Goal: Check status: Check status

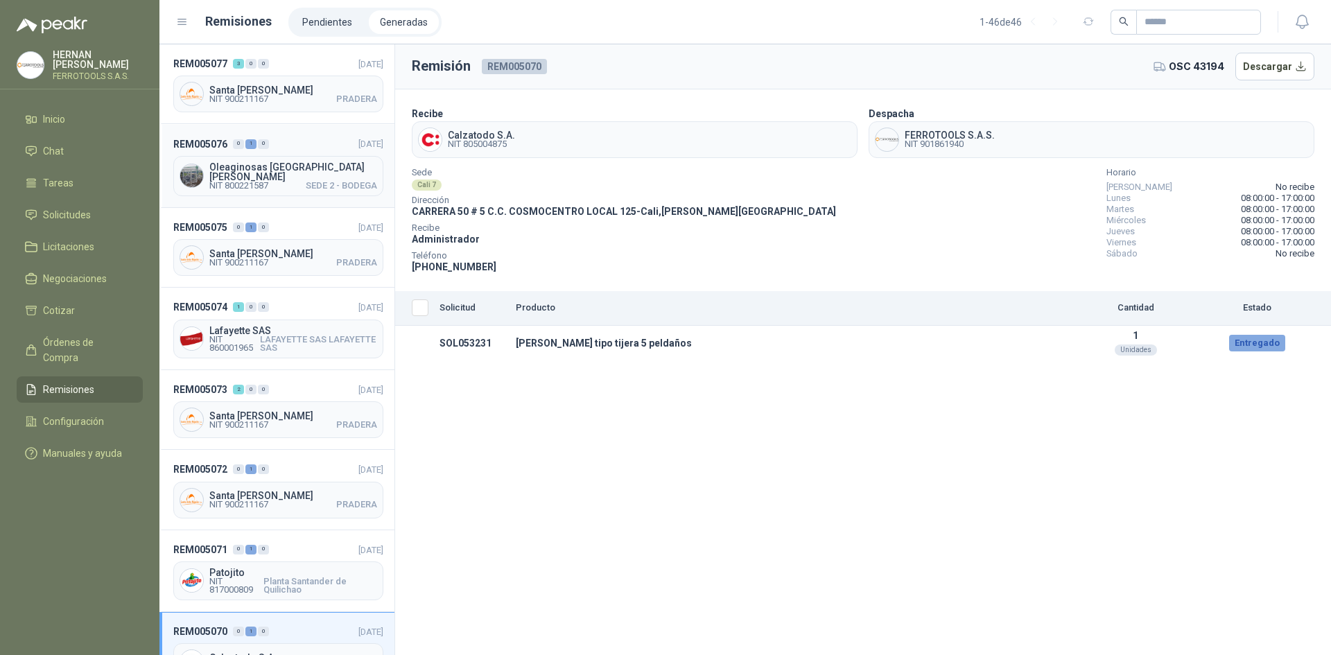
click at [307, 148] on header "REM005076 0 1 0 [DATE]" at bounding box center [278, 143] width 210 height 15
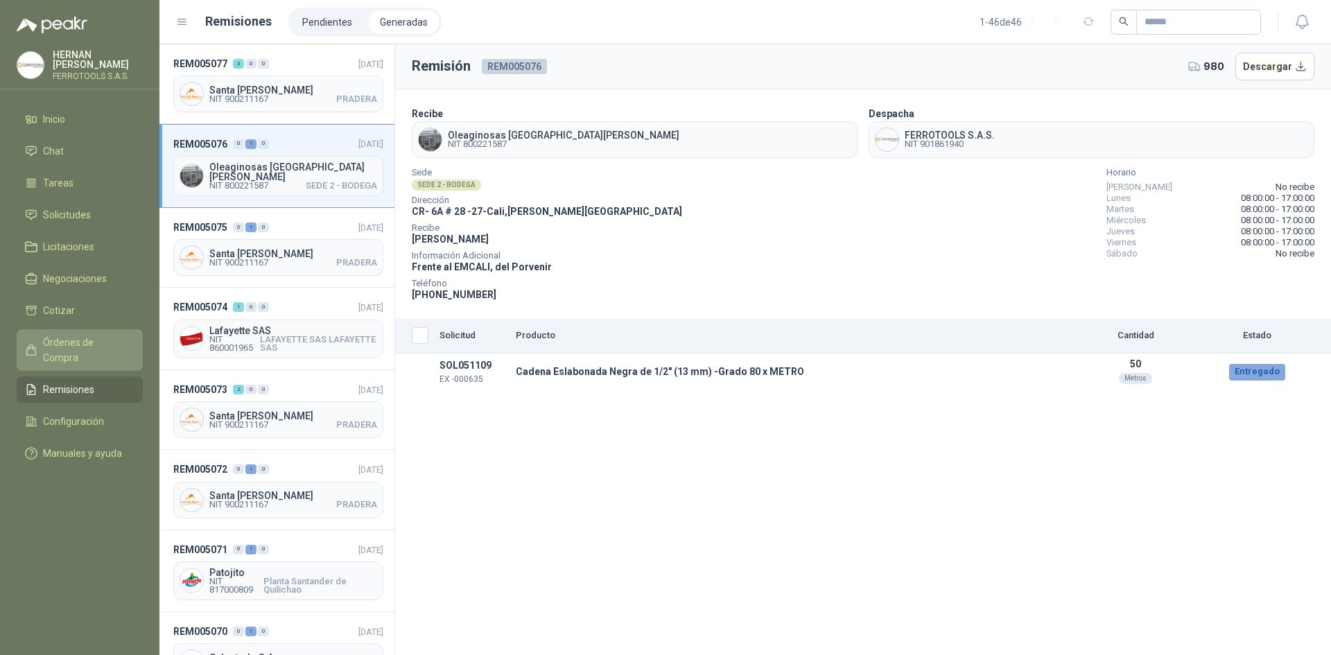
click at [103, 335] on span "Órdenes de Compra" at bounding box center [86, 350] width 87 height 30
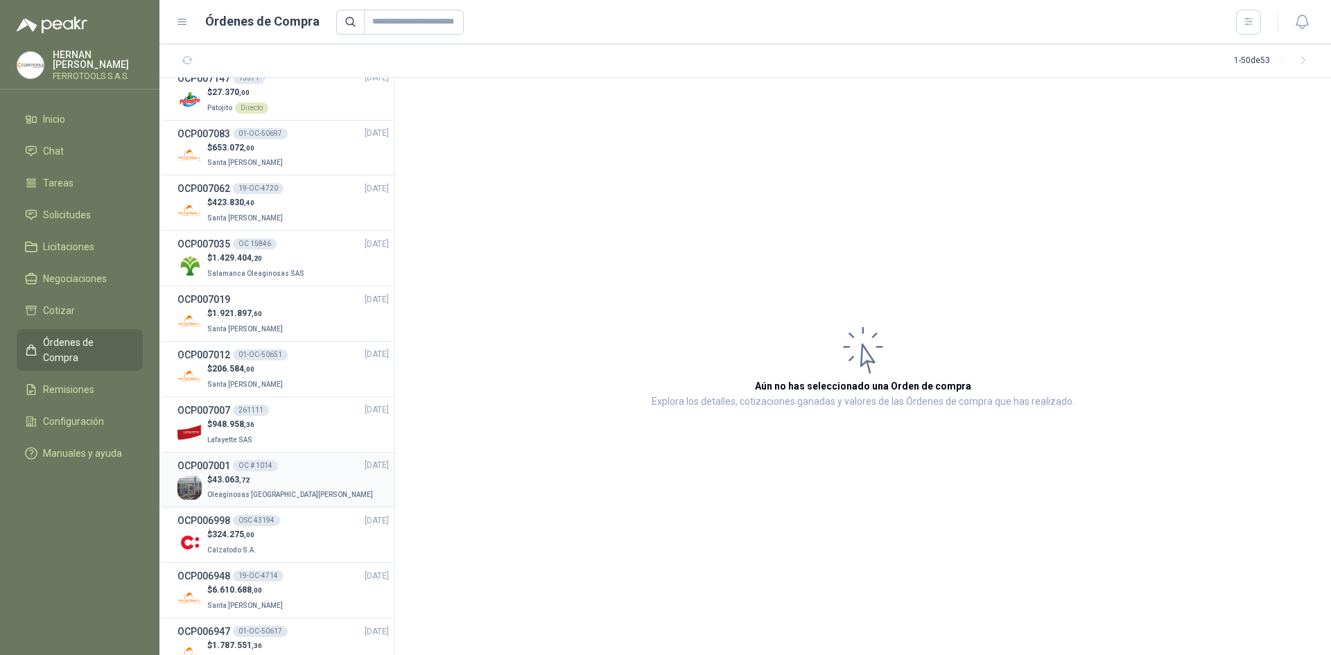
scroll to position [139, 0]
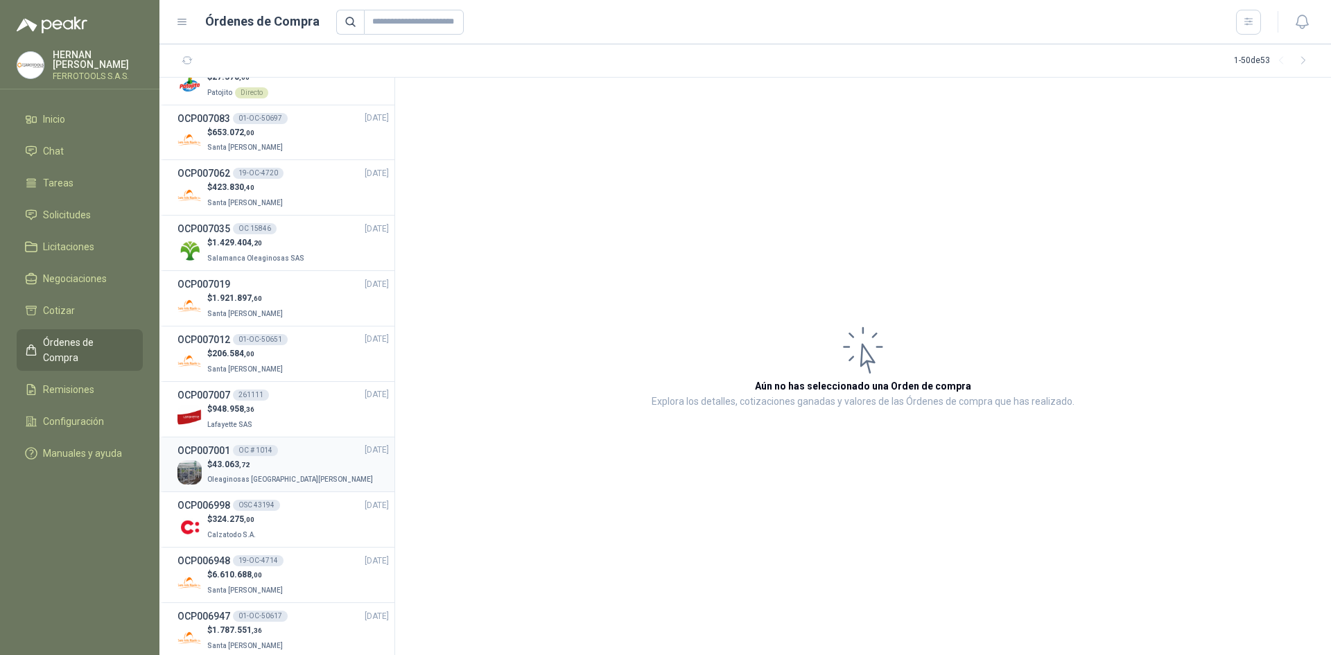
click at [298, 457] on div "OCP007001 OC # 1014 [DATE]" at bounding box center [282, 450] width 211 height 15
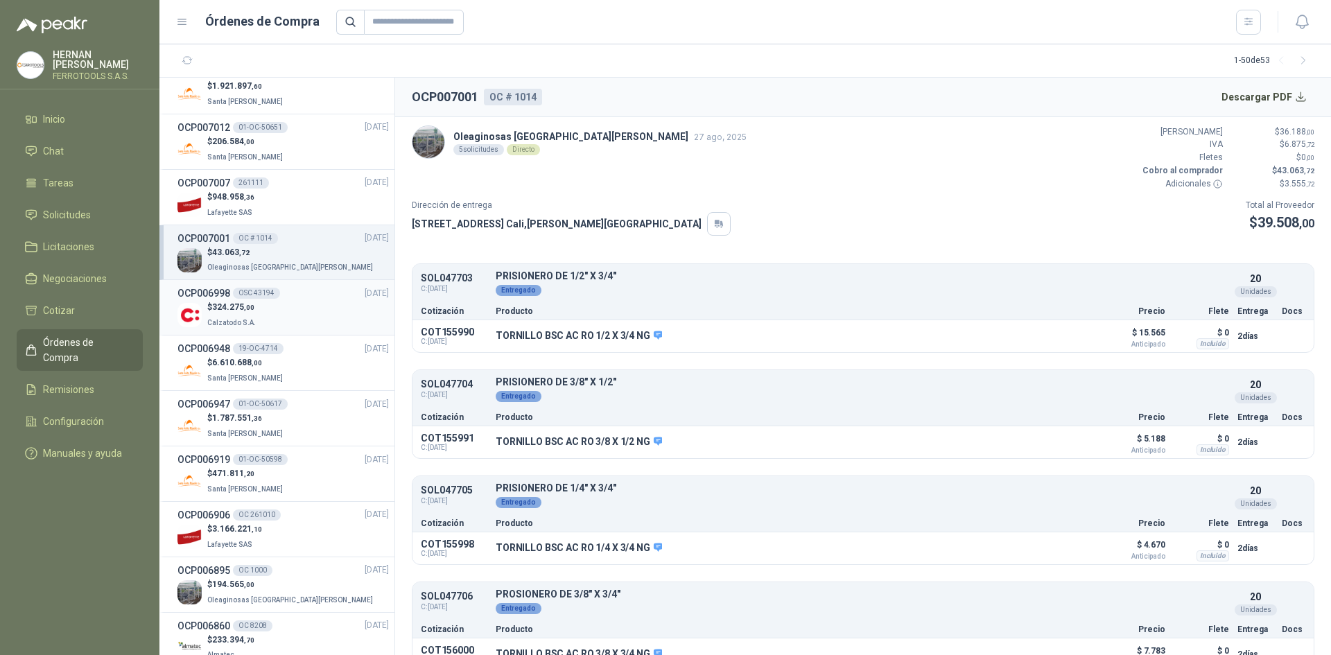
scroll to position [416, 0]
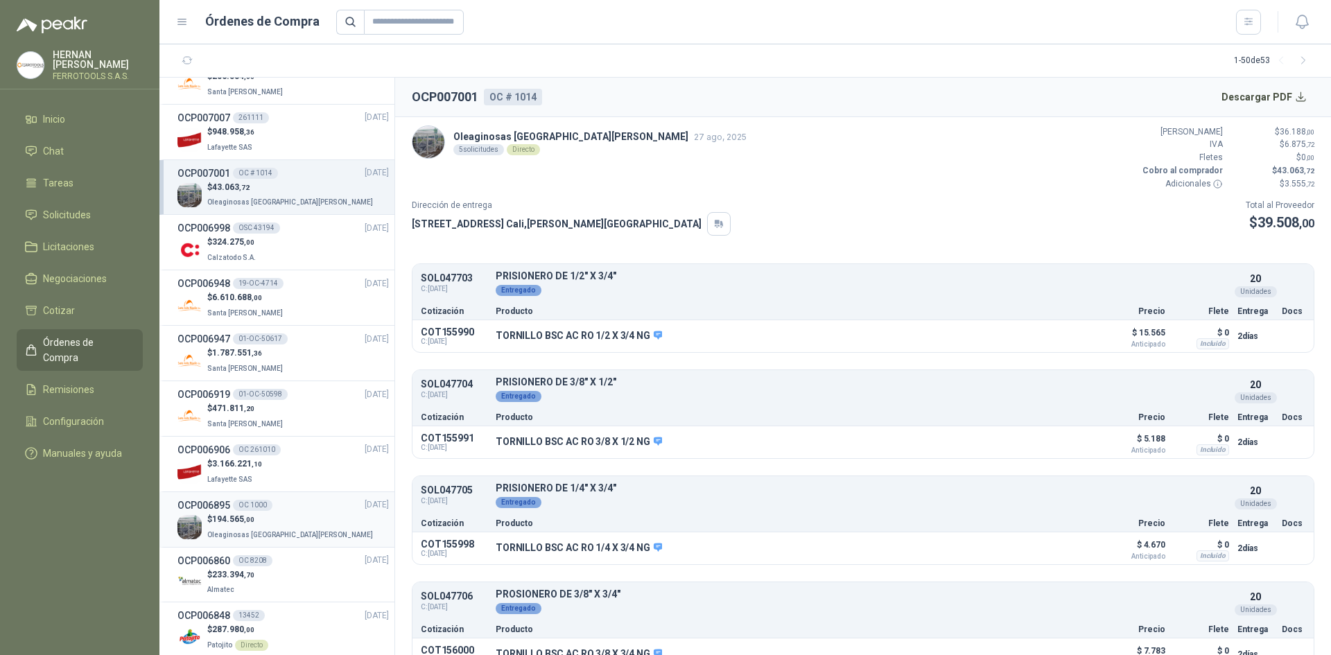
click at [294, 526] on div "$ 194.565 ,00 Oleaginosas [GEOGRAPHIC_DATA][PERSON_NAME]" at bounding box center [282, 527] width 211 height 28
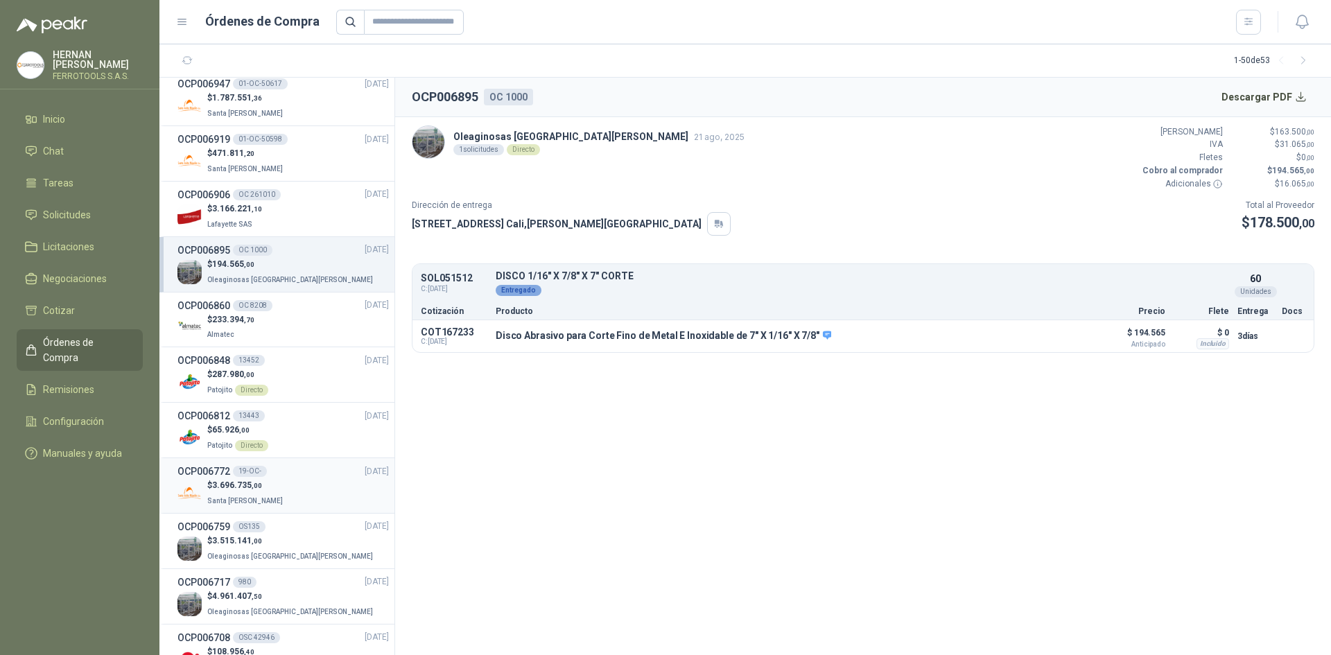
scroll to position [693, 0]
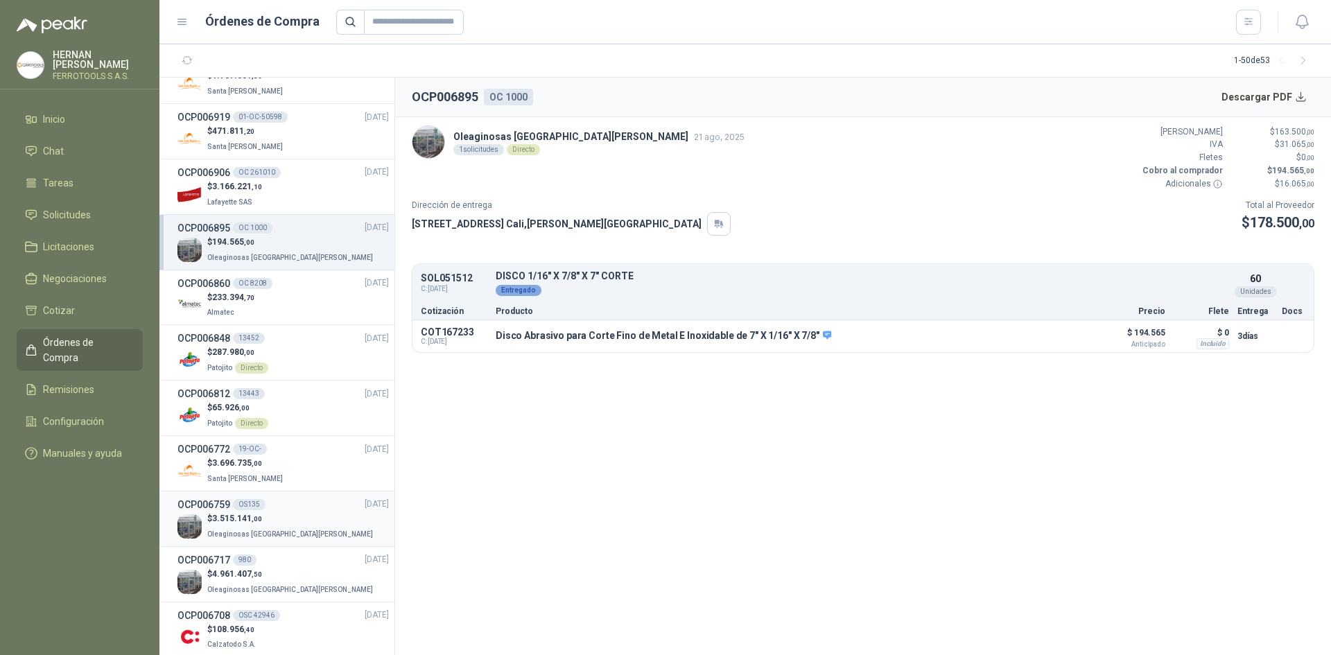
click at [292, 513] on p "$ 3.515.141 ,00" at bounding box center [291, 518] width 168 height 13
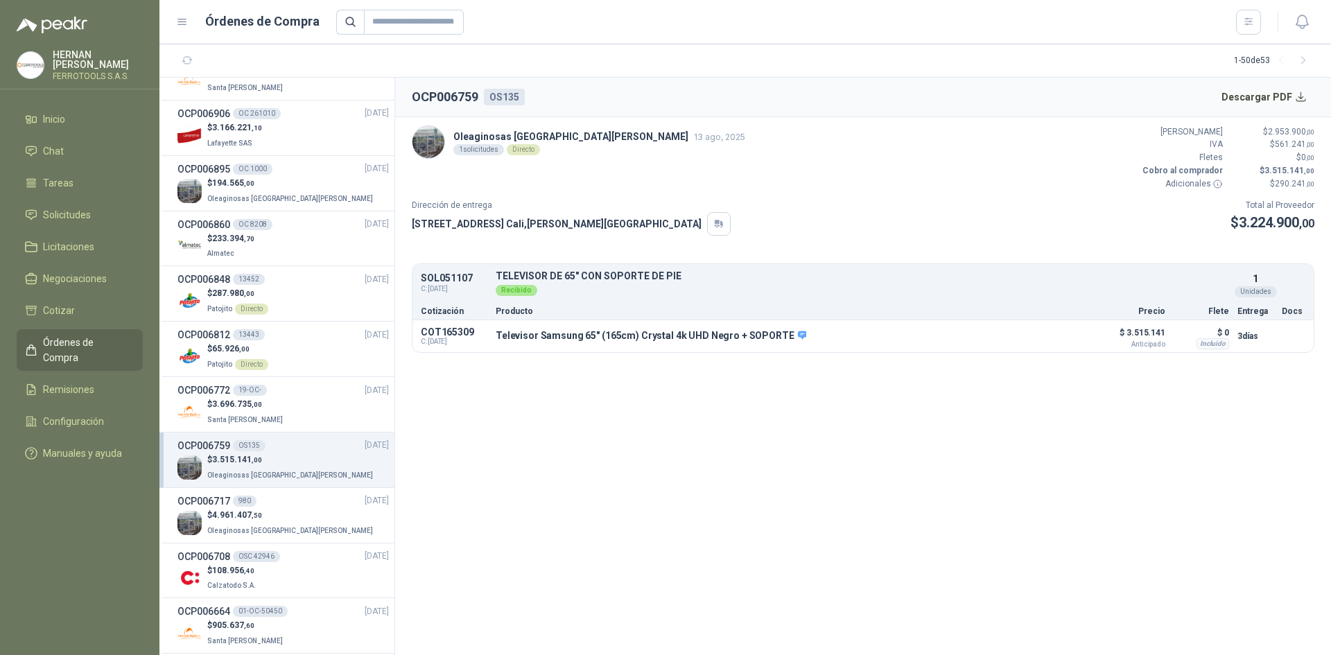
scroll to position [832, 0]
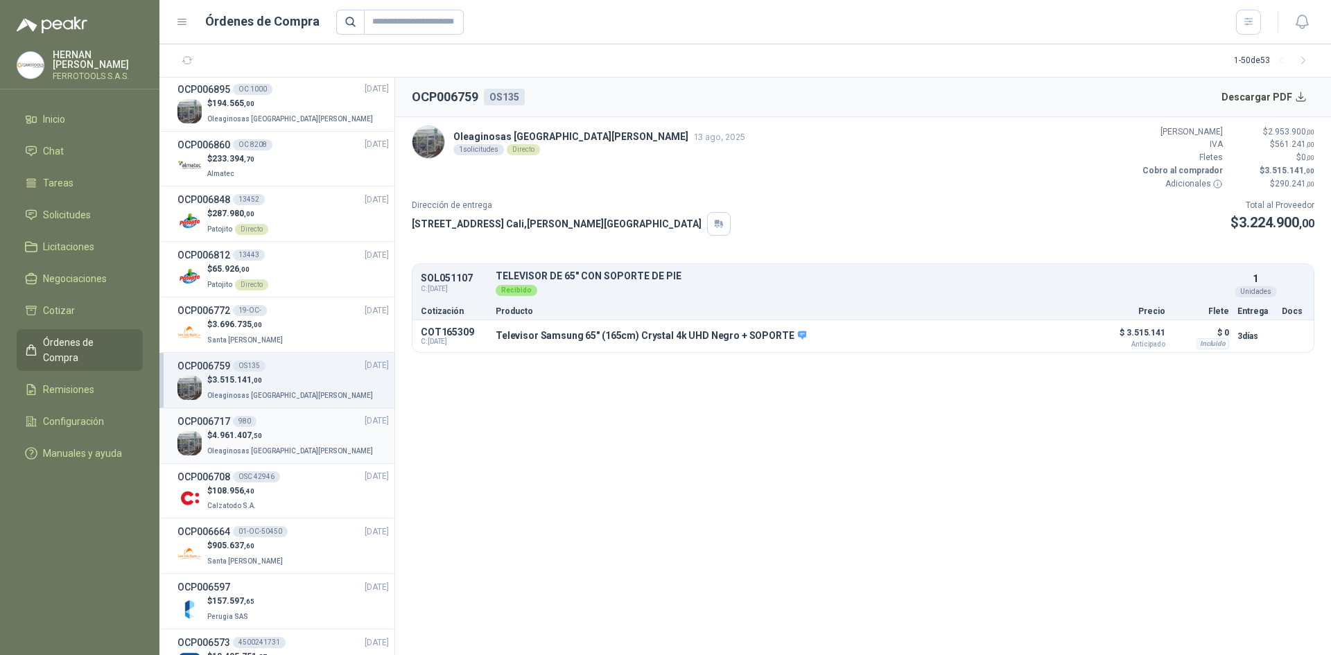
click at [295, 444] on div "$ 4.961.407 ,50 Oleaginosas [GEOGRAPHIC_DATA][PERSON_NAME]" at bounding box center [282, 443] width 211 height 28
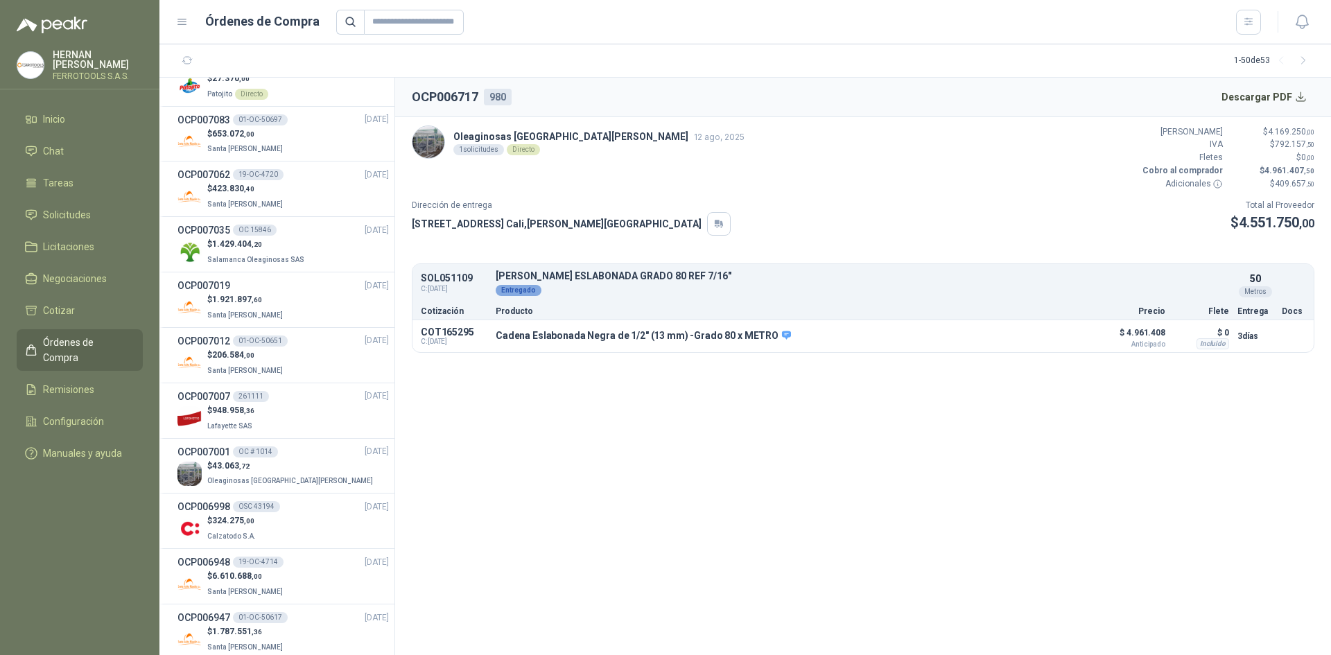
scroll to position [139, 0]
click at [277, 211] on li "OCP007062 19-OC-4720 [DATE] $ 423.830 ,40 Santa [PERSON_NAME]" at bounding box center [276, 187] width 235 height 55
click at [278, 254] on span "Salamanca Oleaginosas SAS" at bounding box center [255, 258] width 97 height 8
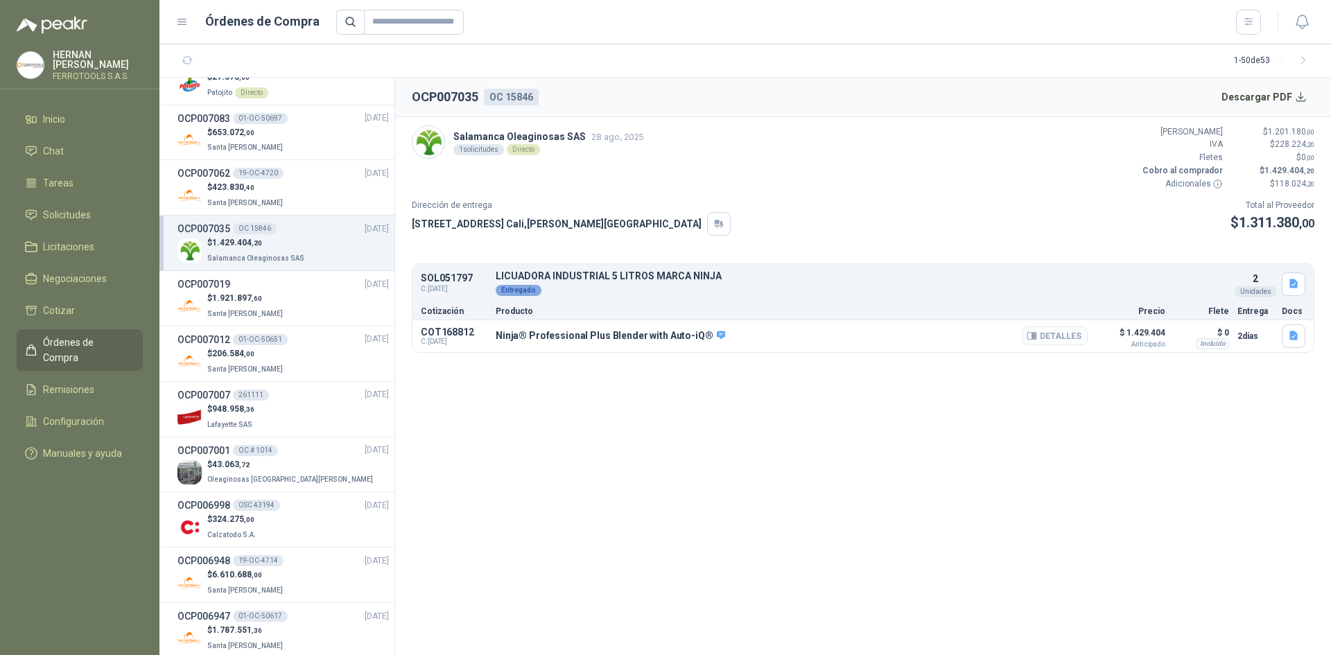
click at [1037, 341] on icon "button" at bounding box center [1032, 336] width 10 height 10
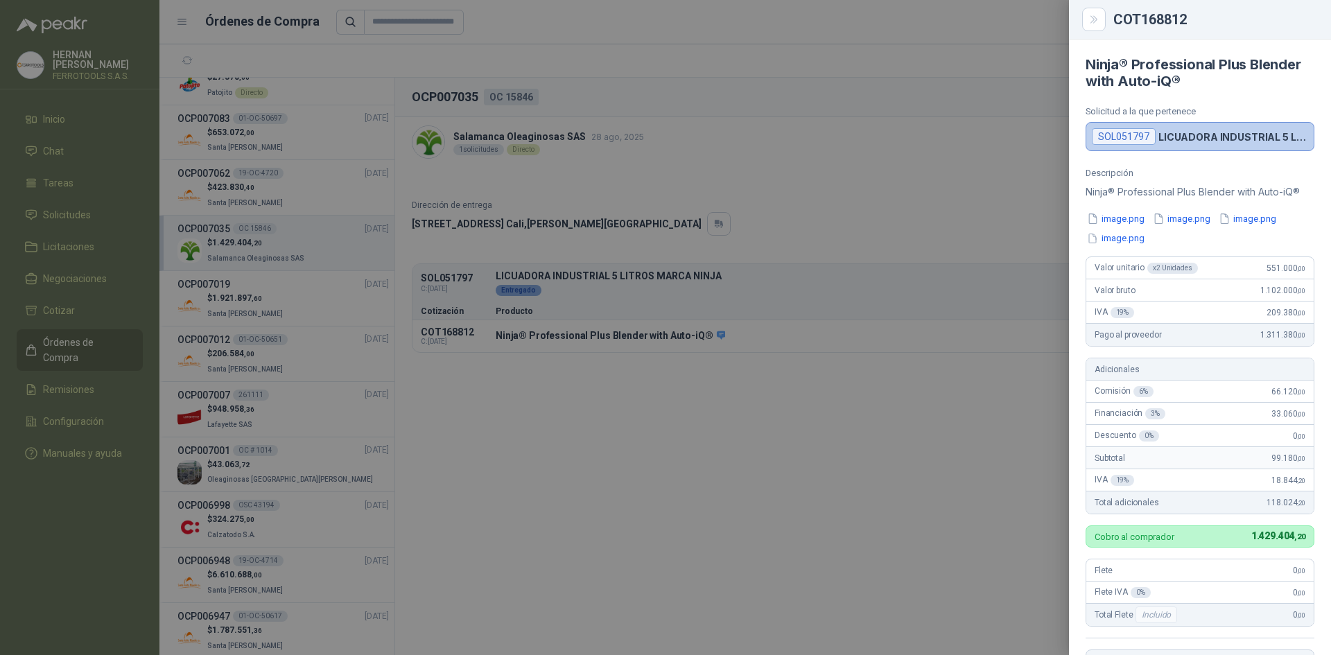
click at [505, 417] on div at bounding box center [665, 327] width 1331 height 655
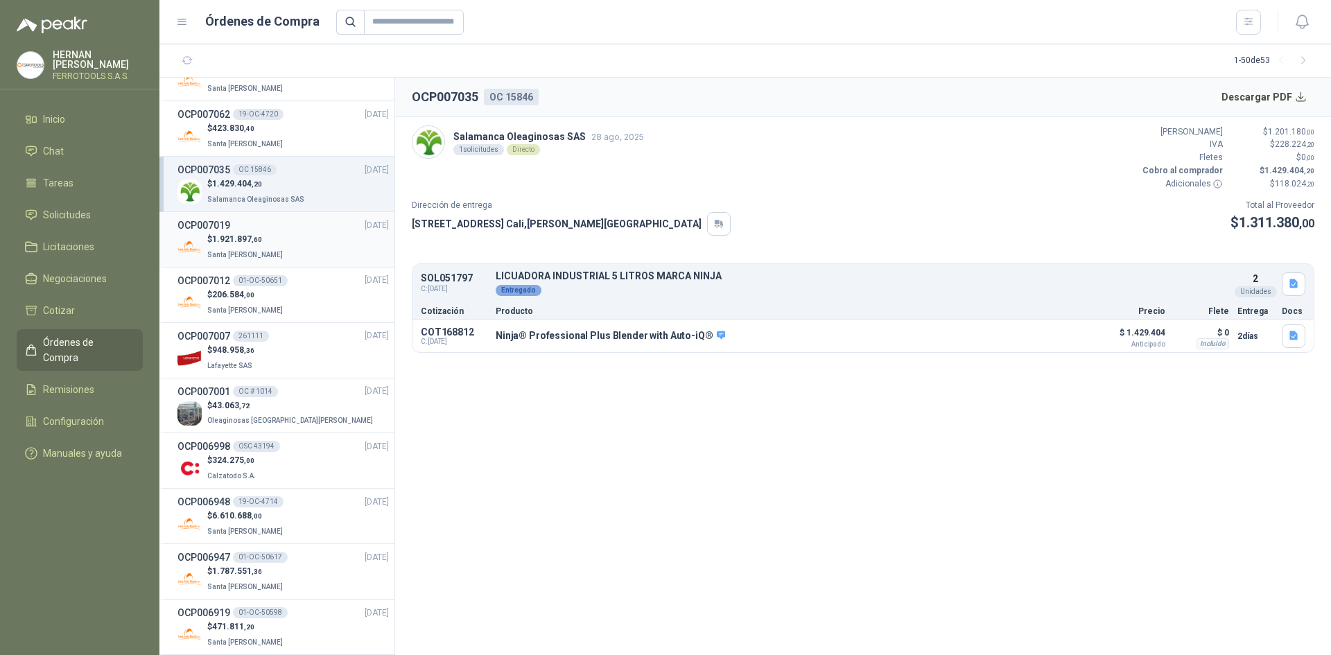
scroll to position [208, 0]
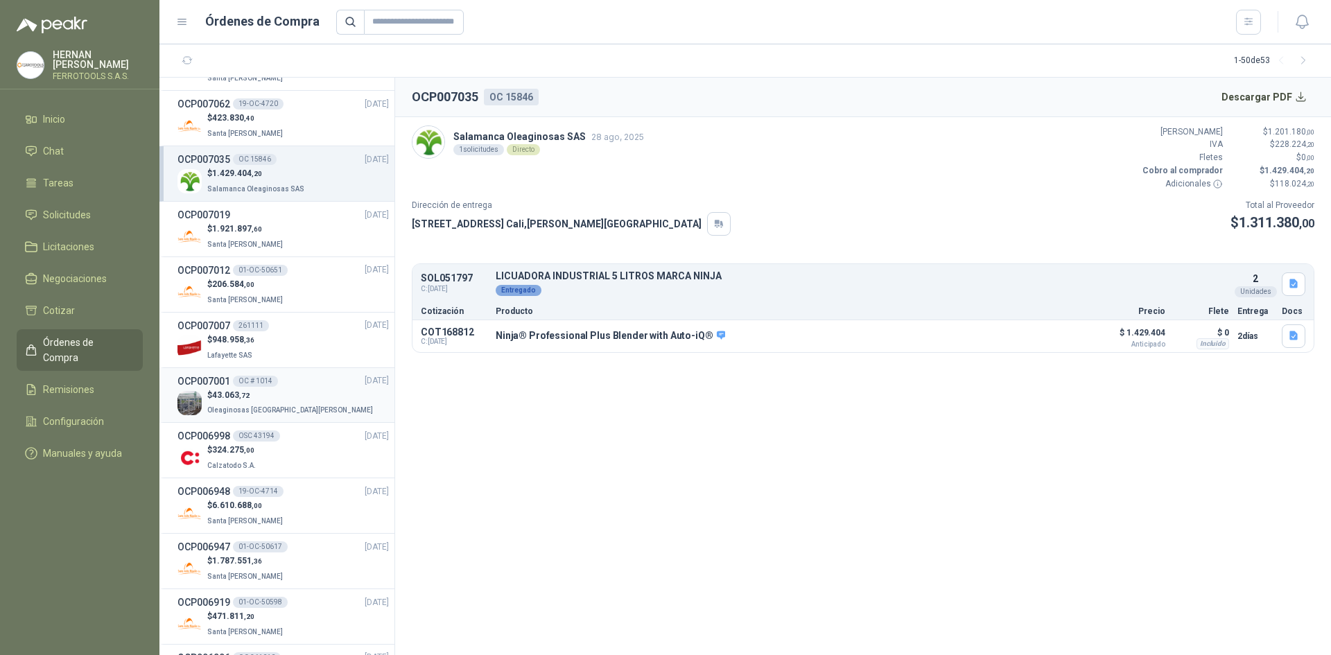
click at [303, 401] on div "$ 43.063 ,72 Oleaginosas San Fernando" at bounding box center [282, 403] width 211 height 28
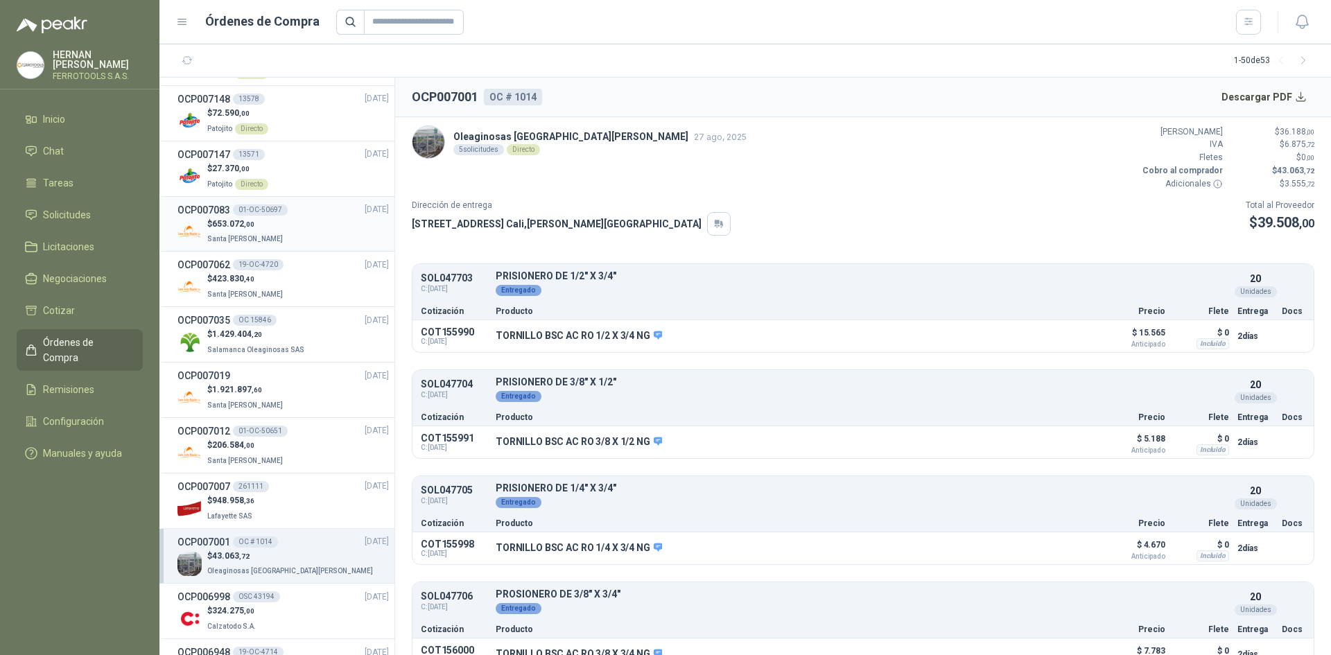
scroll to position [69, 0]
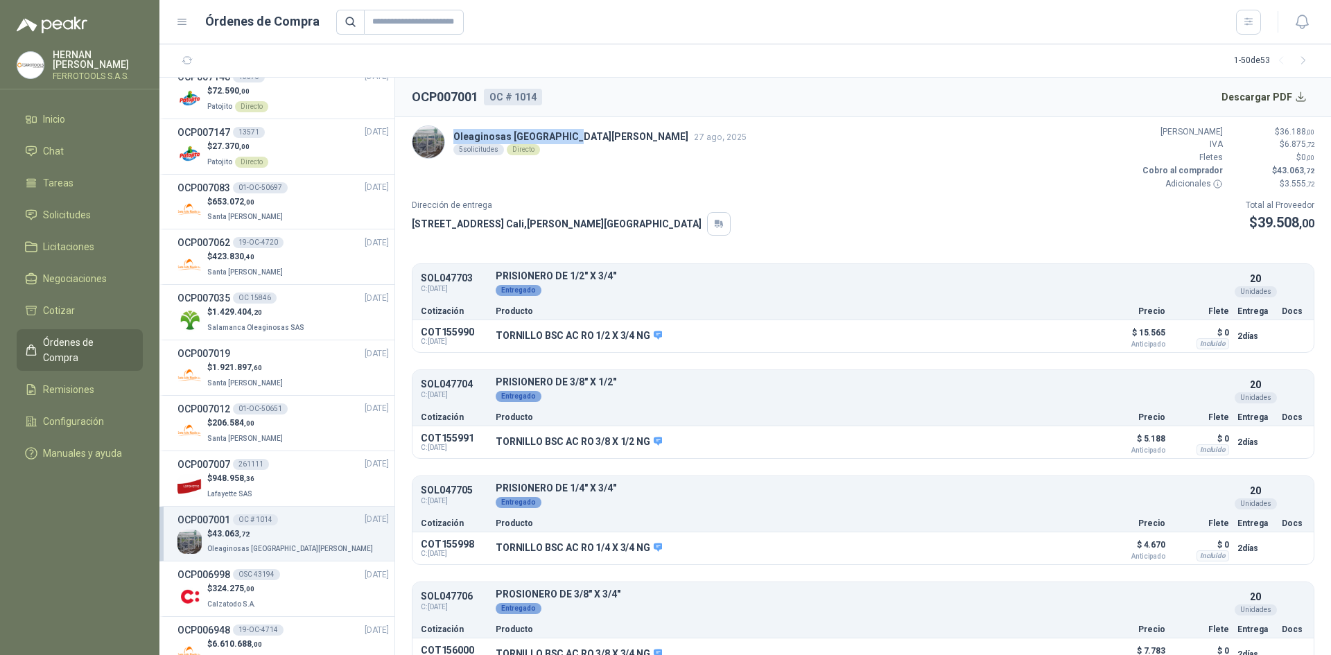
drag, startPoint x: 570, startPoint y: 136, endPoint x: 452, endPoint y: 133, distance: 117.9
click at [452, 133] on div "Oleaginosas San Fernando 27 ago, 2025 5 solicitudes Directo" at bounding box center [579, 141] width 335 height 33
copy p "Oleaginosas [GEOGRAPHIC_DATA][PERSON_NAME]"
click at [1038, 336] on button "Detalles" at bounding box center [1054, 335] width 65 height 19
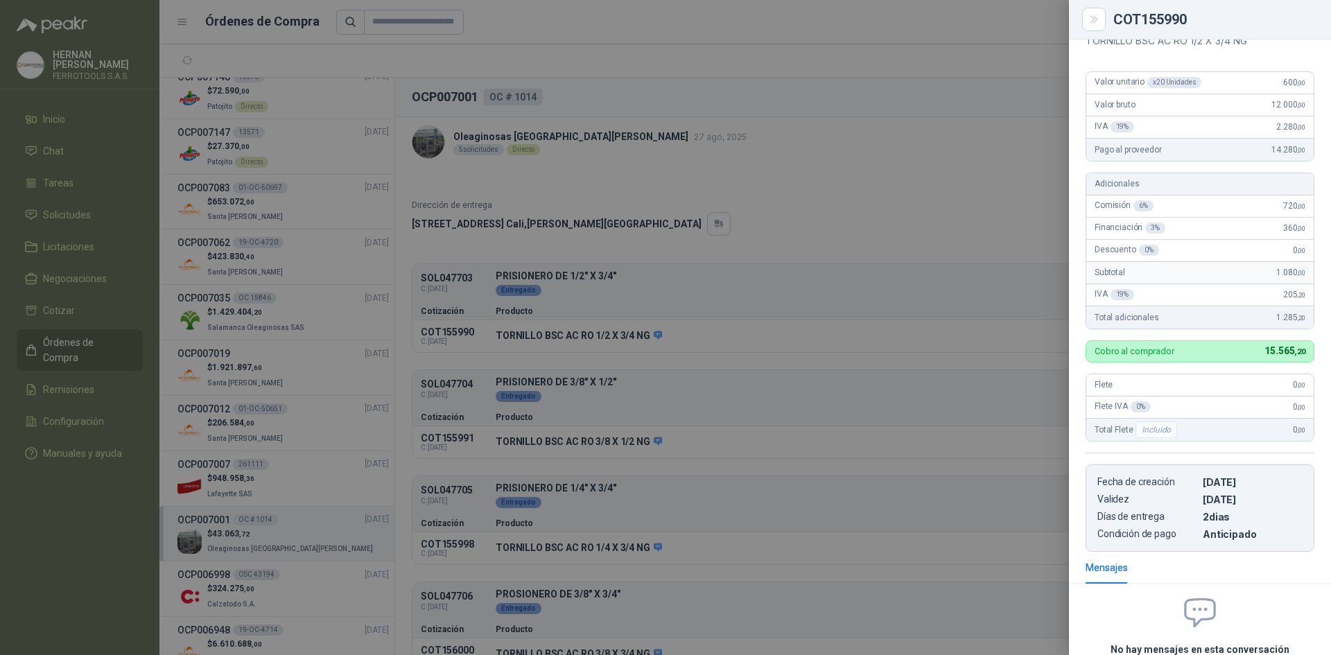
scroll to position [0, 0]
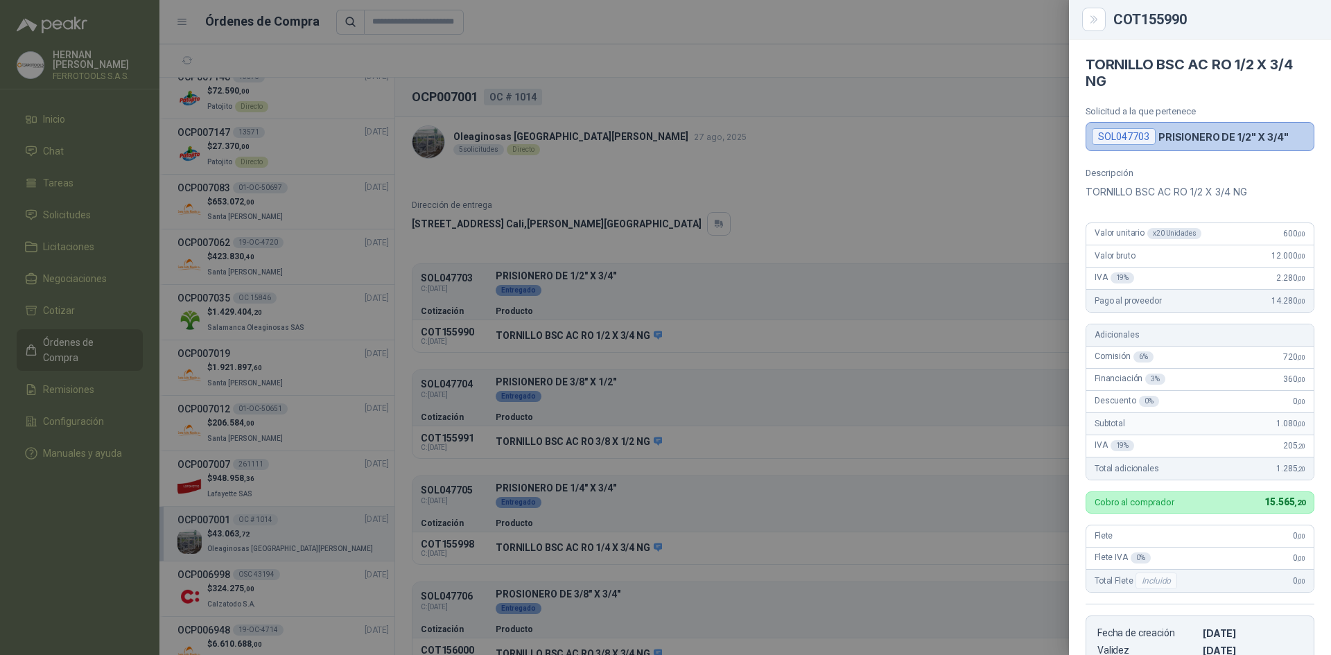
click at [731, 211] on div at bounding box center [665, 327] width 1331 height 655
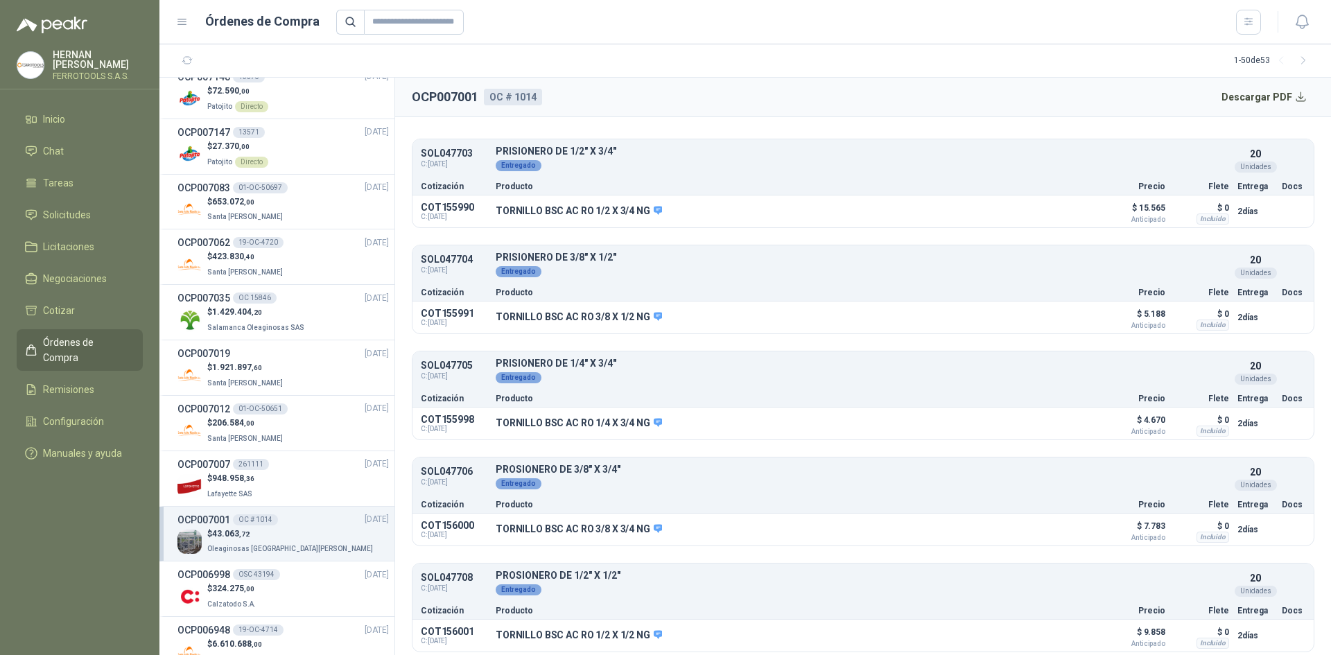
scroll to position [130, 0]
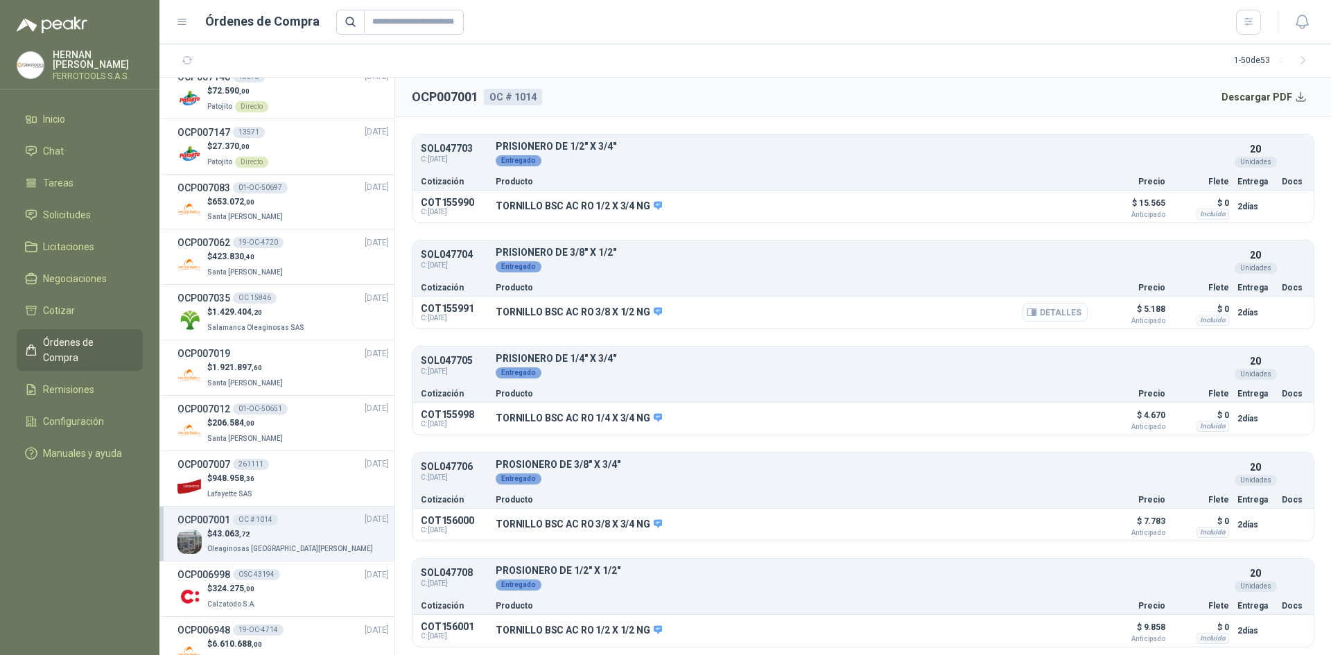
click at [1045, 313] on button "Detalles" at bounding box center [1054, 312] width 65 height 19
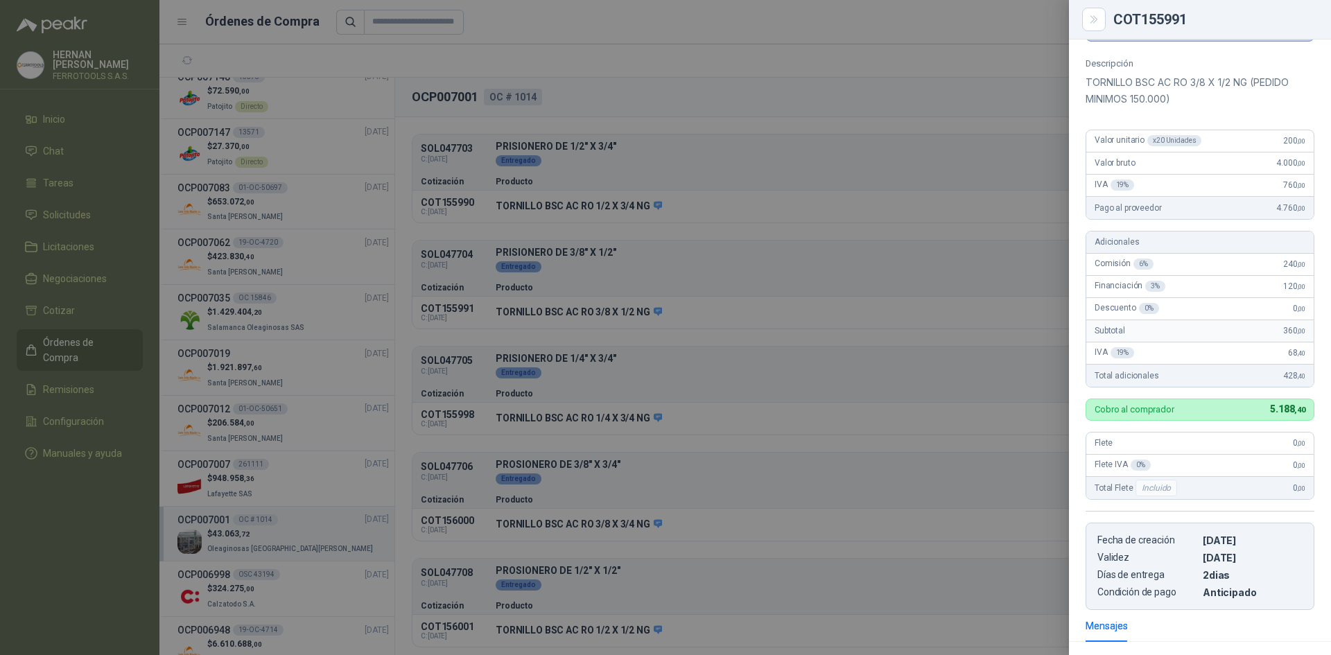
scroll to position [87, 0]
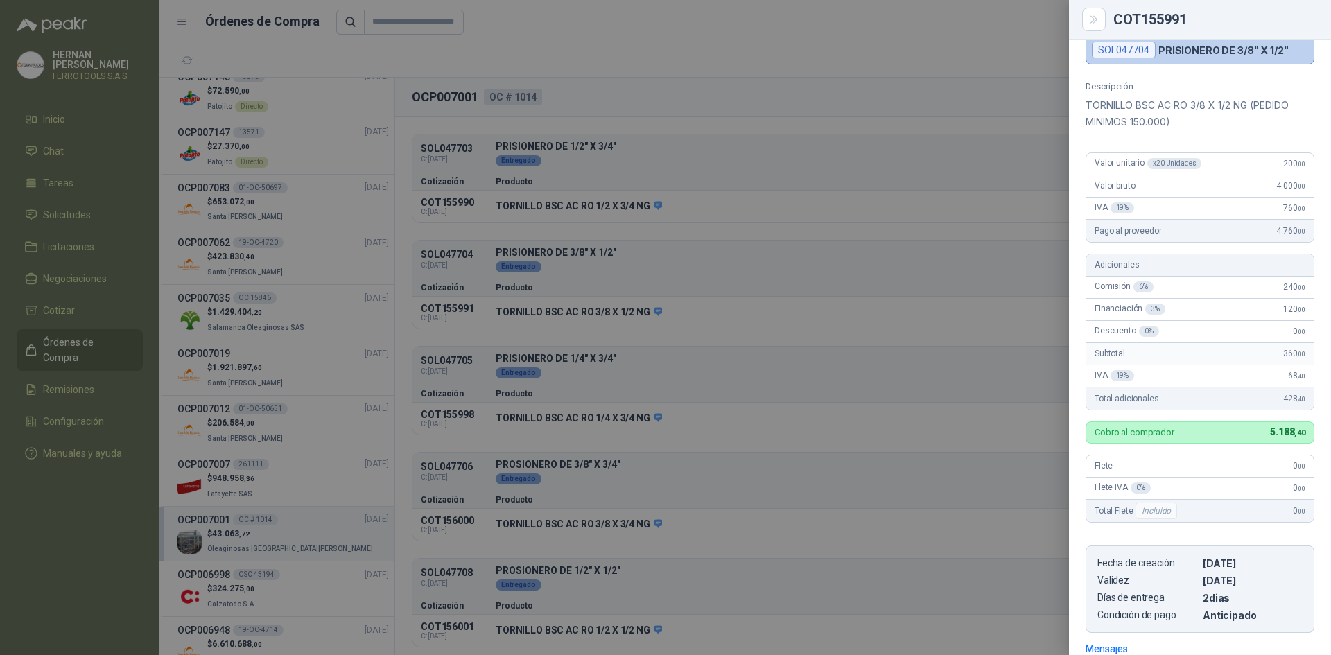
drag, startPoint x: 541, startPoint y: 339, endPoint x: 543, endPoint y: 356, distance: 16.8
click at [541, 340] on div at bounding box center [665, 327] width 1331 height 655
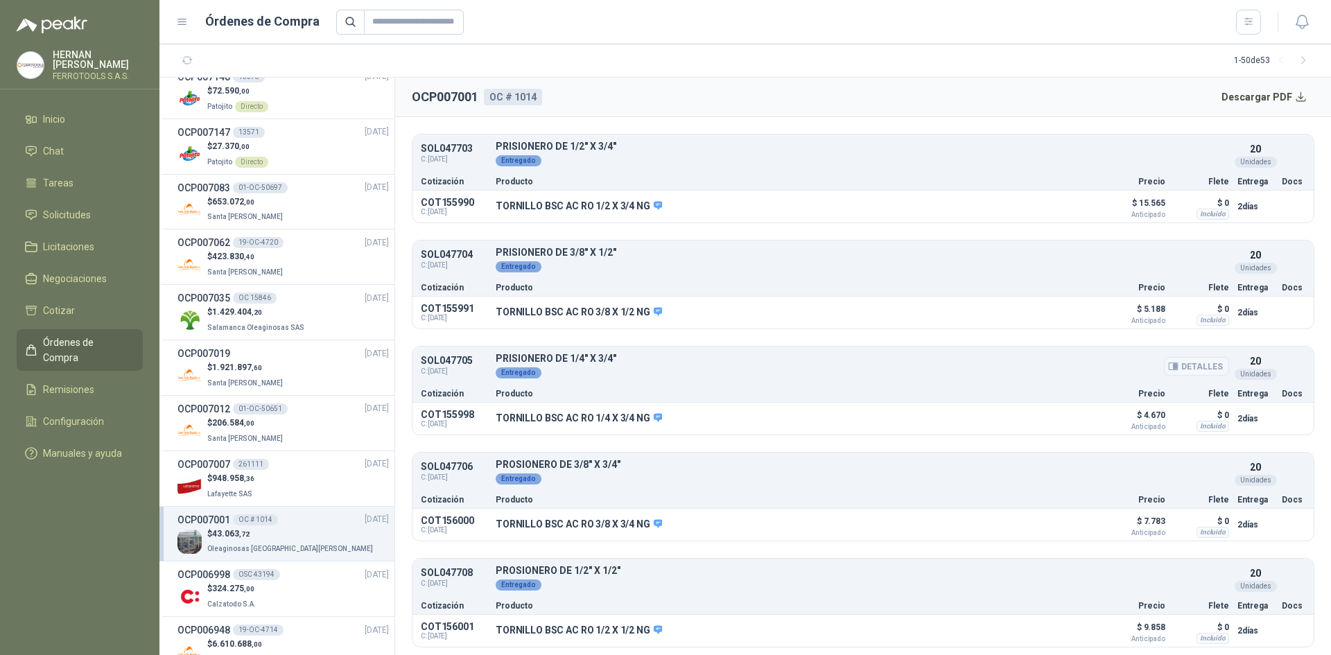
click at [1185, 370] on button "Detalles" at bounding box center [1196, 366] width 65 height 19
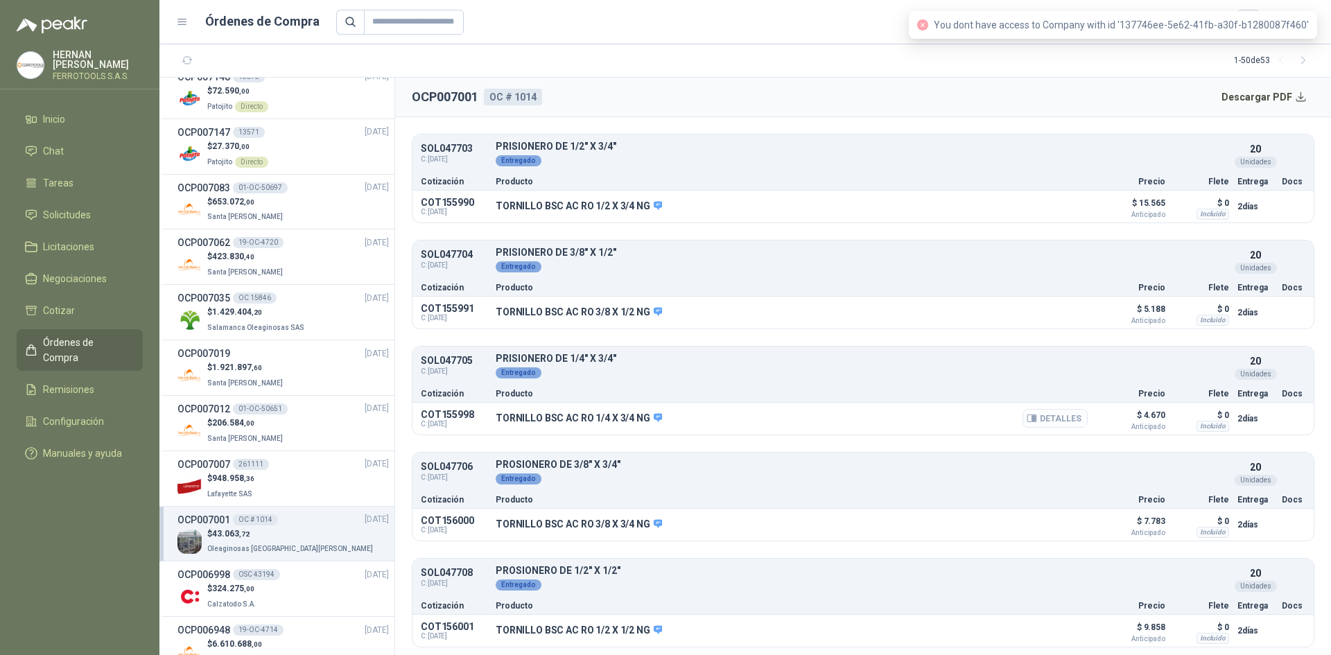
click at [1034, 420] on button "Detalles" at bounding box center [1054, 418] width 65 height 19
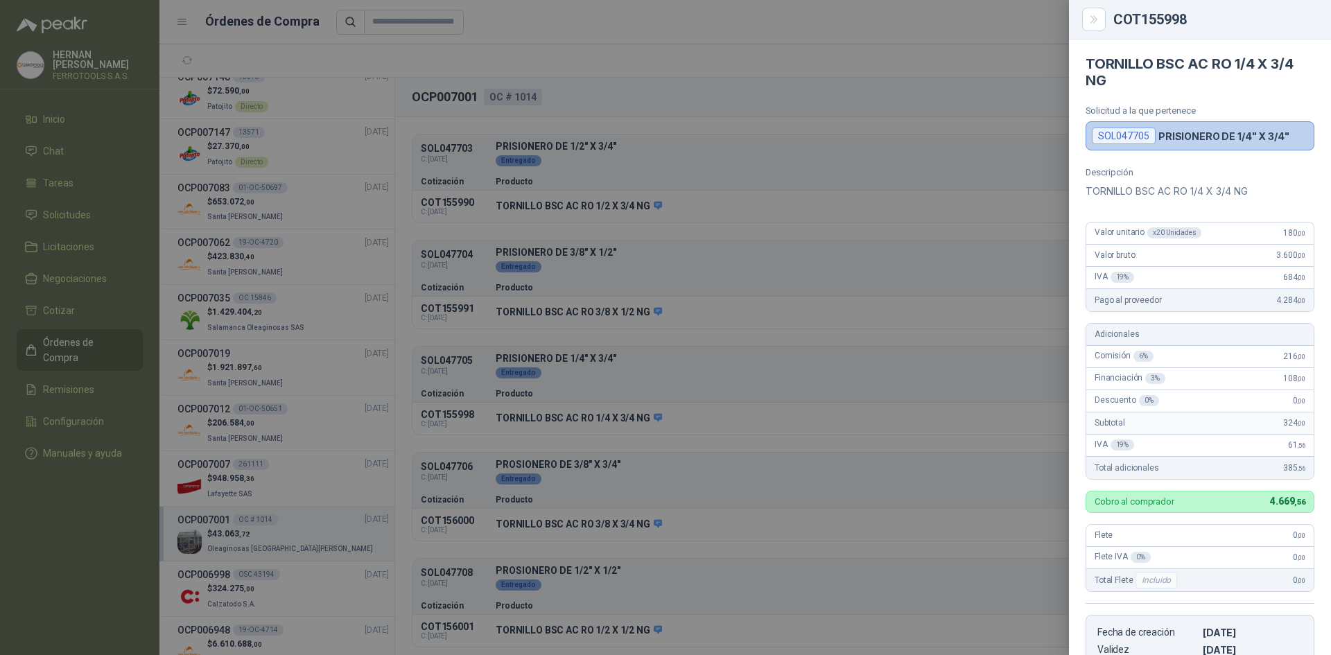
scroll to position [0, 0]
click at [1092, 23] on icon "Close" at bounding box center [1094, 20] width 12 height 12
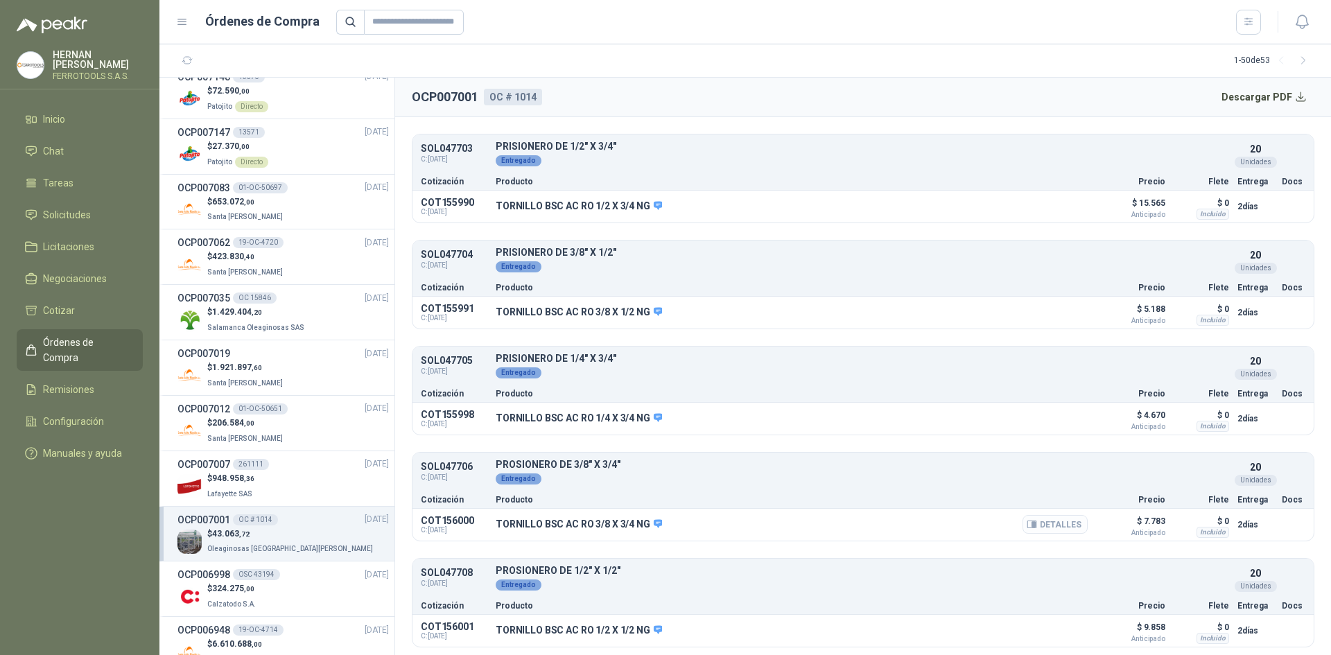
click at [1064, 520] on button "Detalles" at bounding box center [1054, 524] width 65 height 19
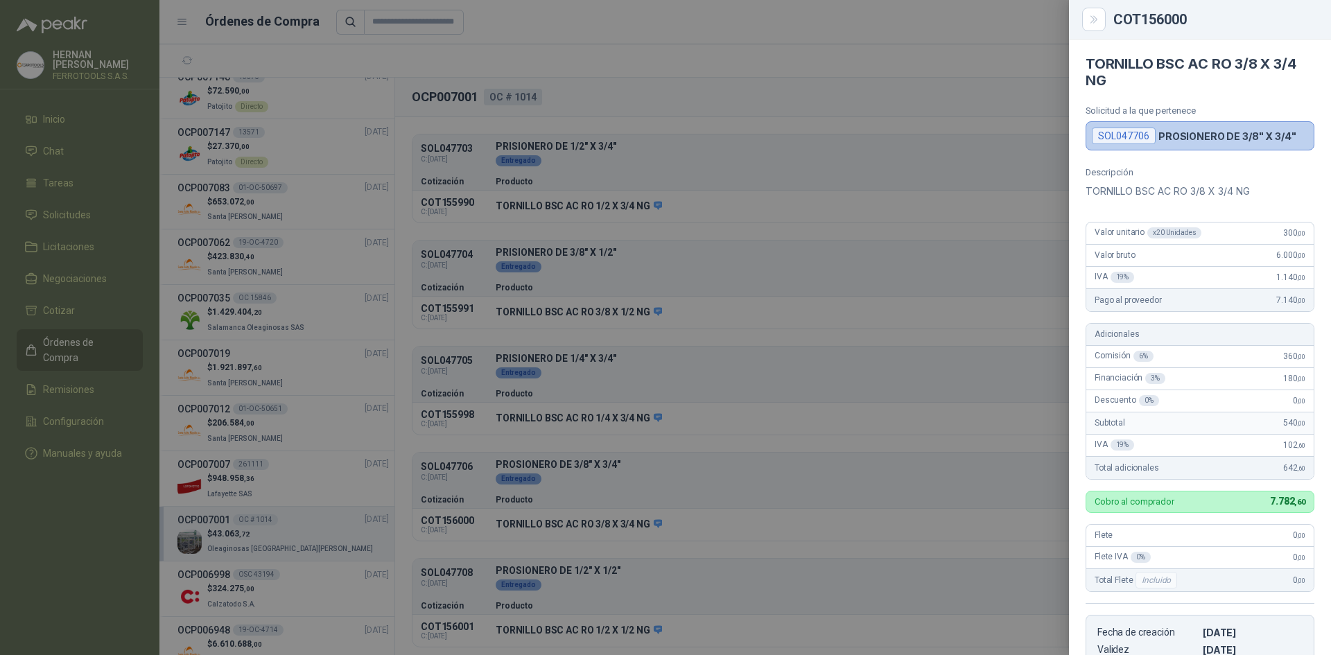
scroll to position [0, 0]
drag, startPoint x: 1009, startPoint y: 457, endPoint x: 982, endPoint y: 464, distance: 27.7
click at [1007, 457] on div at bounding box center [665, 327] width 1331 height 655
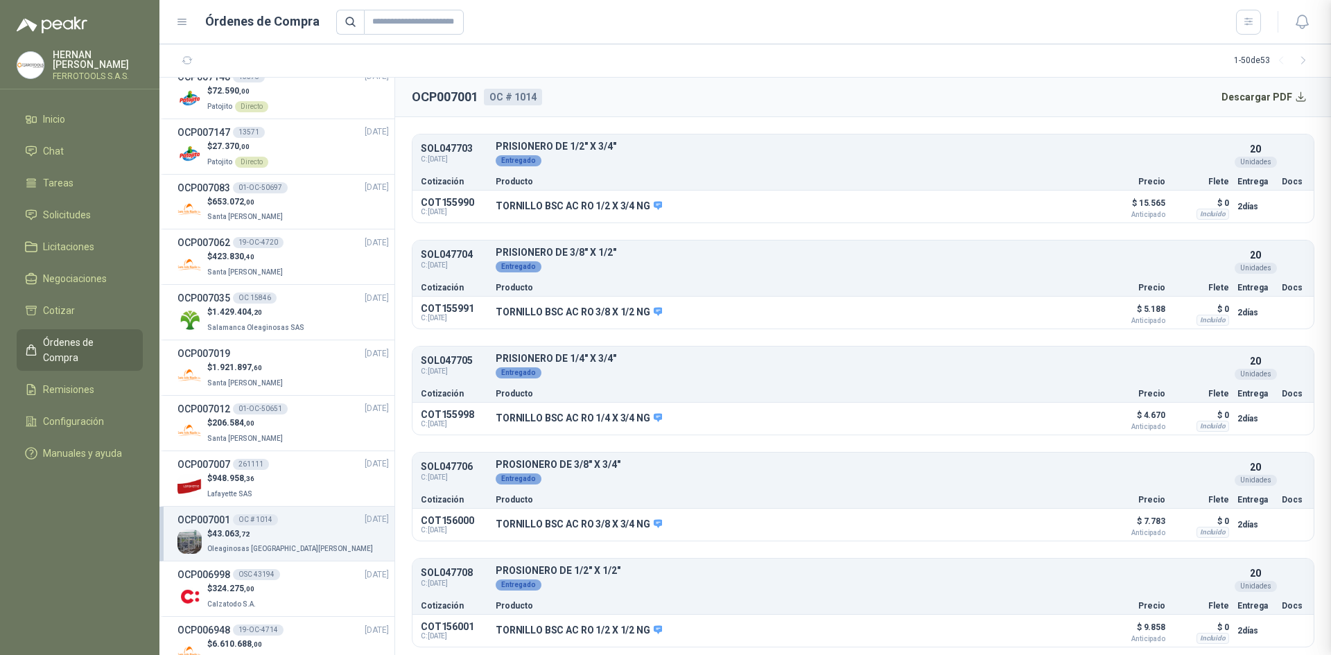
scroll to position [278, 0]
click at [1032, 625] on button "Detalles" at bounding box center [1054, 630] width 65 height 19
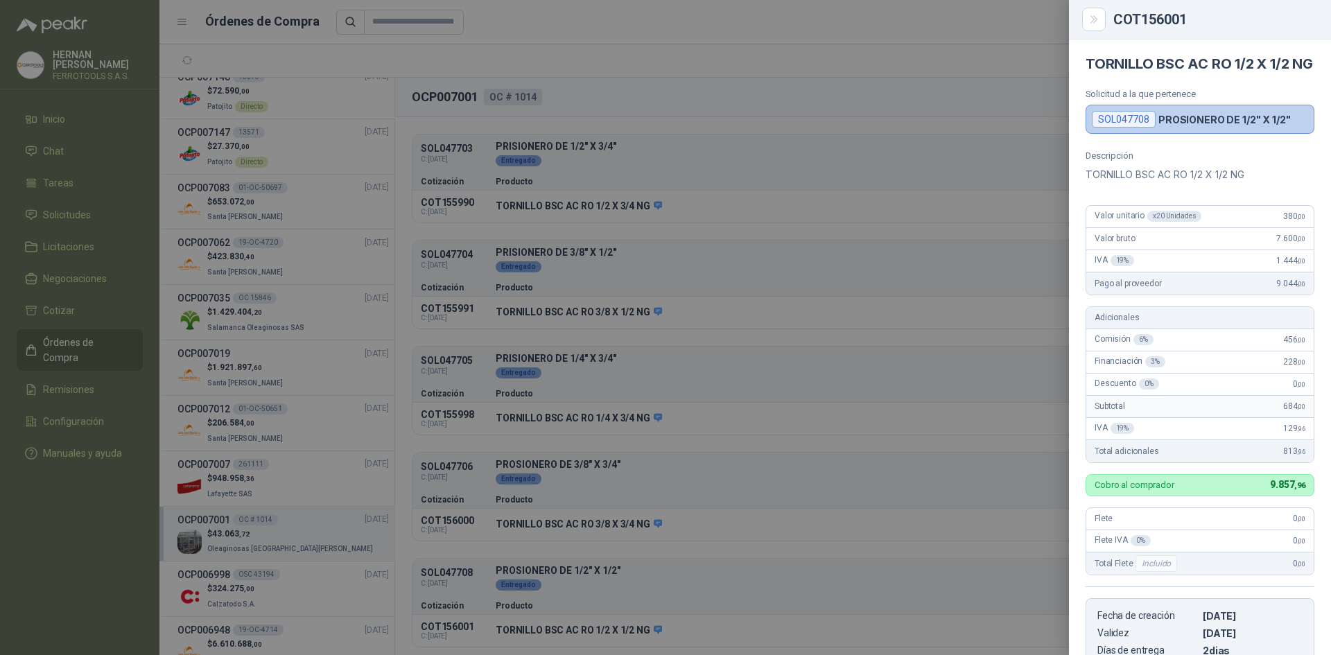
scroll to position [0, 0]
click at [880, 141] on div at bounding box center [665, 327] width 1331 height 655
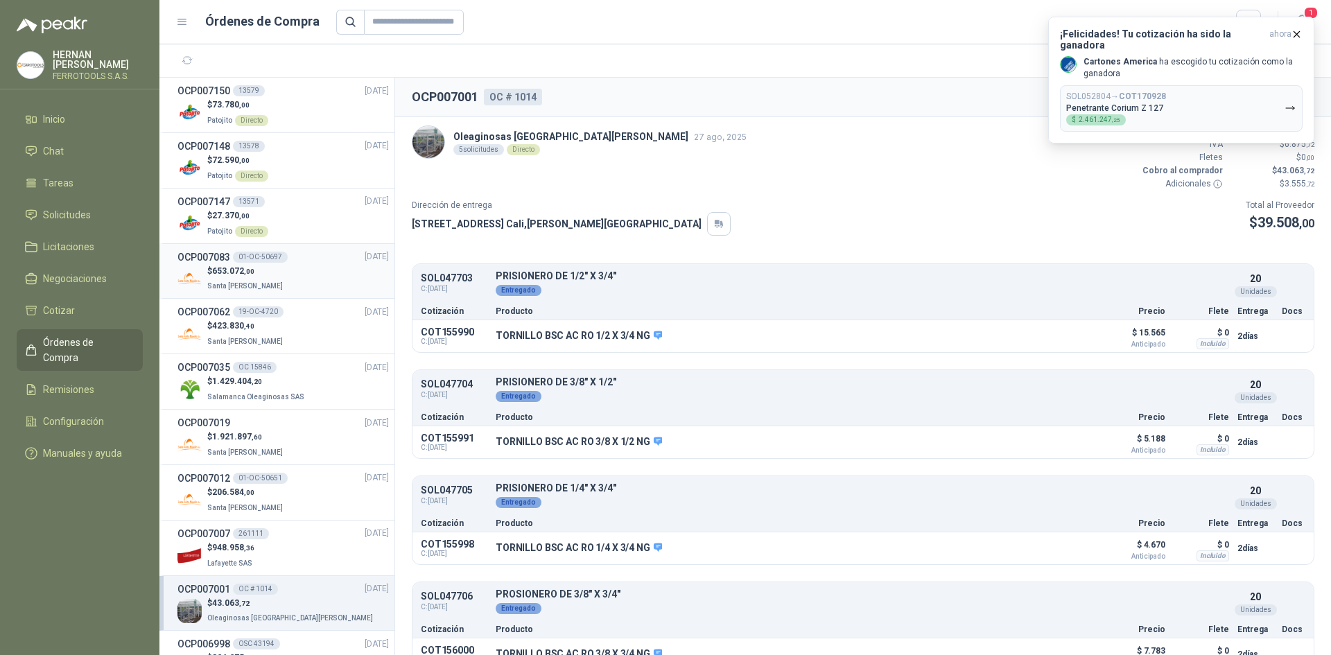
click at [297, 290] on div "$ 653.072 ,00 Santa Anita Napoles" at bounding box center [282, 279] width 211 height 28
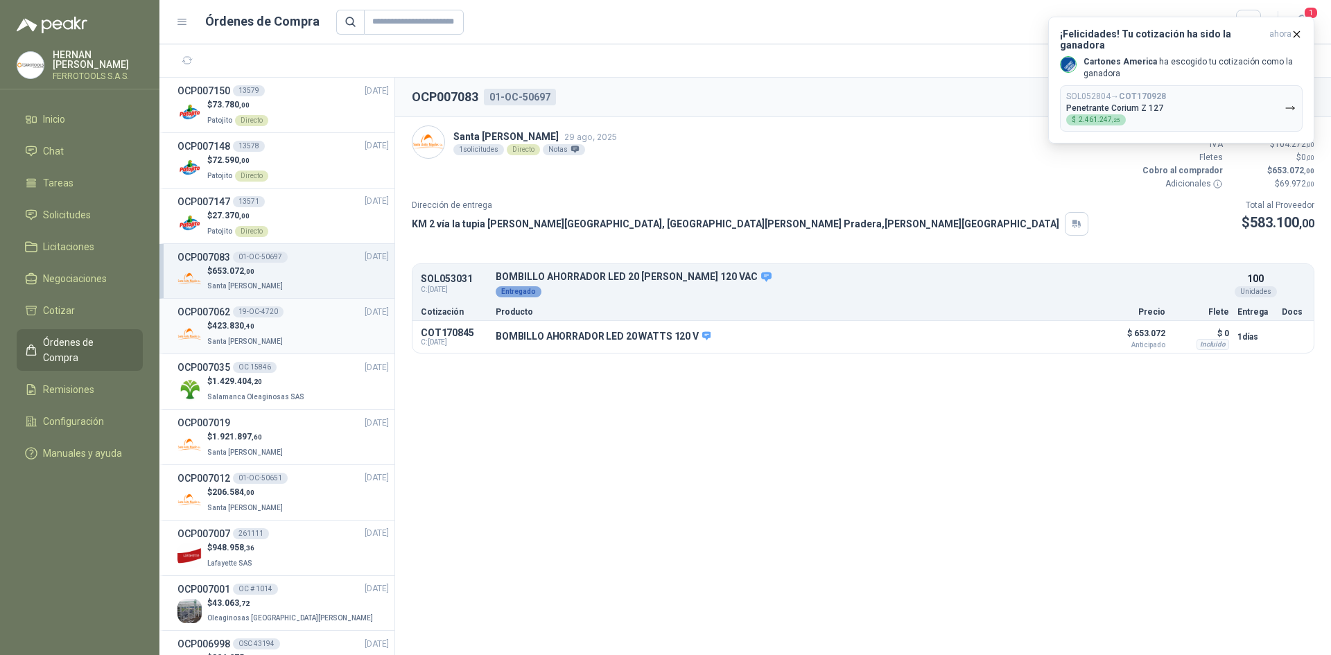
click at [294, 326] on div "$ 423.830 ,40 Santa Anita Napoles" at bounding box center [282, 334] width 211 height 28
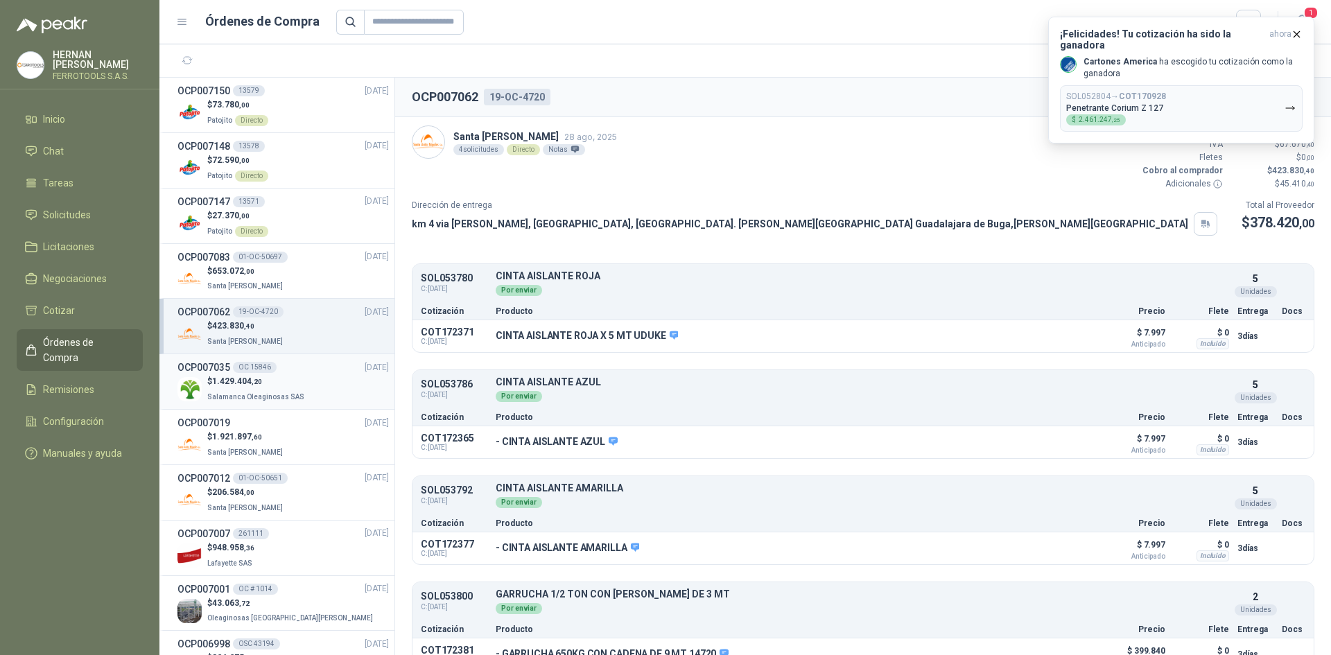
click at [301, 374] on div "OCP007035 OC 15846 28/08/25" at bounding box center [282, 367] width 211 height 15
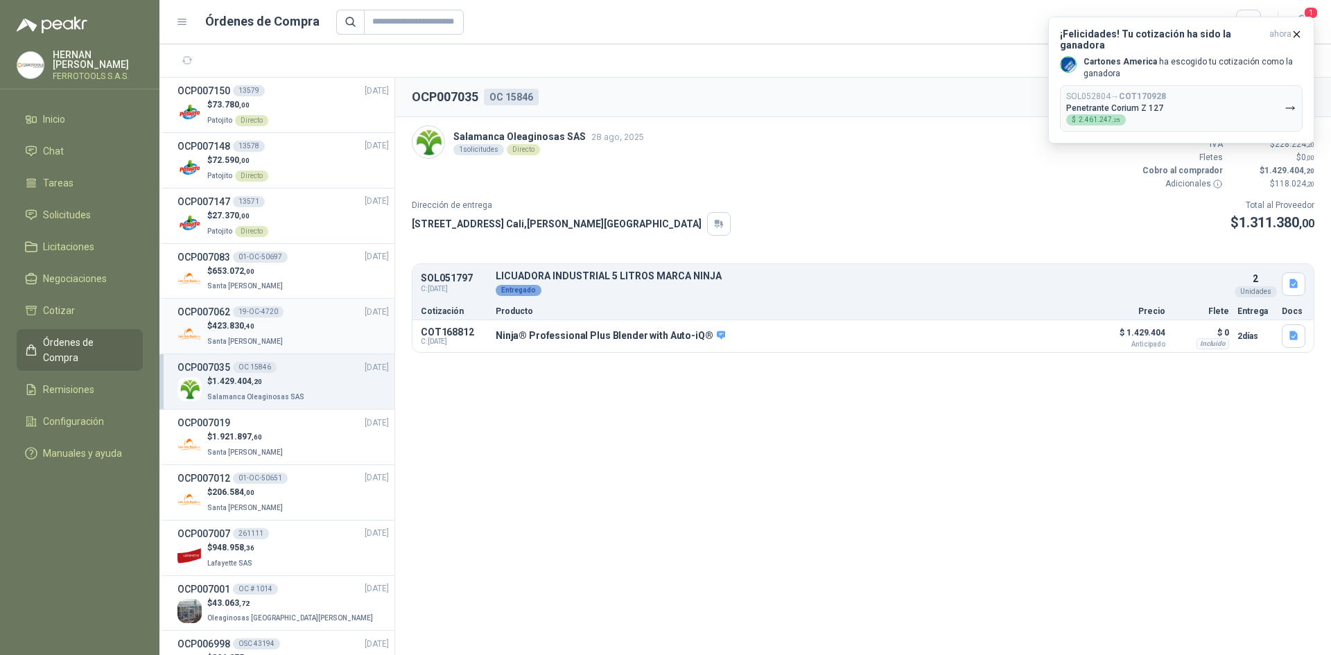
click at [299, 340] on div "$ 423.830 ,40 Santa Anita Napoles" at bounding box center [282, 334] width 211 height 28
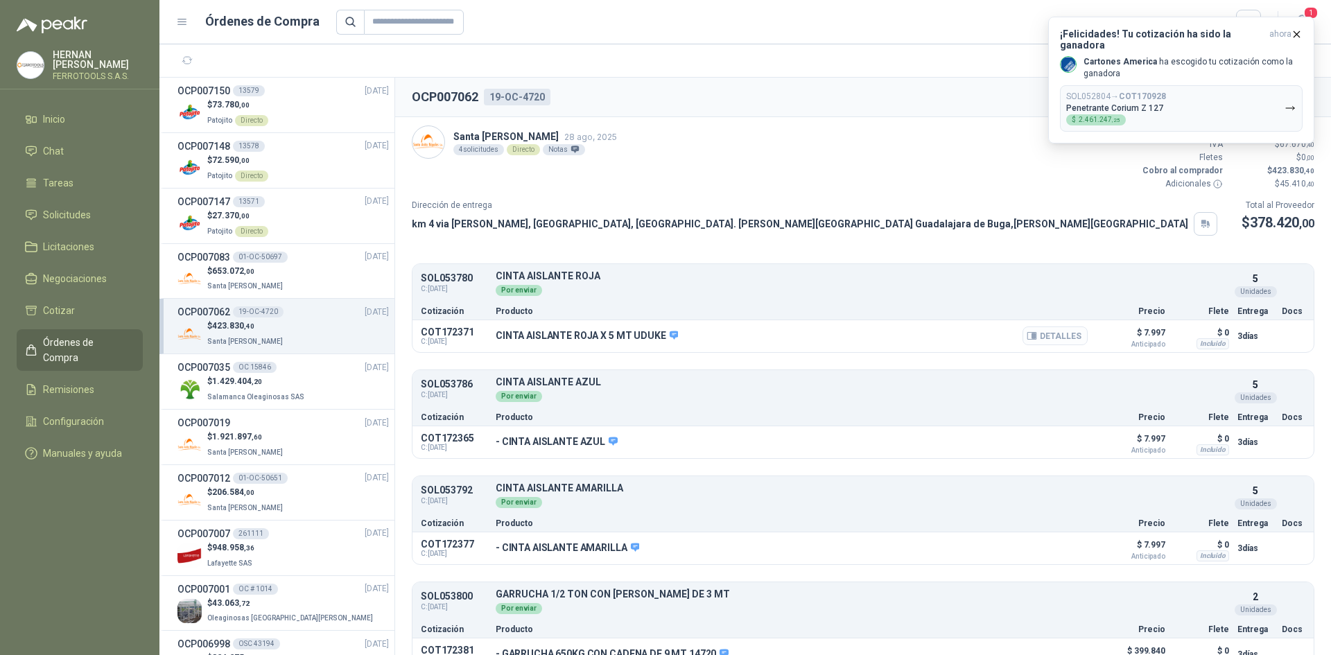
click at [1031, 340] on button "Detalles" at bounding box center [1054, 335] width 65 height 19
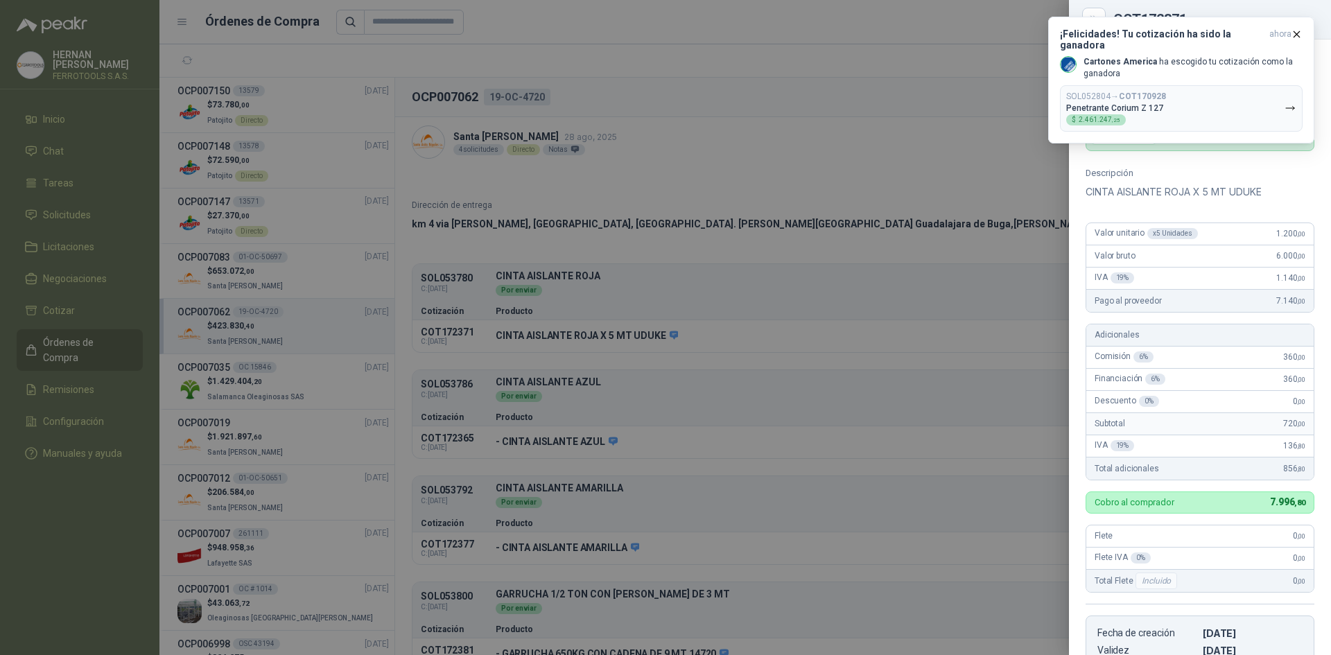
scroll to position [271, 0]
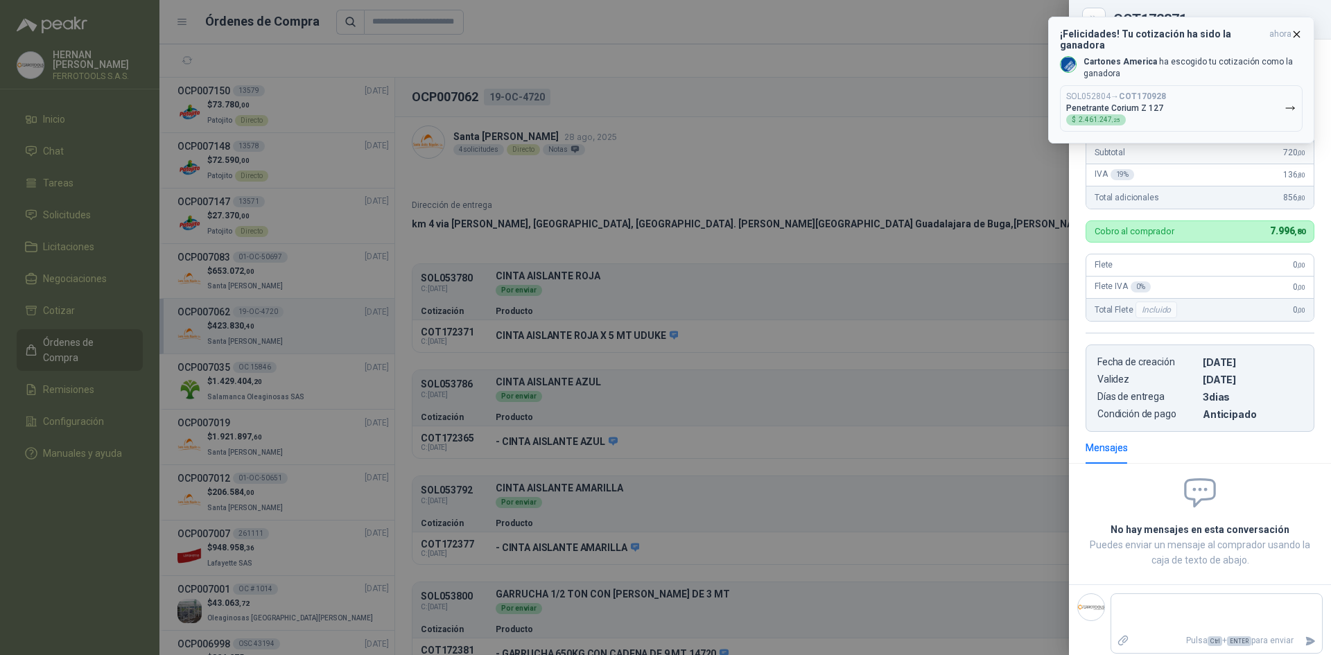
click at [1300, 32] on icon "button" at bounding box center [1297, 34] width 12 height 12
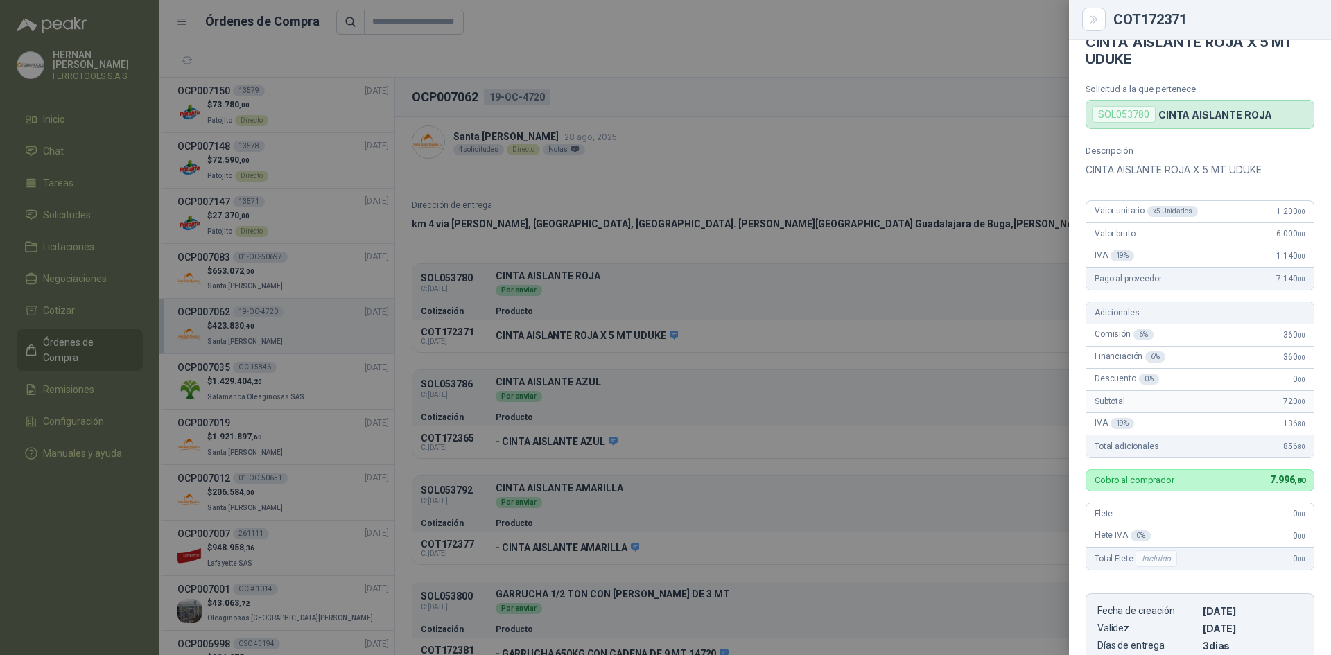
scroll to position [0, 0]
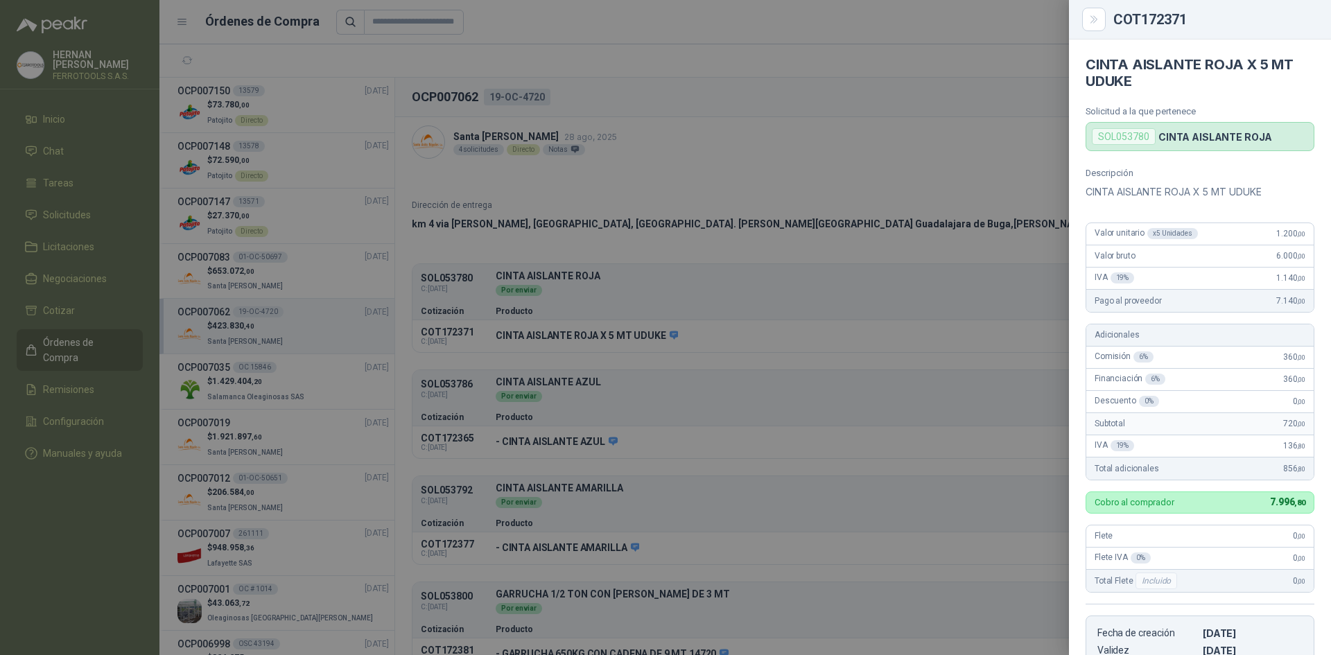
click at [739, 457] on div at bounding box center [665, 327] width 1331 height 655
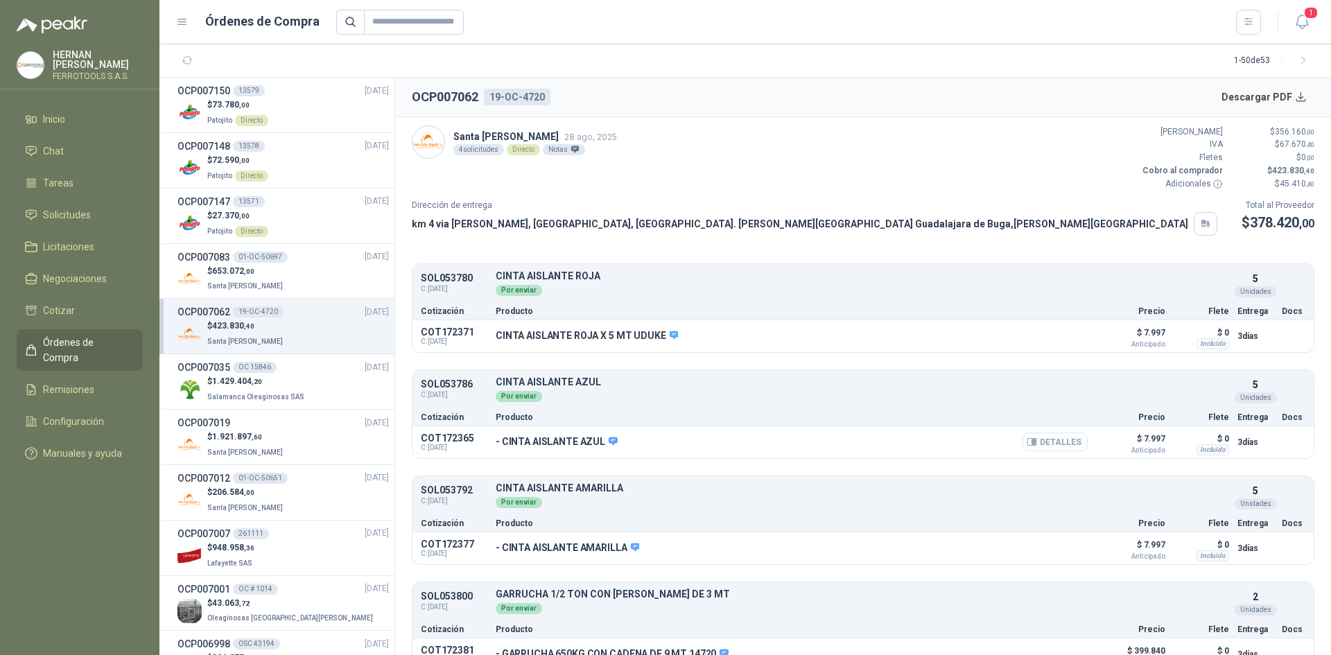
click at [1028, 442] on icon "button" at bounding box center [1032, 442] width 10 height 10
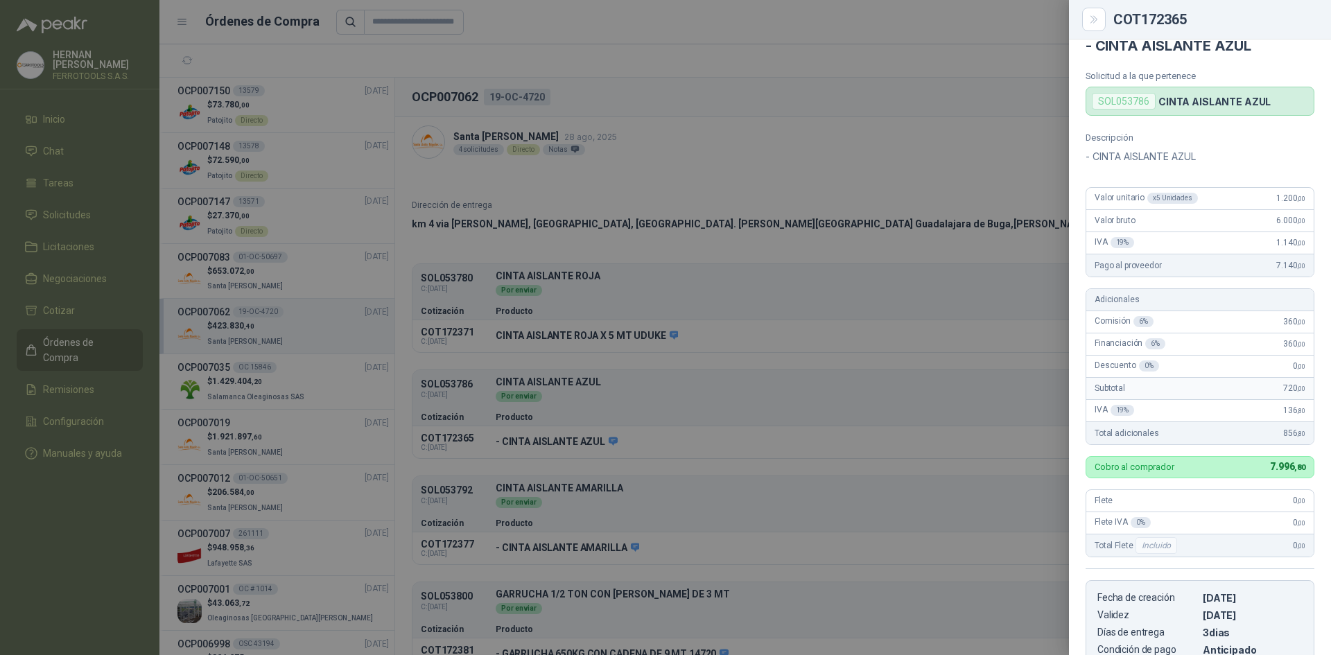
scroll to position [0, 0]
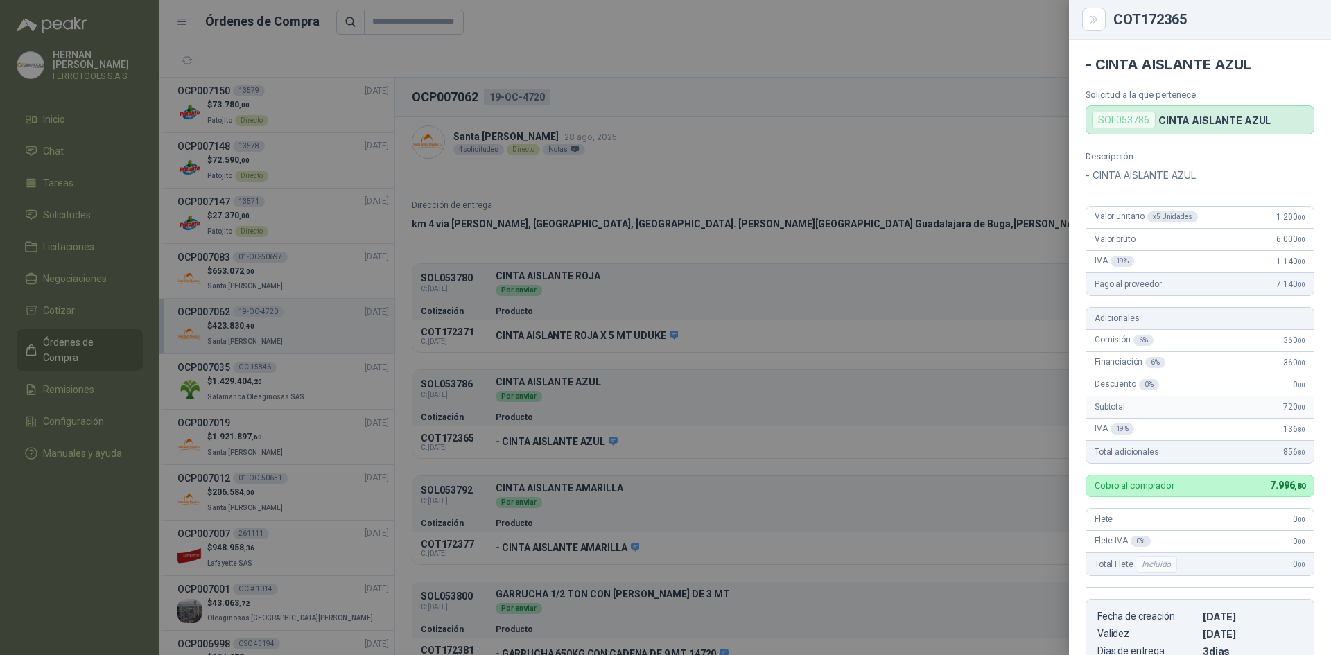
click at [709, 360] on div at bounding box center [665, 327] width 1331 height 655
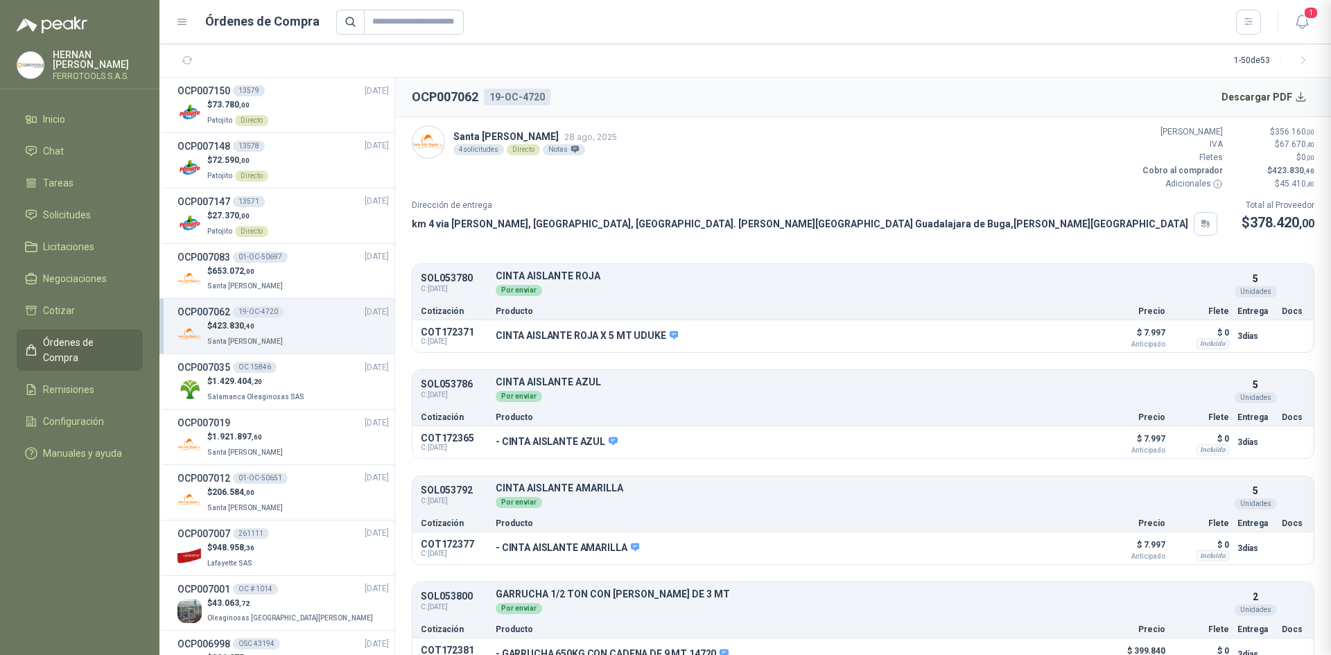
scroll to position [261, 0]
click at [301, 281] on div "$ 653.072 ,00 Santa Anita Napoles" at bounding box center [282, 279] width 211 height 28
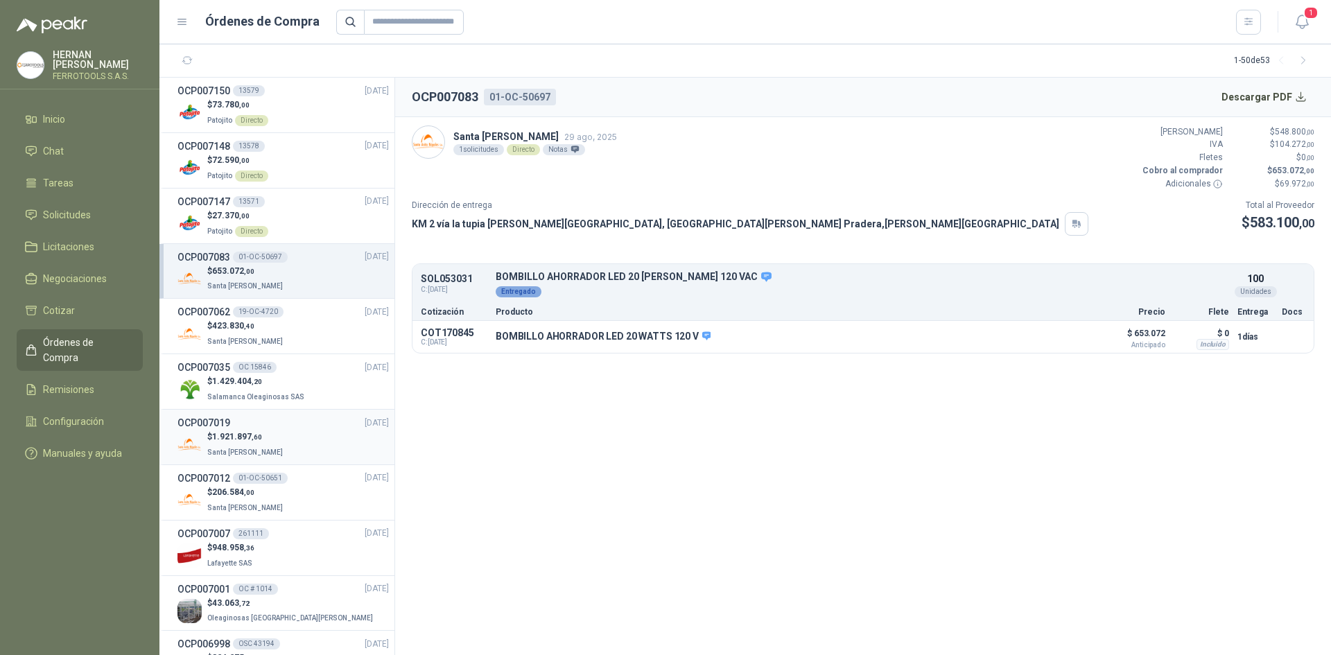
click at [279, 438] on div "$ 1.921.897 ,60 Santa Anita Napoles" at bounding box center [282, 444] width 211 height 28
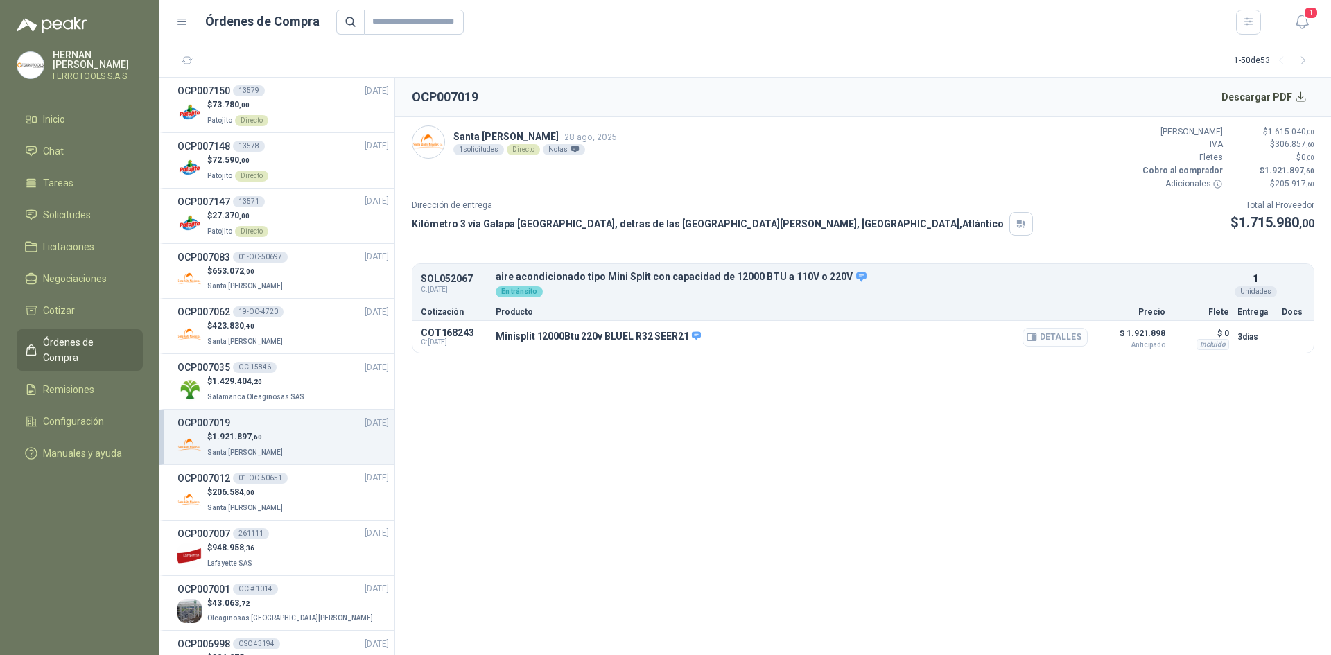
click at [1061, 338] on button "Detalles" at bounding box center [1054, 337] width 65 height 19
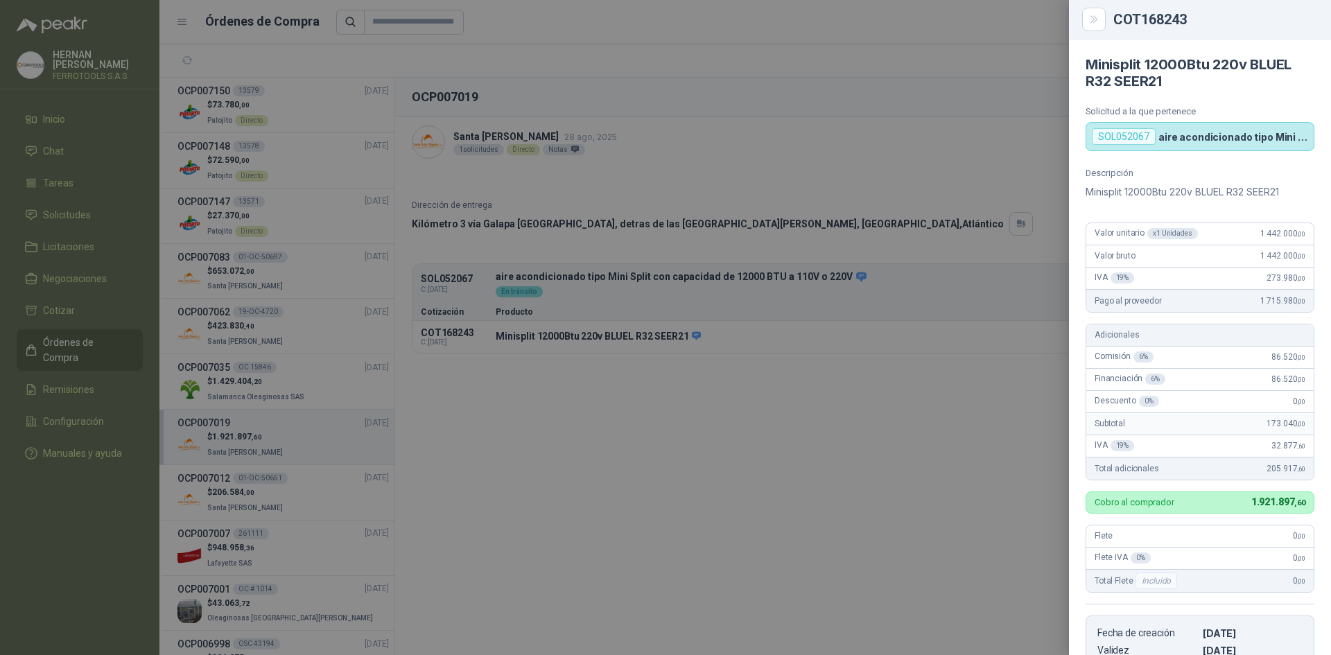
click at [278, 477] on div at bounding box center [665, 327] width 1331 height 655
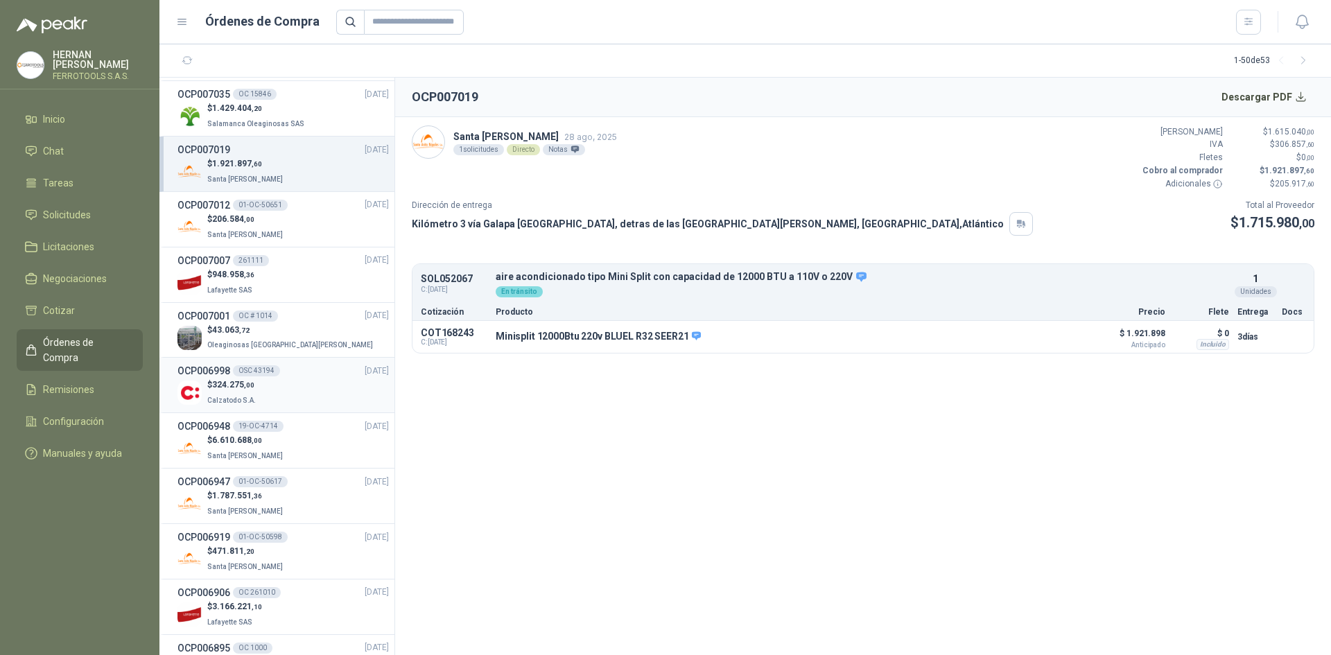
scroll to position [277, 0]
click at [313, 341] on div "$ 43.063 ,72 Oleaginosas San Fernando" at bounding box center [282, 334] width 211 height 28
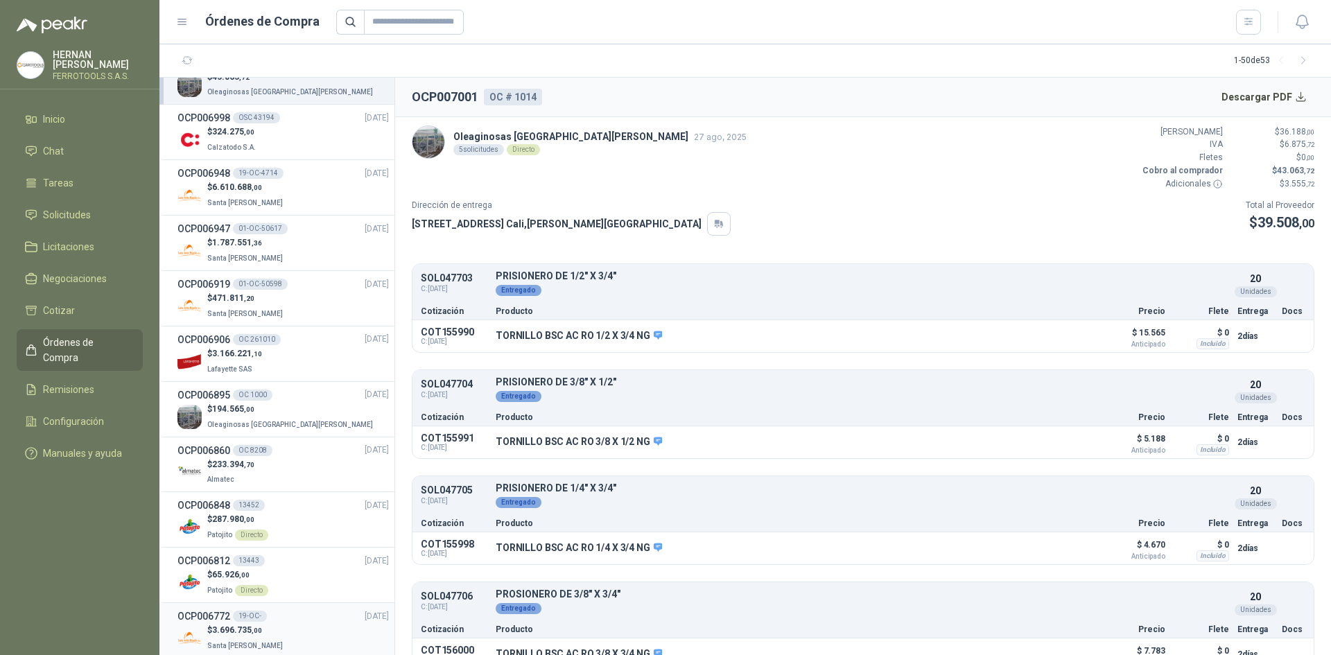
scroll to position [693, 0]
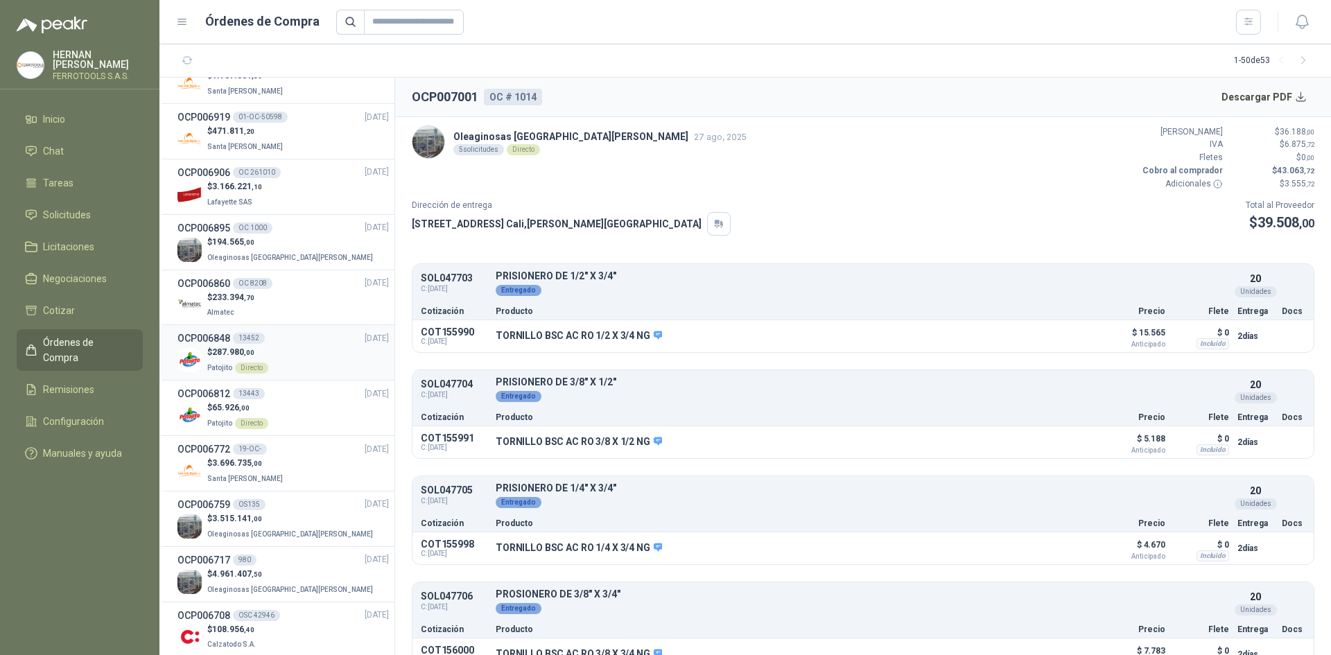
click at [292, 358] on div "$ 287.980 ,00 Patojito Directo" at bounding box center [282, 360] width 211 height 28
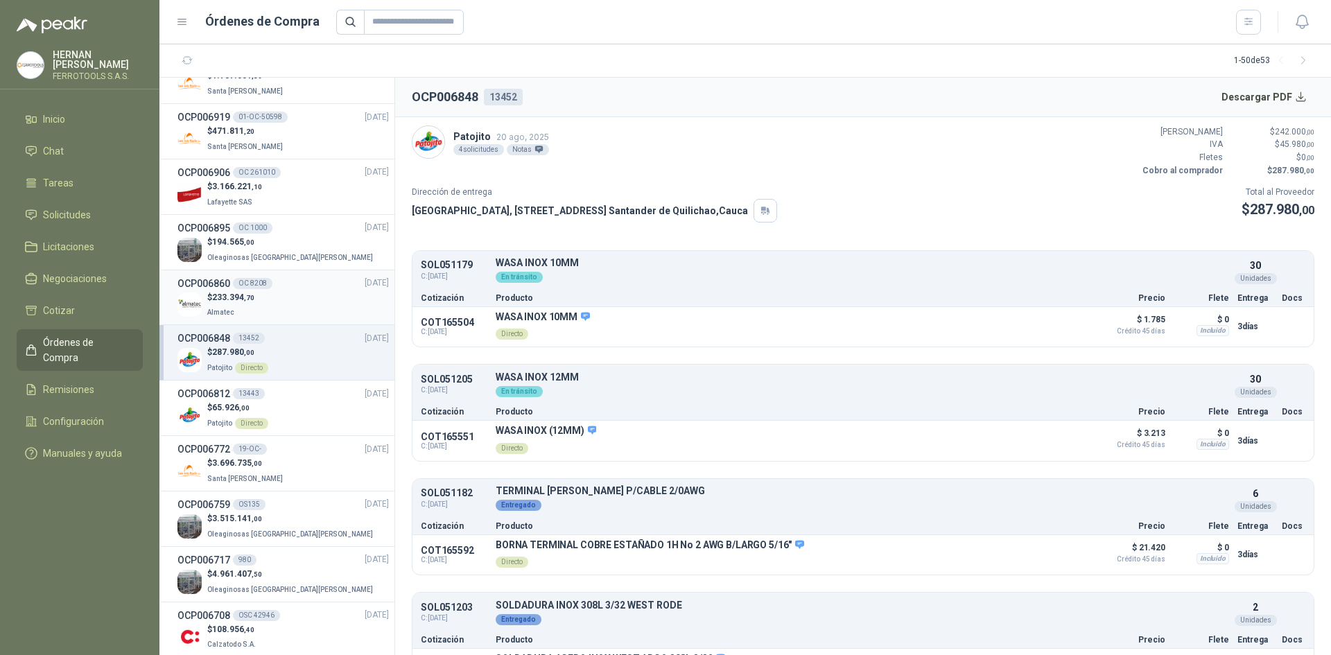
click at [291, 306] on div "$ 233.394 ,70 Almatec" at bounding box center [282, 305] width 211 height 28
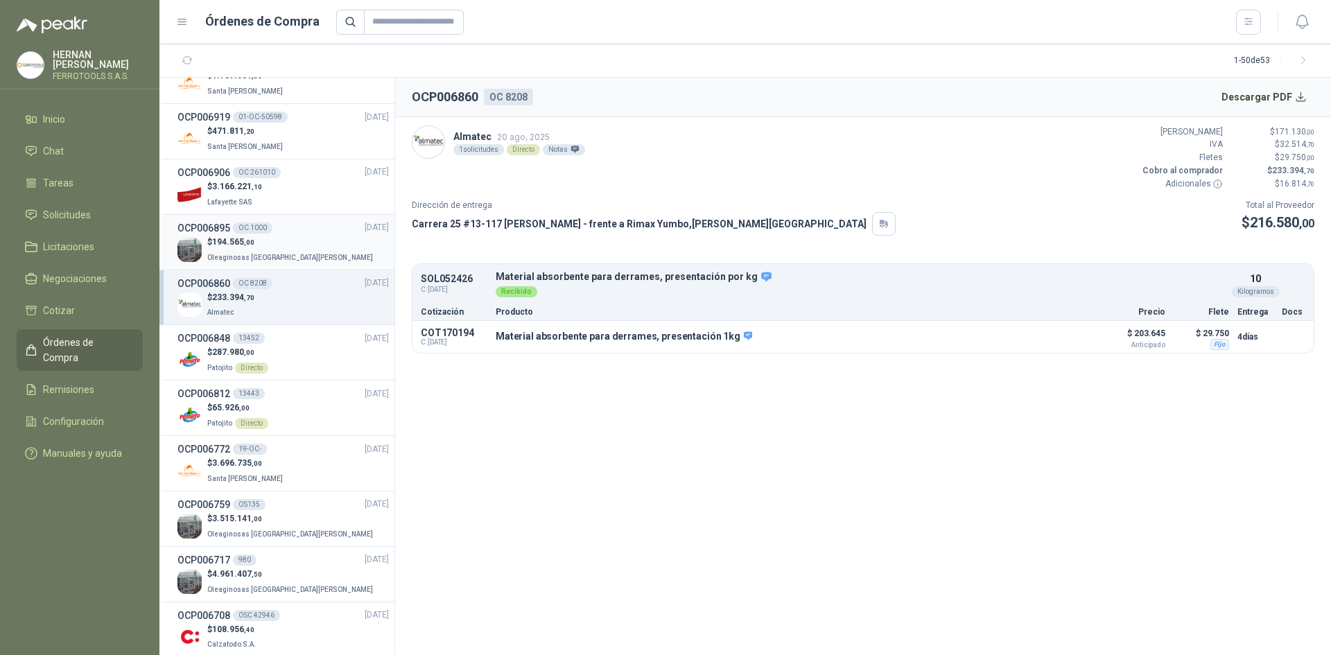
click at [287, 246] on p "$ 194.565 ,00" at bounding box center [291, 242] width 168 height 13
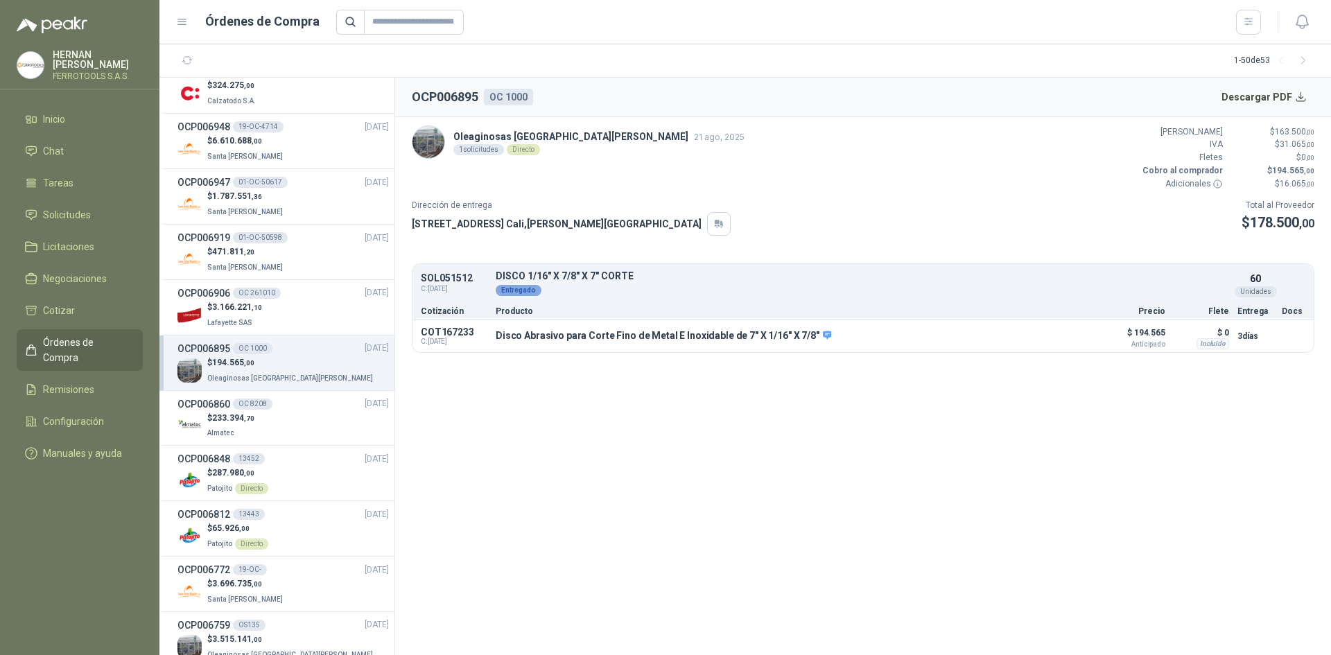
scroll to position [555, 0]
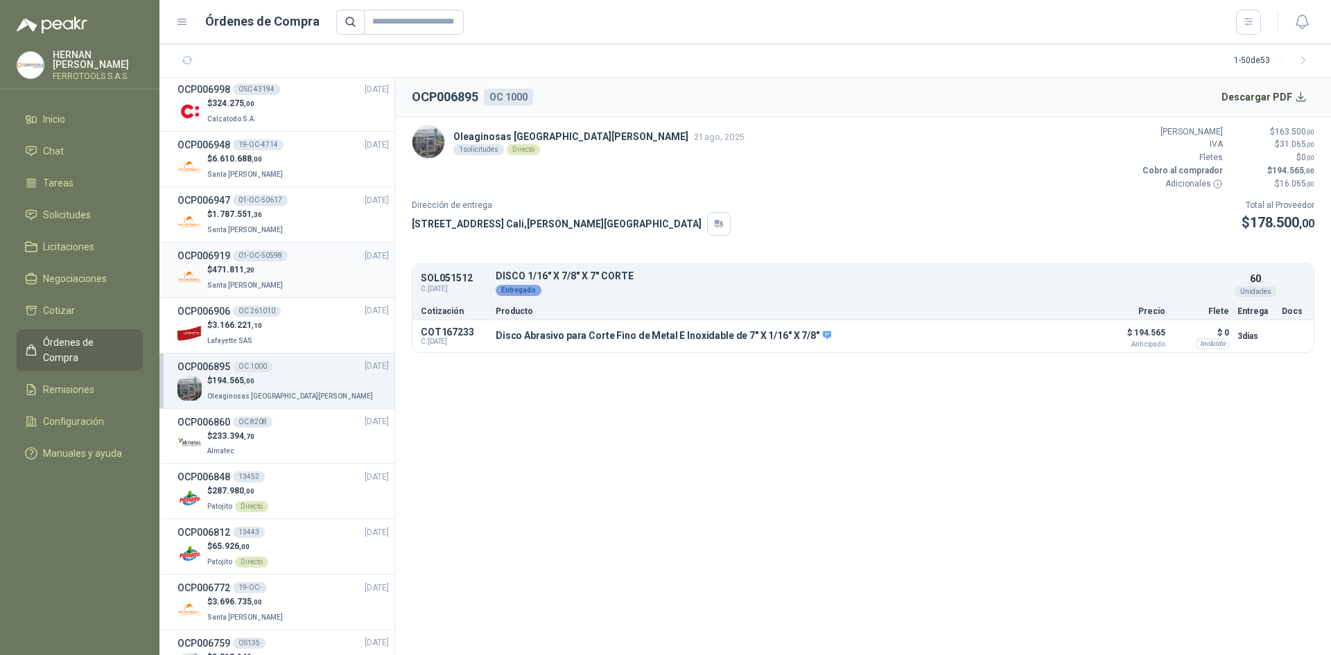
click at [286, 269] on div "$ 471.811 ,20 Santa Anita Napoles" at bounding box center [282, 277] width 211 height 28
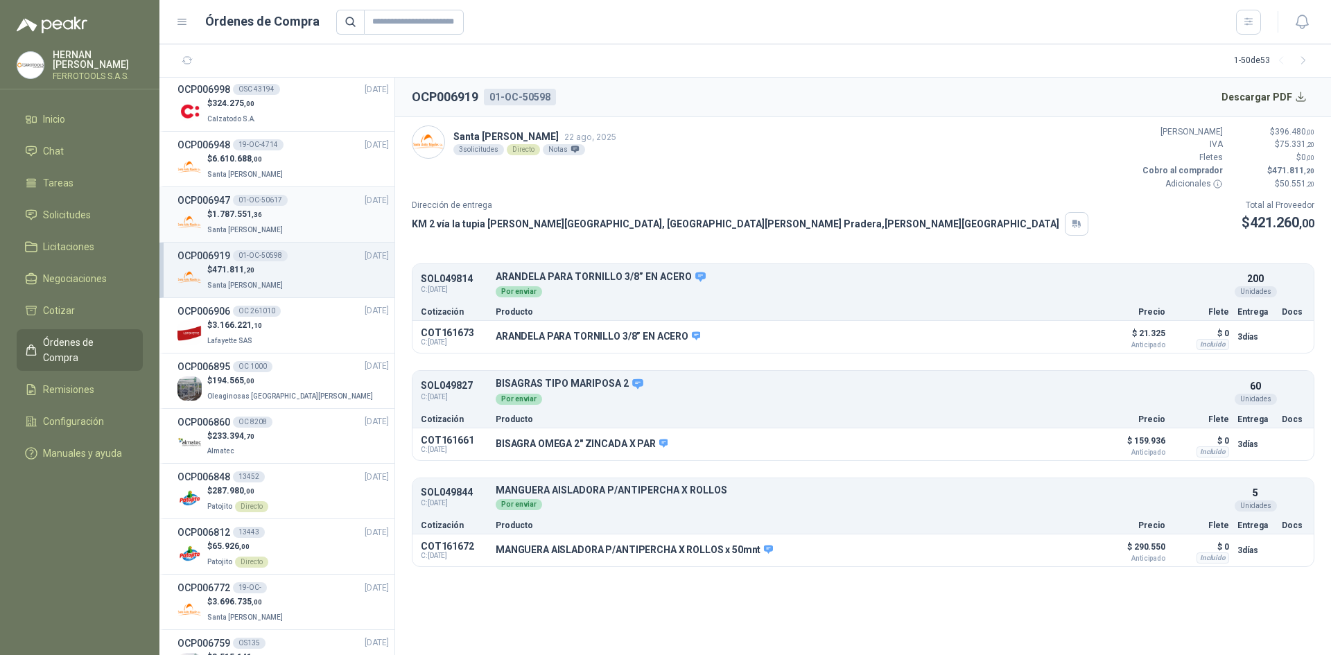
click at [292, 225] on div "$ 1.787.551 ,36 Santa Anita Napoles" at bounding box center [282, 222] width 211 height 28
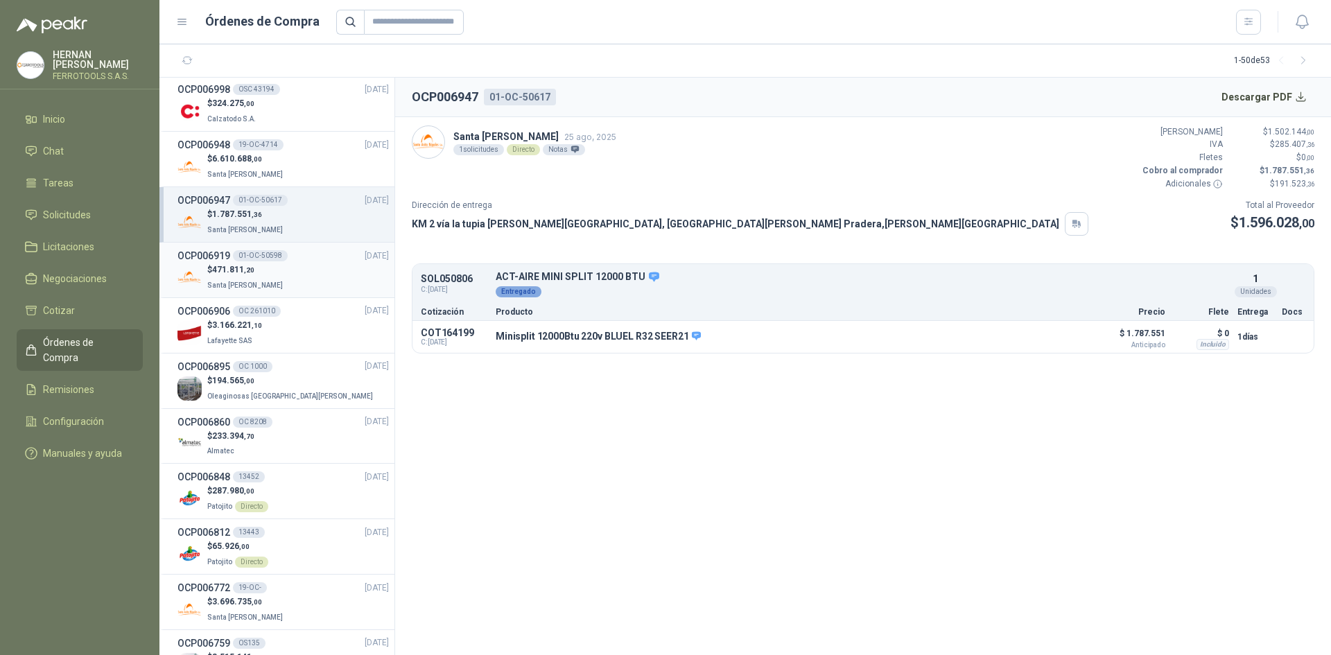
click at [292, 250] on div "OCP006919 01-OC-50598 22/08/25" at bounding box center [282, 255] width 211 height 15
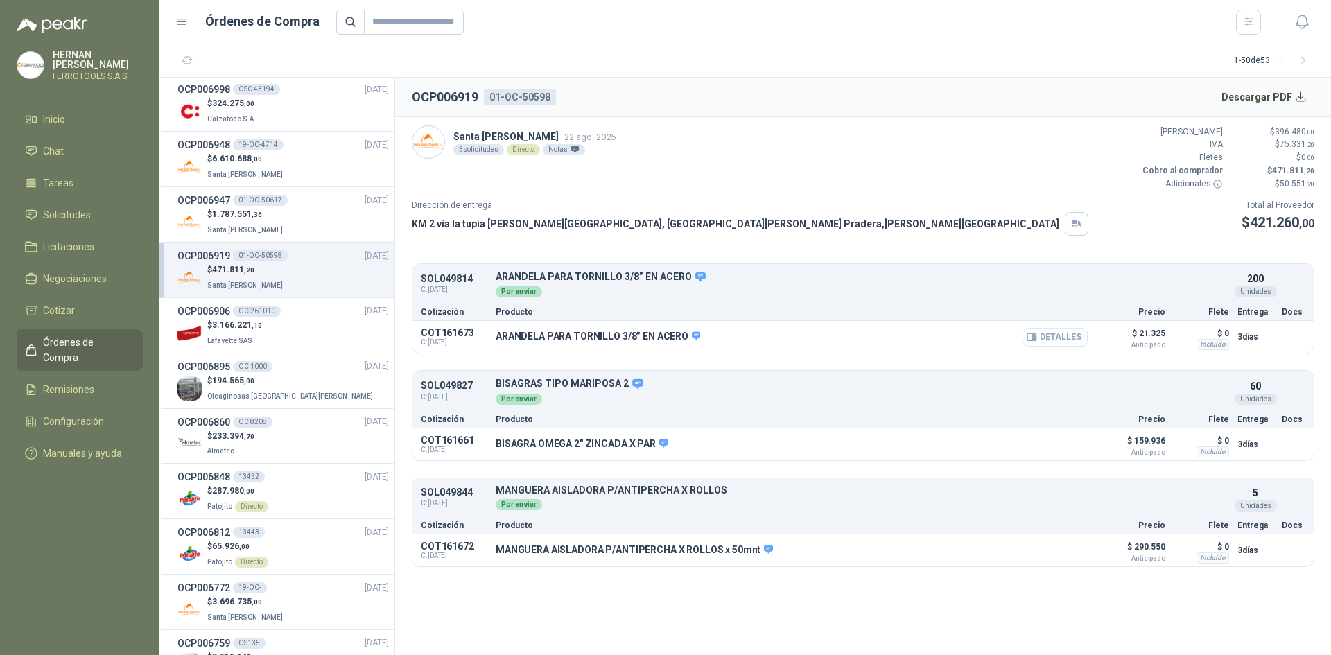
click at [1047, 338] on button "Detalles" at bounding box center [1054, 337] width 65 height 19
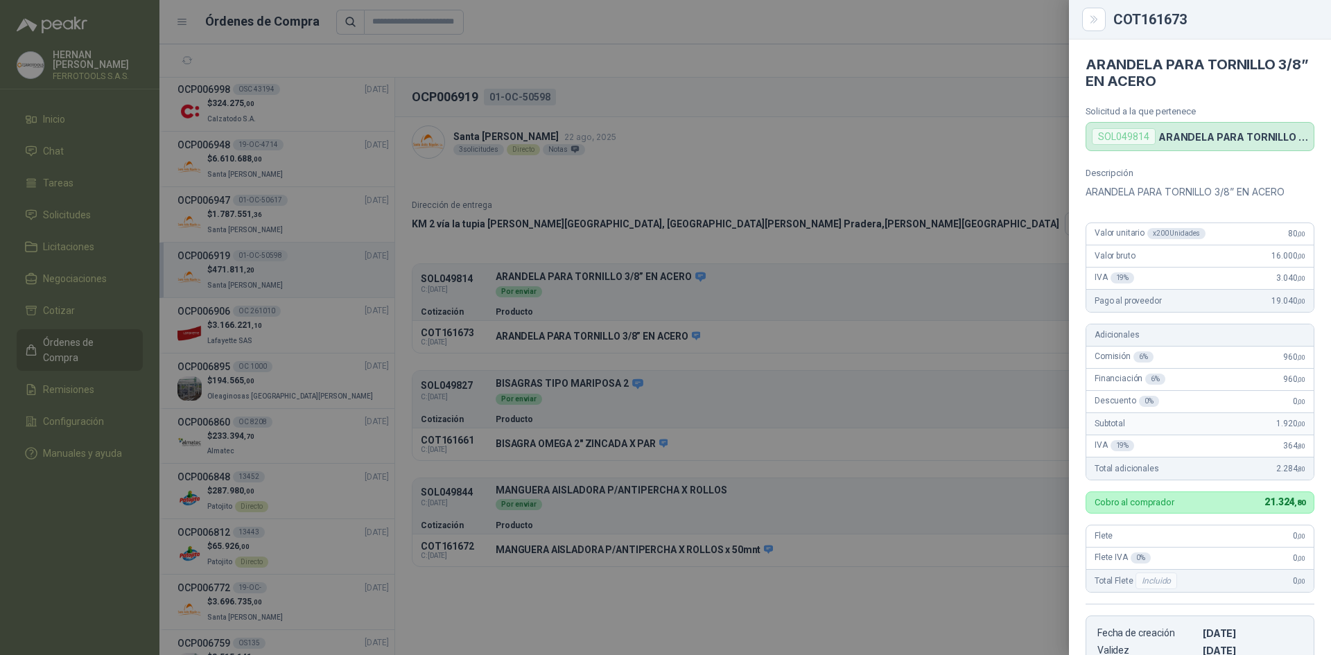
click at [1022, 261] on div at bounding box center [665, 327] width 1331 height 655
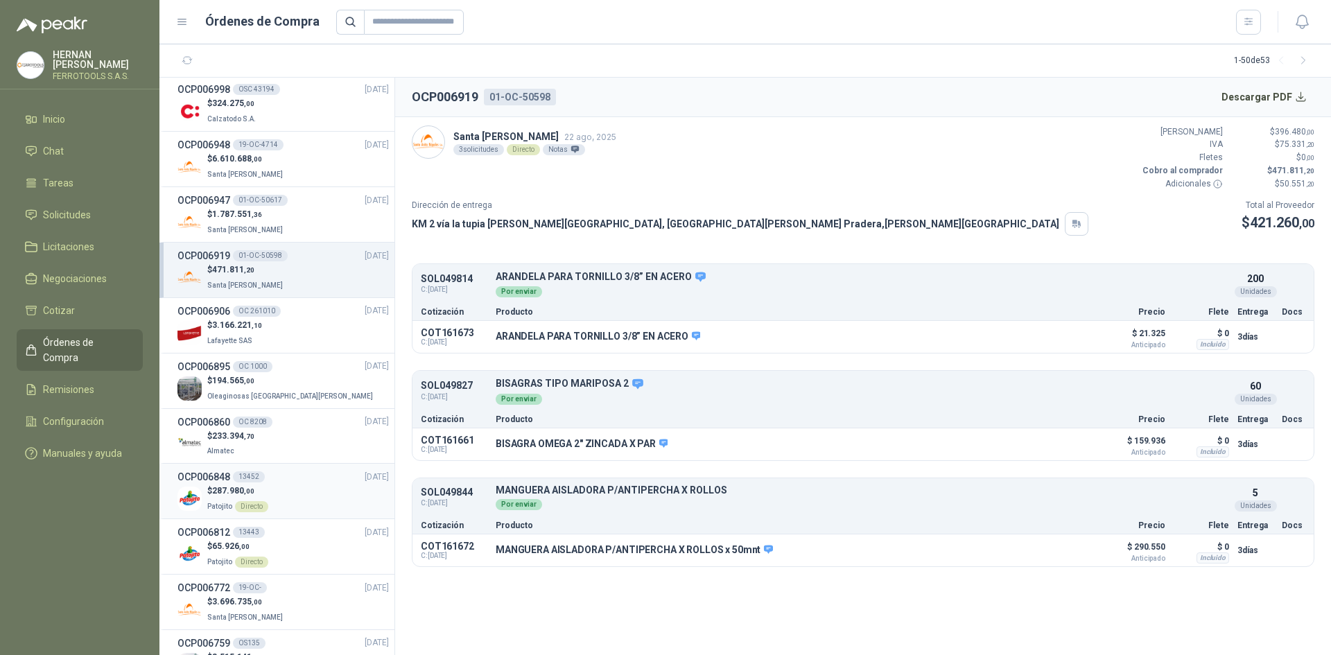
click at [244, 508] on div "Directo" at bounding box center [251, 506] width 33 height 11
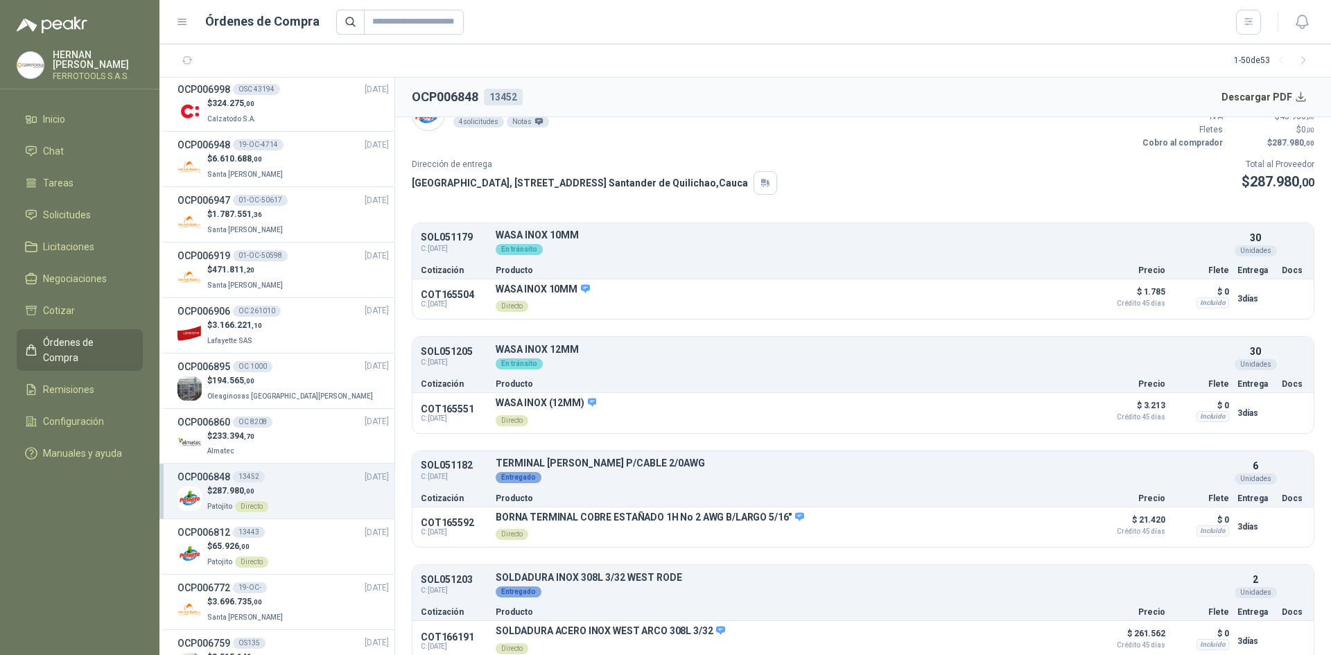
scroll to position [42, 0]
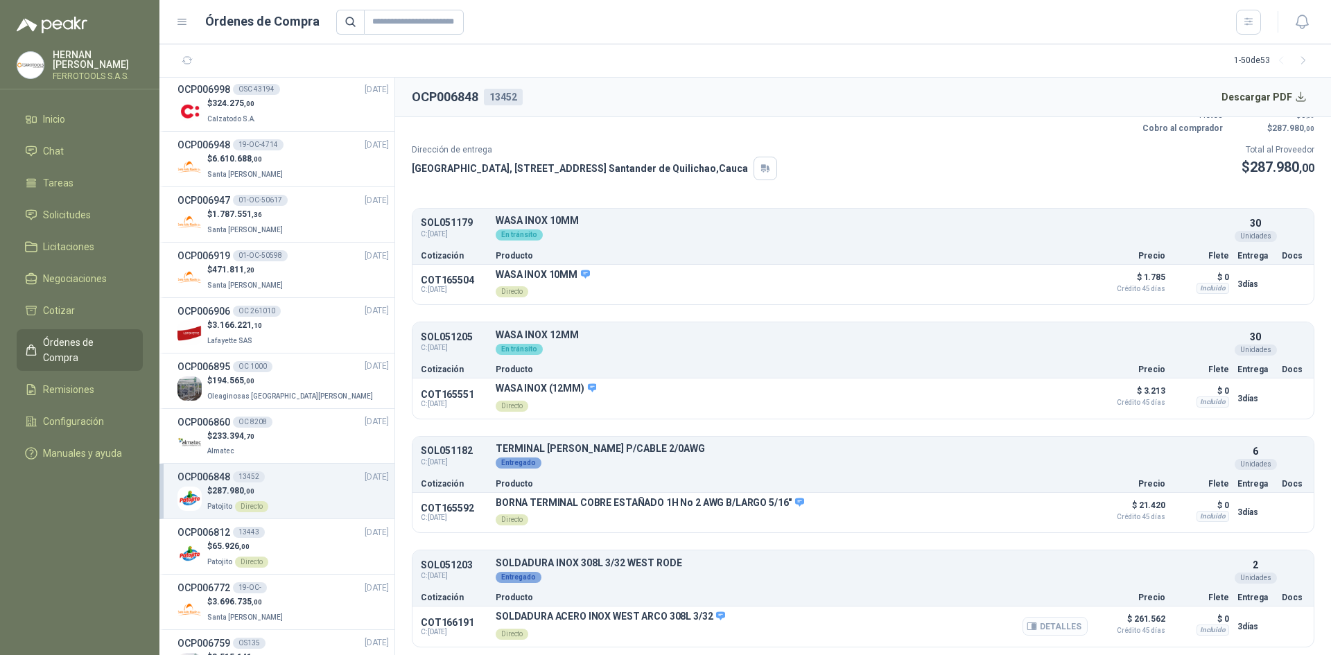
click at [1042, 629] on button "Detalles" at bounding box center [1054, 626] width 65 height 19
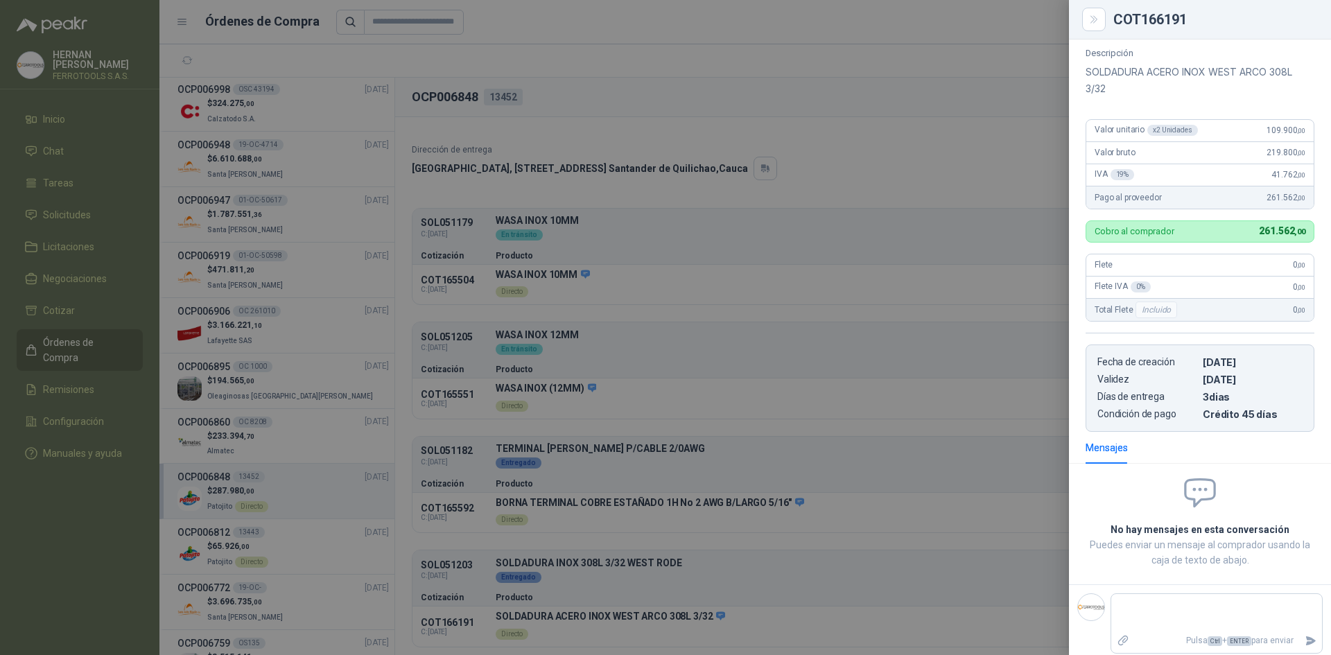
scroll to position [0, 0]
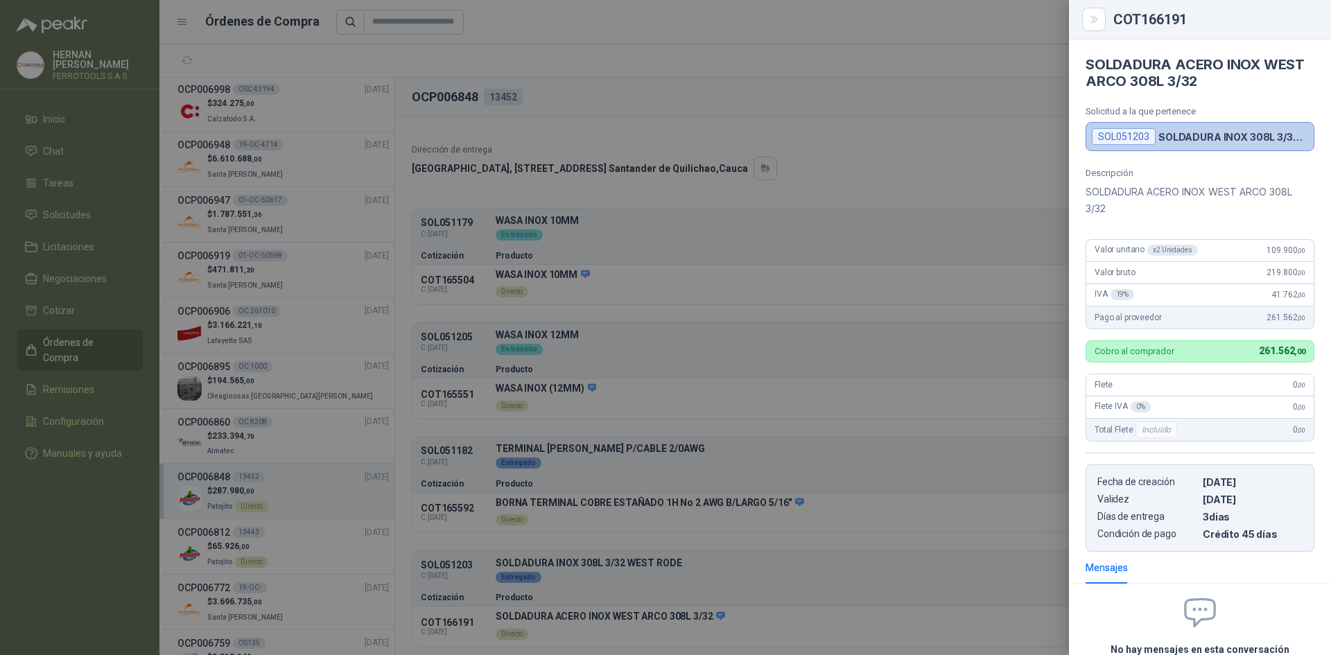
click at [286, 550] on div at bounding box center [665, 327] width 1331 height 655
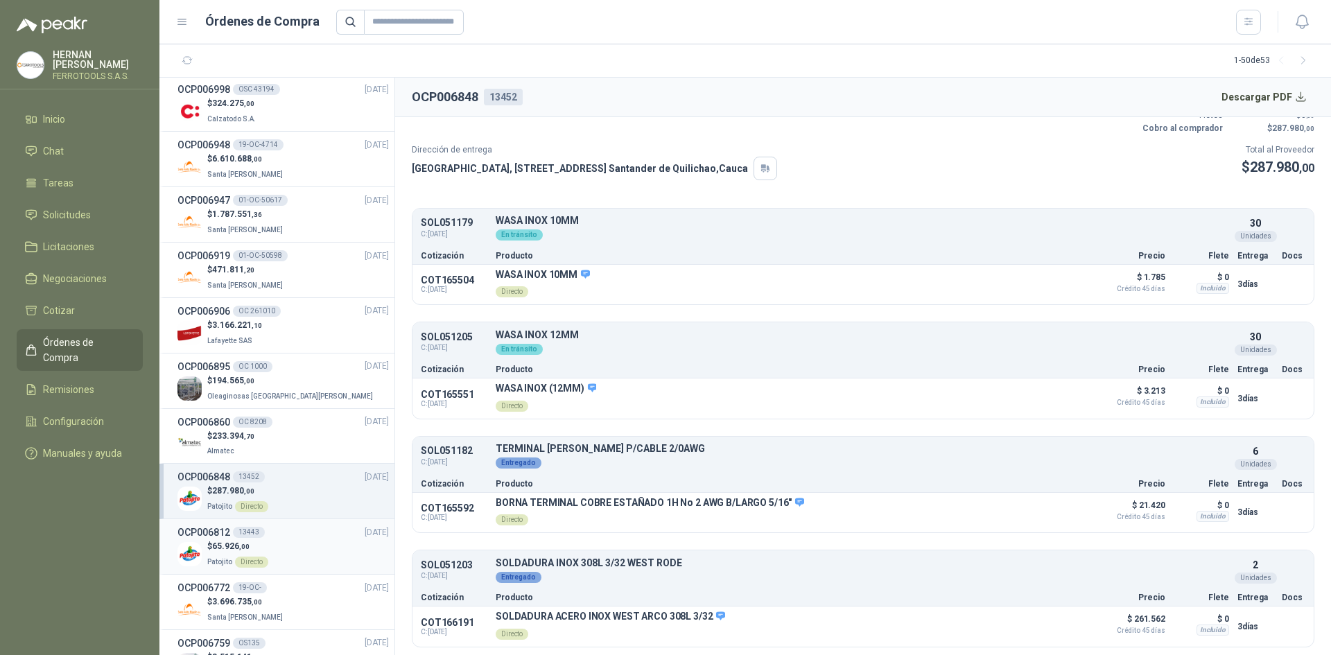
click at [286, 550] on div "$ 65.926 ,00 Patojito Directo" at bounding box center [282, 554] width 211 height 28
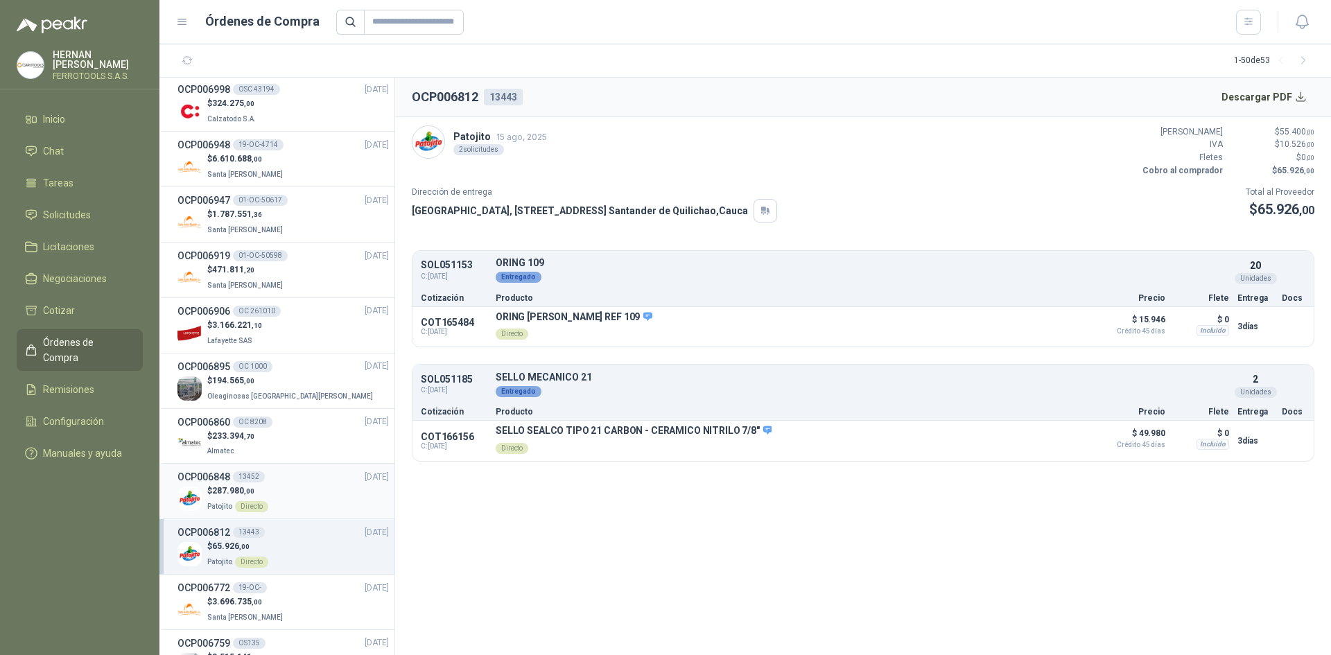
click at [290, 488] on div "$ 287.980 ,00 Patojito Directo" at bounding box center [282, 498] width 211 height 28
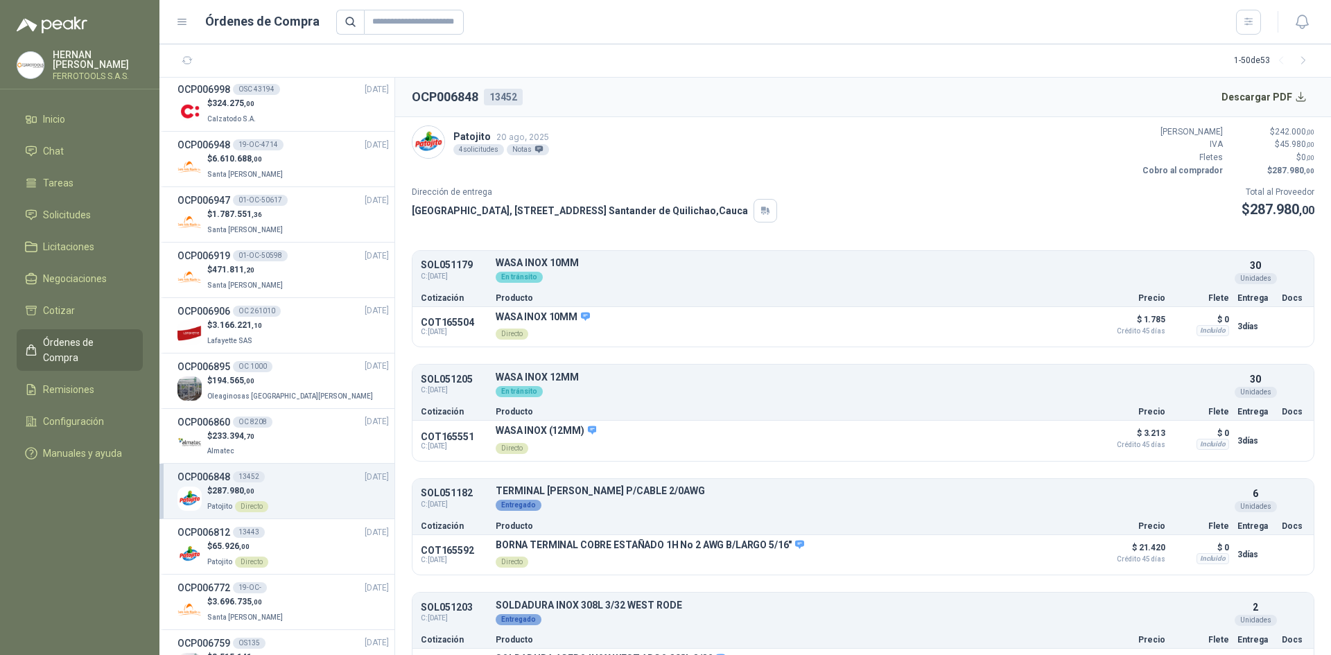
click at [300, 518] on li "OCP006848 13452 20/08/25 $ 287.980 ,00 Patojito Directo" at bounding box center [276, 491] width 235 height 55
click at [345, 562] on div "$ 65.926 ,00 Patojito Directo" at bounding box center [282, 554] width 211 height 28
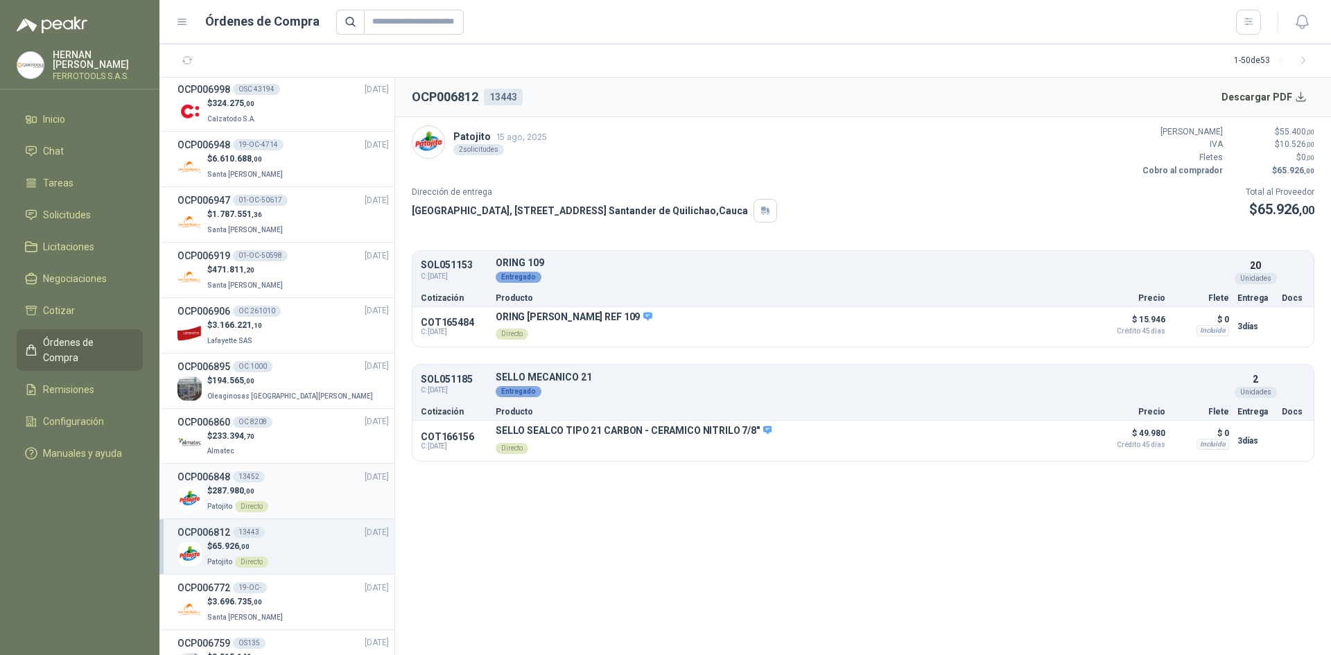
click at [302, 487] on div "$ 287.980 ,00 Patojito Directo" at bounding box center [282, 498] width 211 height 28
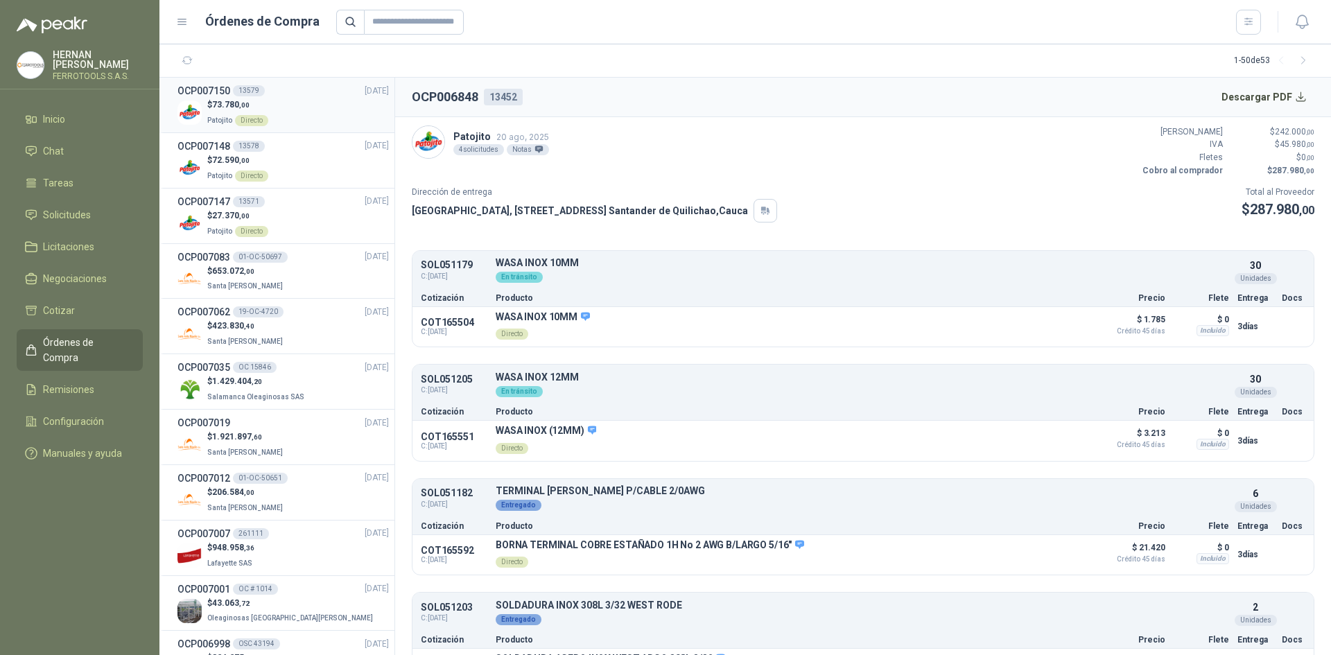
click at [308, 112] on div "$ 73.780 ,00 Patojito Directo" at bounding box center [282, 112] width 211 height 28
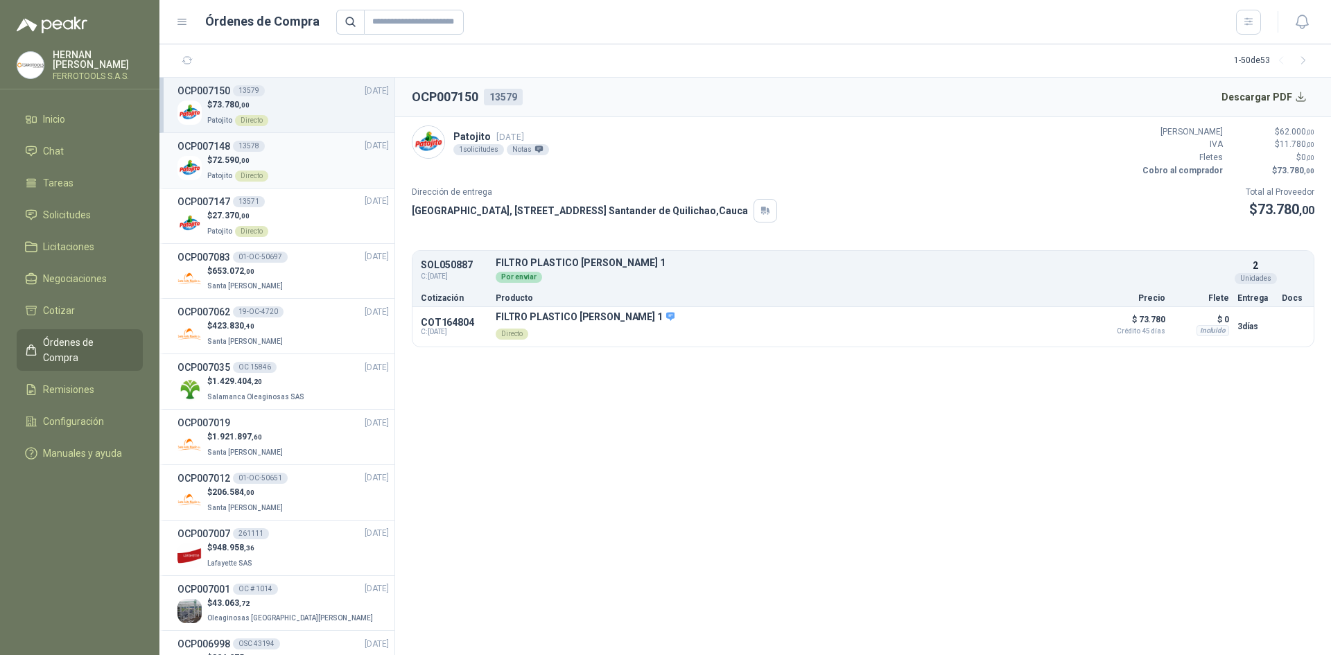
click at [320, 168] on div "$ 72.590 ,00 Patojito Directo" at bounding box center [282, 168] width 211 height 28
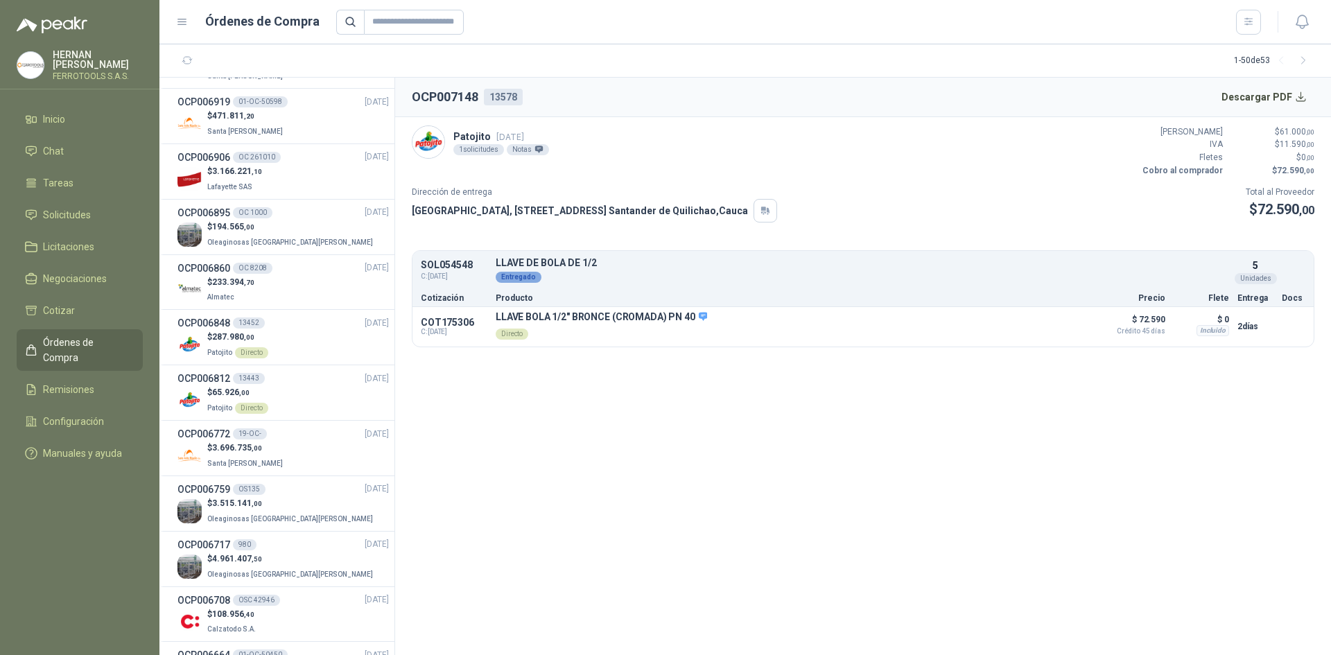
scroll to position [832, 0]
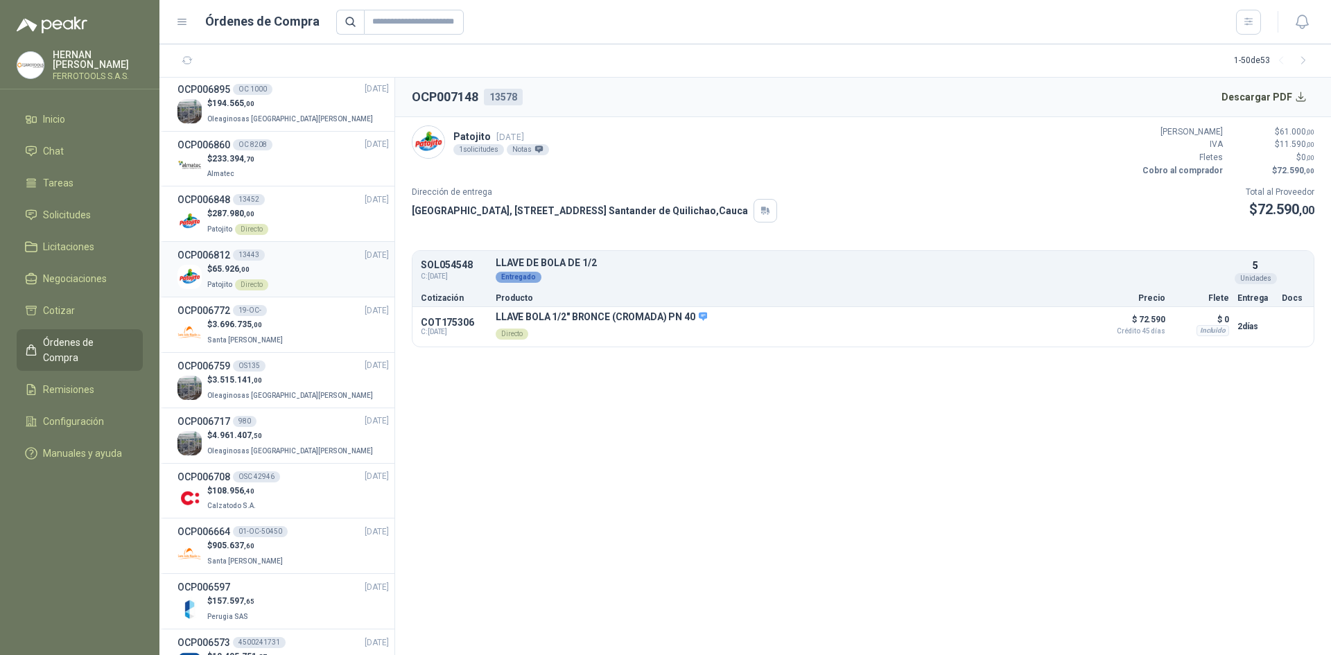
click at [313, 280] on div "$ 65.926 ,00 Patojito Directo" at bounding box center [282, 277] width 211 height 28
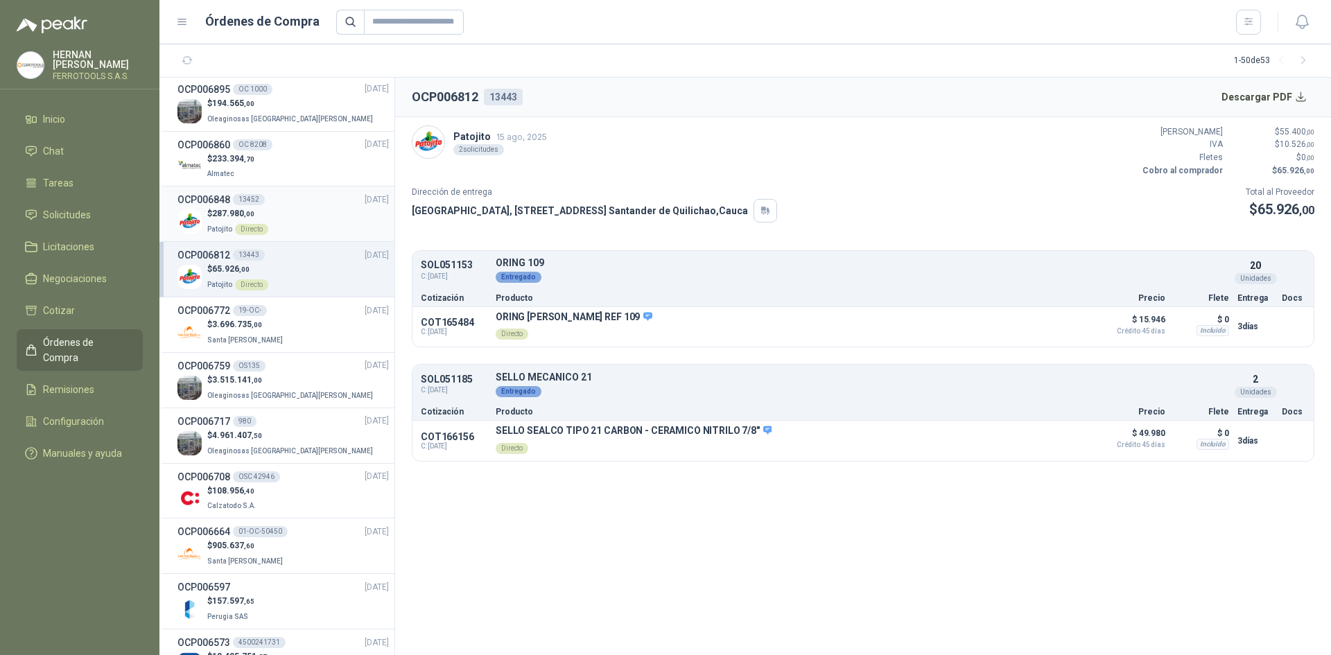
click at [308, 220] on div "$ 287.980 ,00 Patojito Directo" at bounding box center [282, 221] width 211 height 28
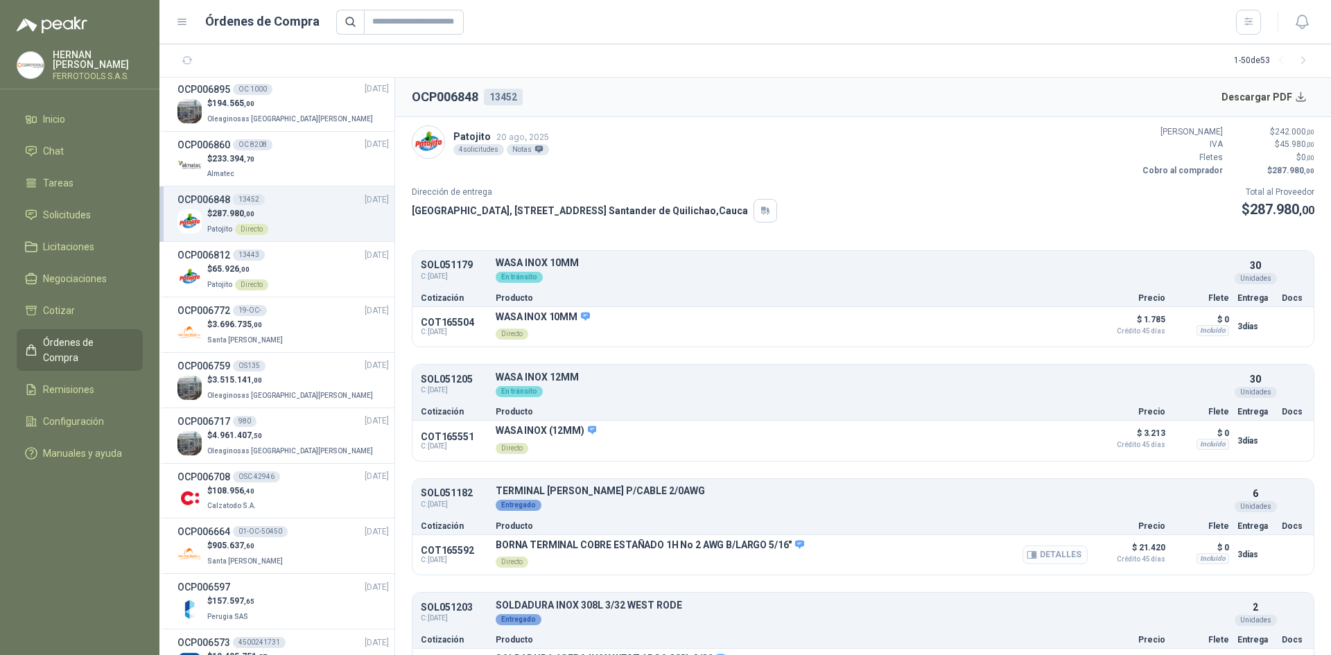
click at [1056, 553] on button "Detalles" at bounding box center [1054, 554] width 65 height 19
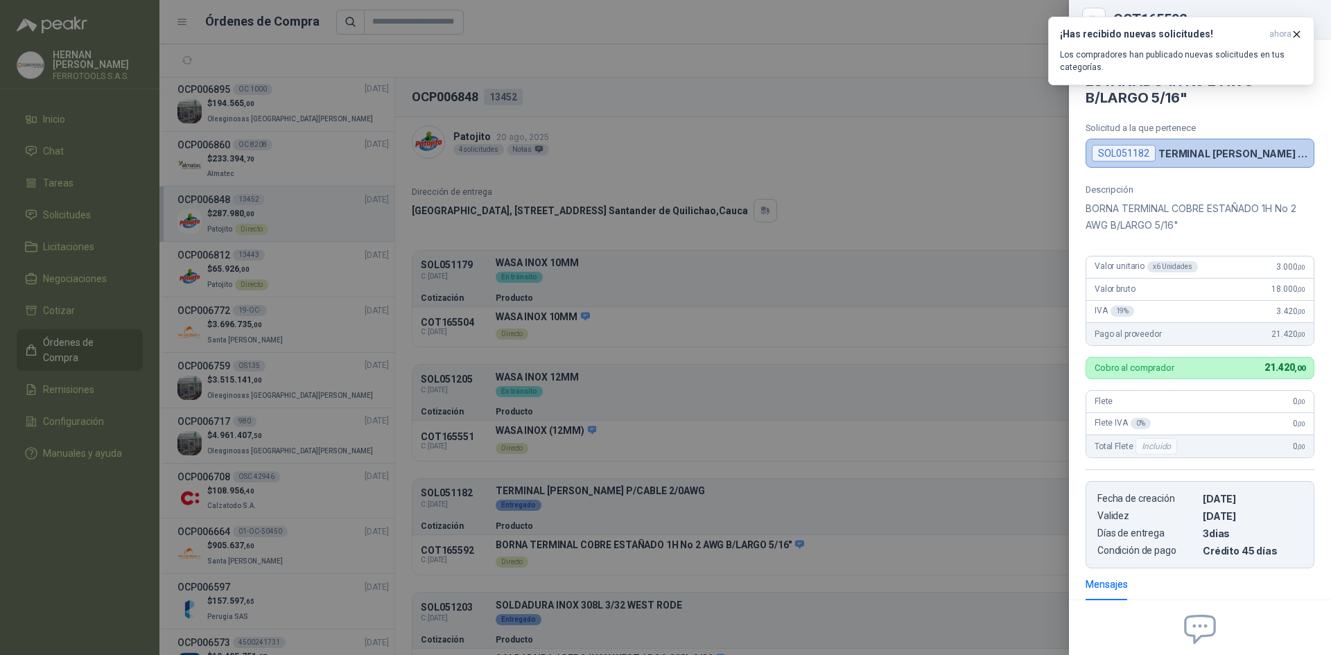
click at [719, 238] on div at bounding box center [665, 327] width 1331 height 655
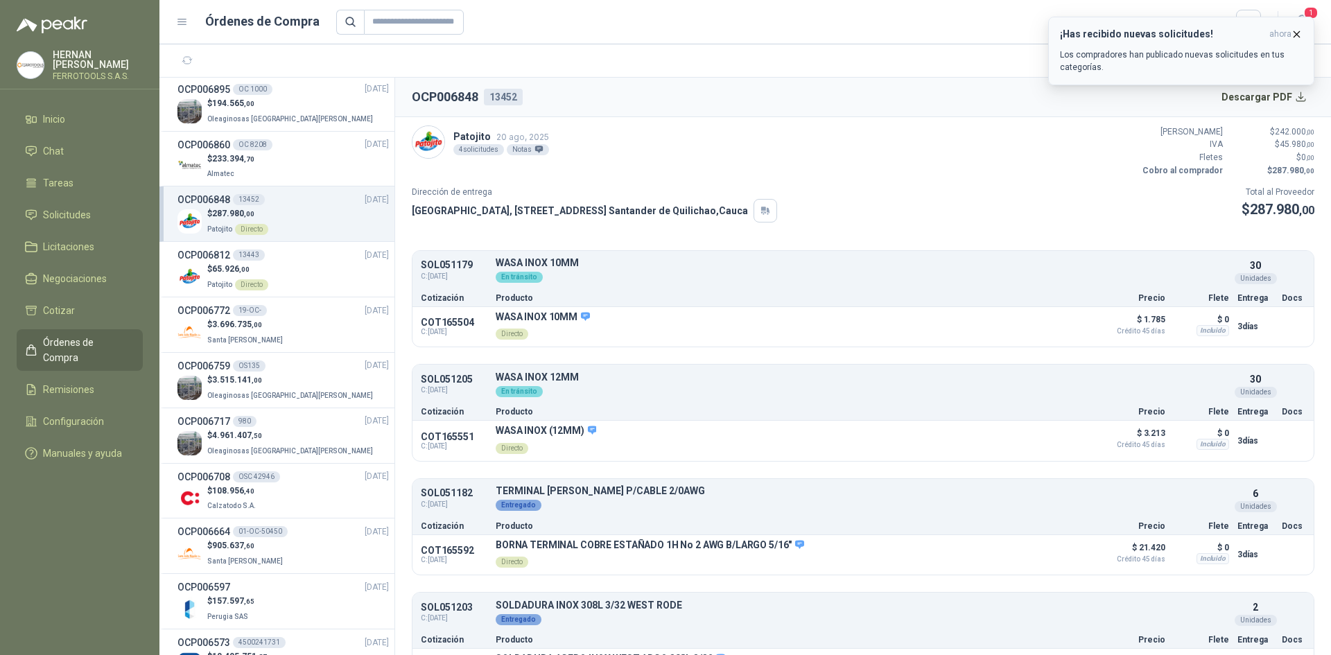
click at [1298, 33] on icon "button" at bounding box center [1297, 34] width 12 height 12
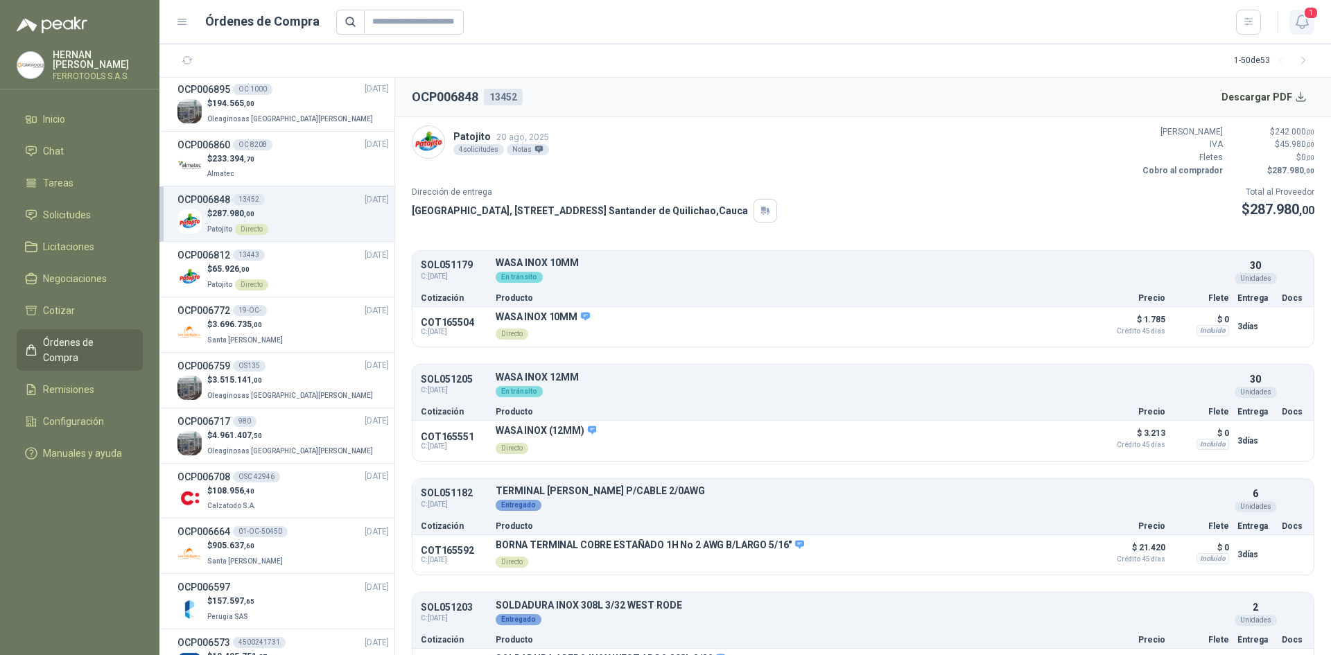
click at [1309, 6] on span "1" at bounding box center [1310, 12] width 15 height 13
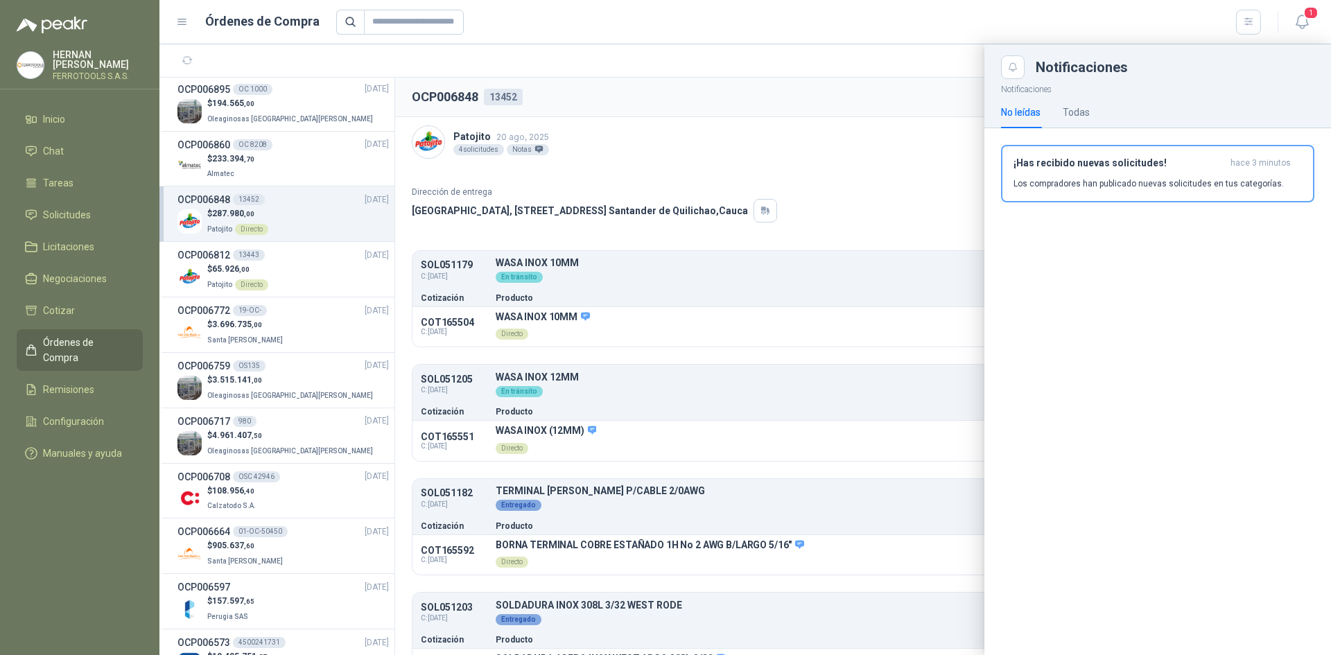
click at [1092, 107] on div "No leídas Todas" at bounding box center [1157, 112] width 313 height 32
click at [1087, 114] on div "Todas" at bounding box center [1076, 112] width 27 height 15
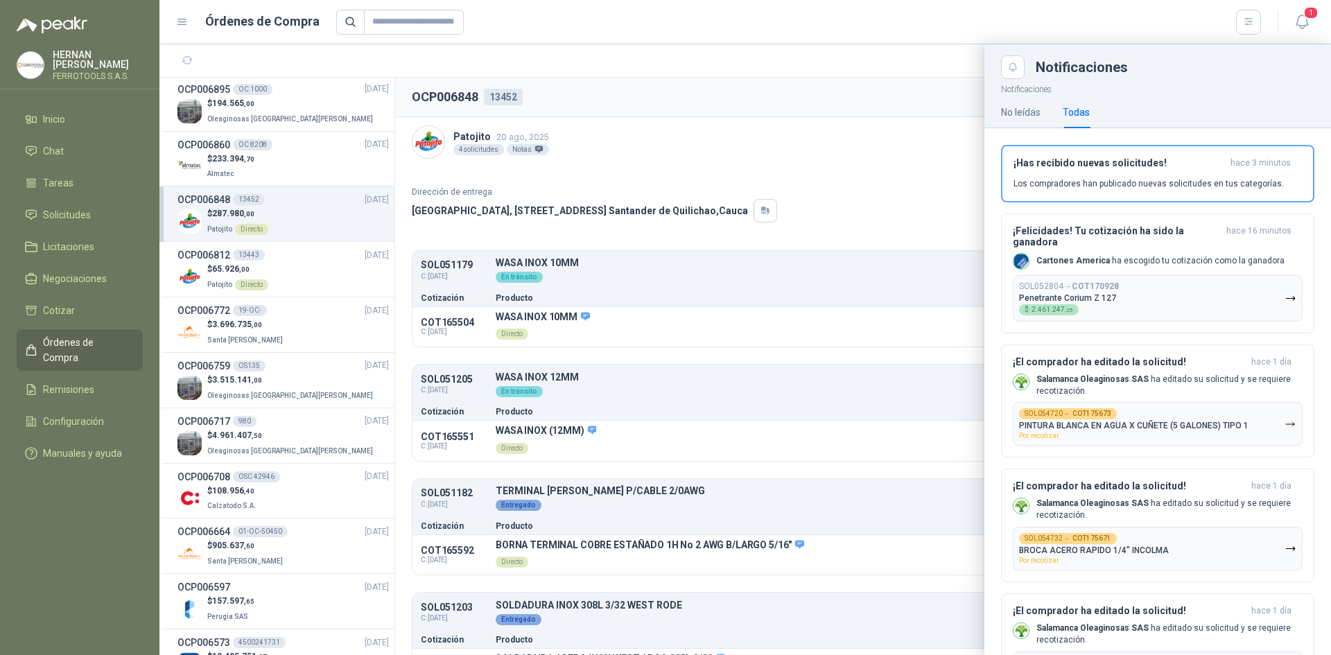
click at [792, 98] on div at bounding box center [744, 349] width 1171 height 611
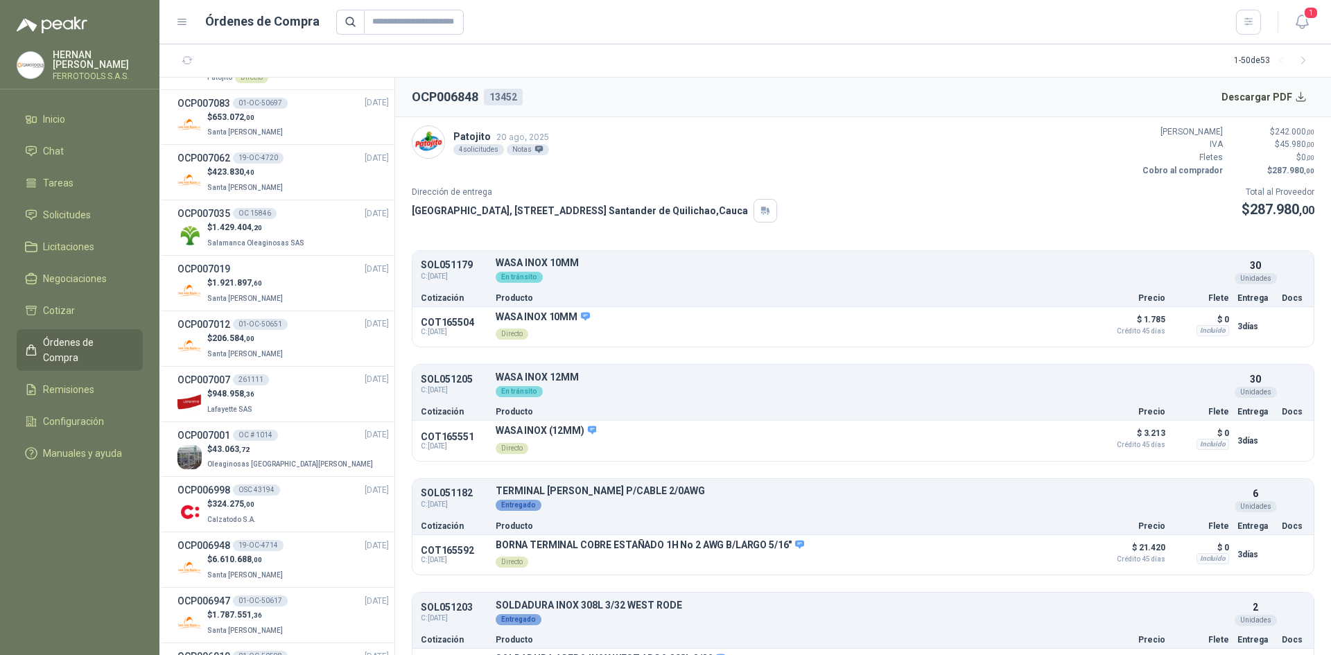
scroll to position [0, 0]
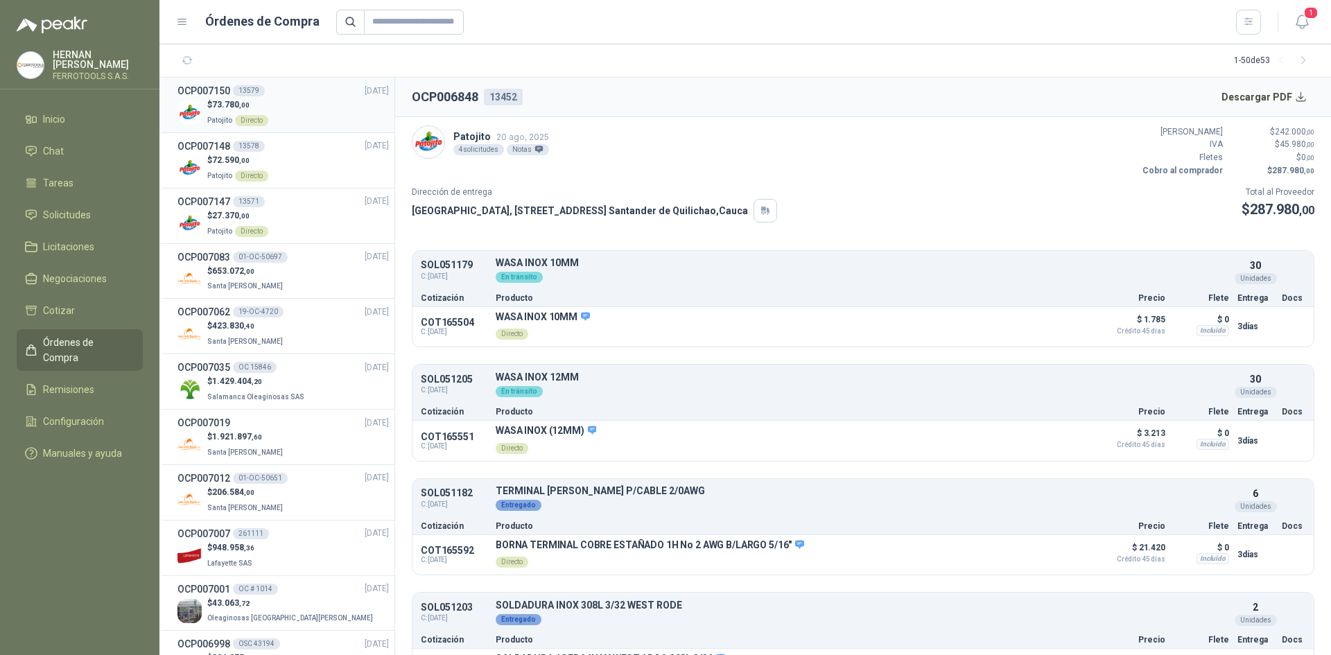
click at [299, 115] on div "$ 73.780 ,00 Patojito Directo" at bounding box center [282, 112] width 211 height 28
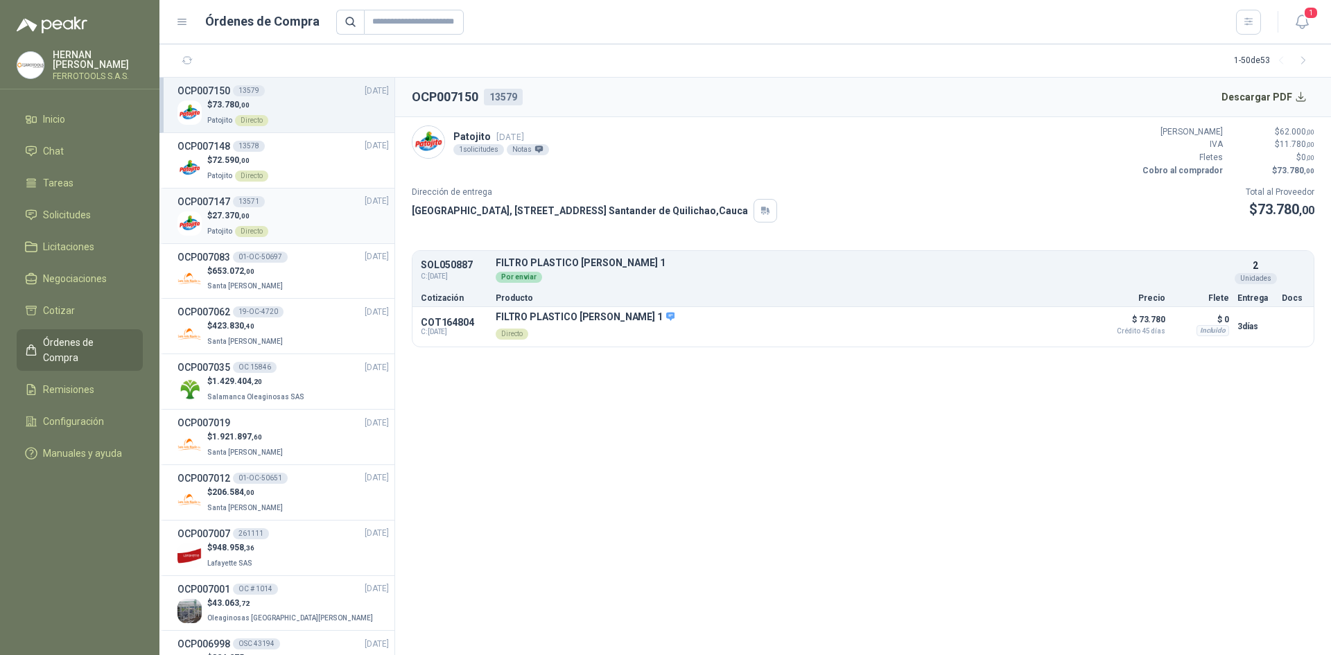
click at [302, 202] on div "OCP007147 13571 02/09/25" at bounding box center [282, 201] width 211 height 15
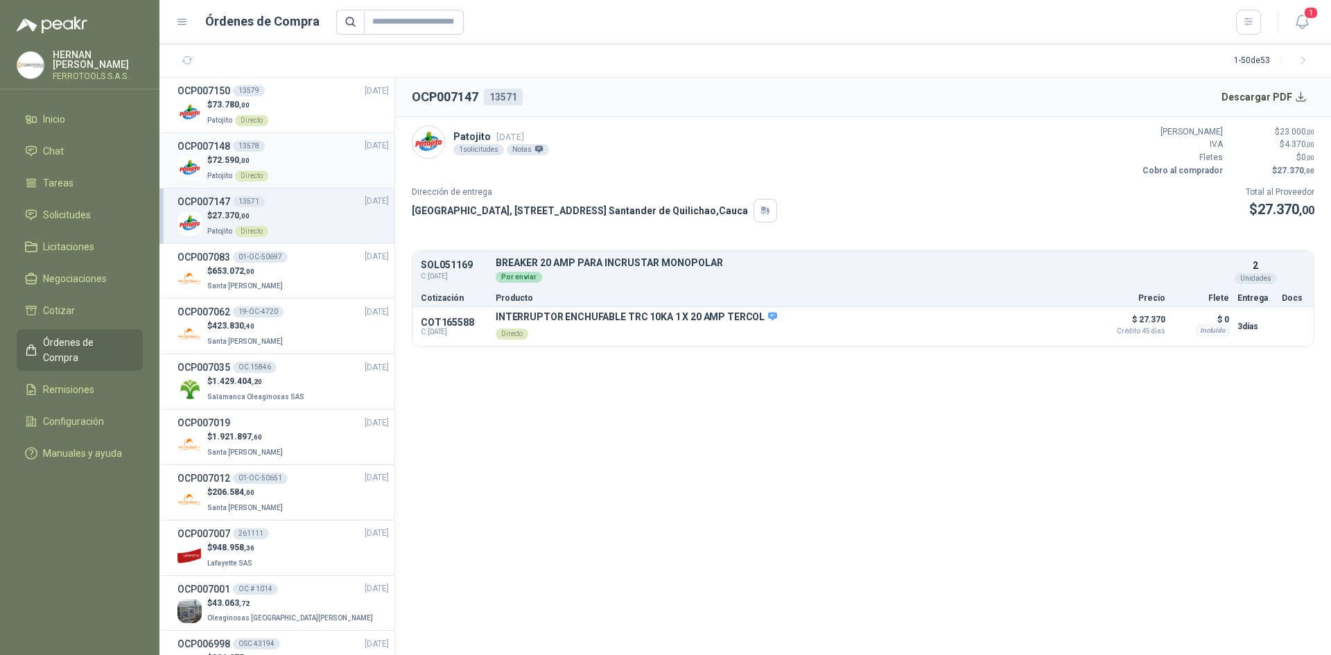
click at [306, 155] on div "$ 72.590 ,00 Patojito Directo" at bounding box center [282, 168] width 211 height 28
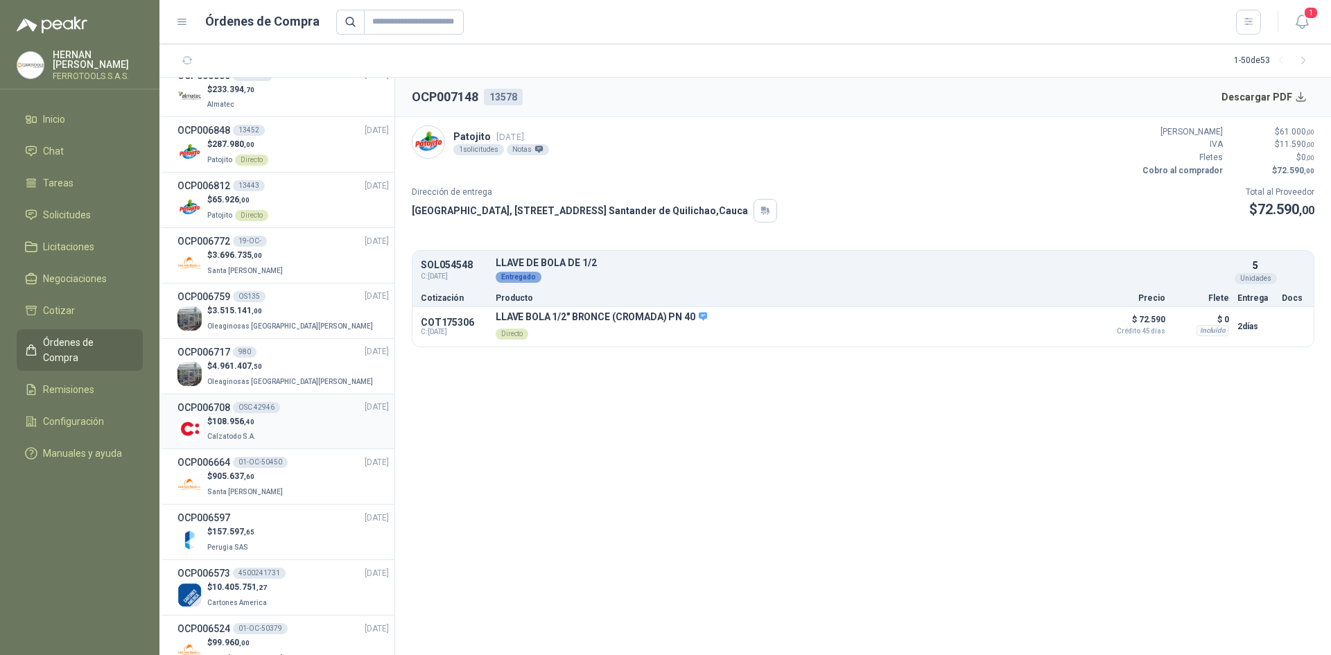
scroll to position [762, 0]
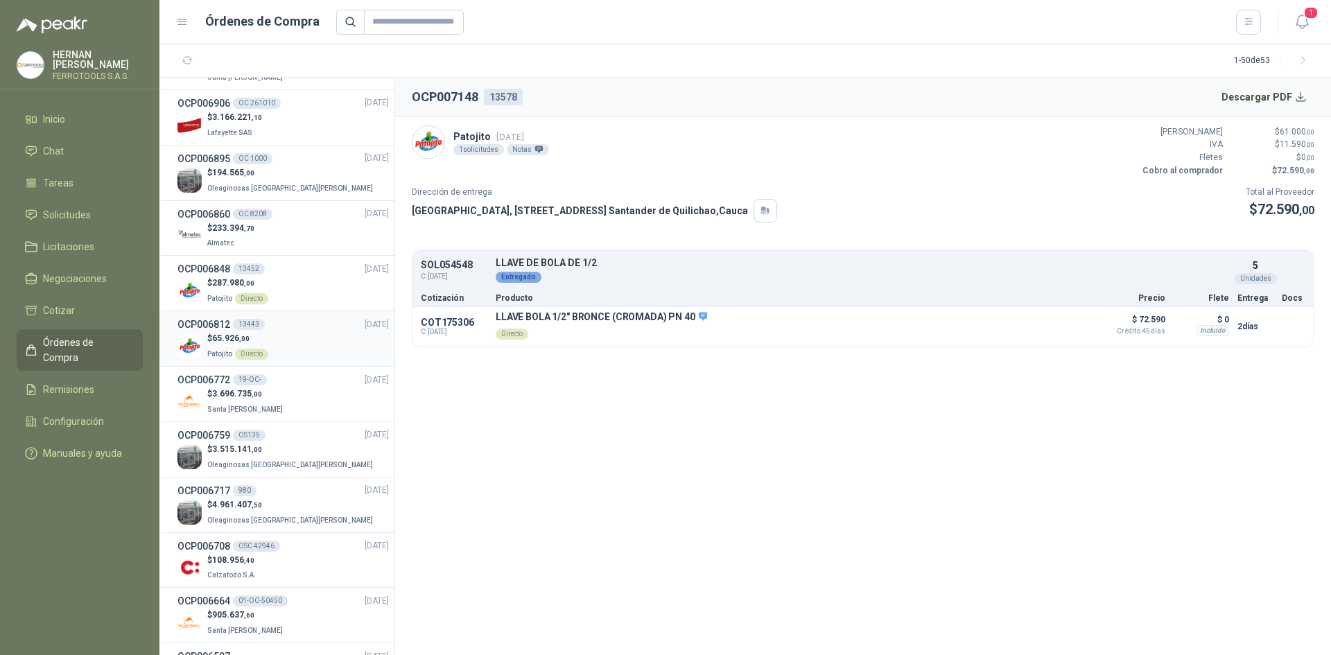
click at [289, 333] on div "$ 65.926 ,00 Patojito Directo" at bounding box center [282, 346] width 211 height 28
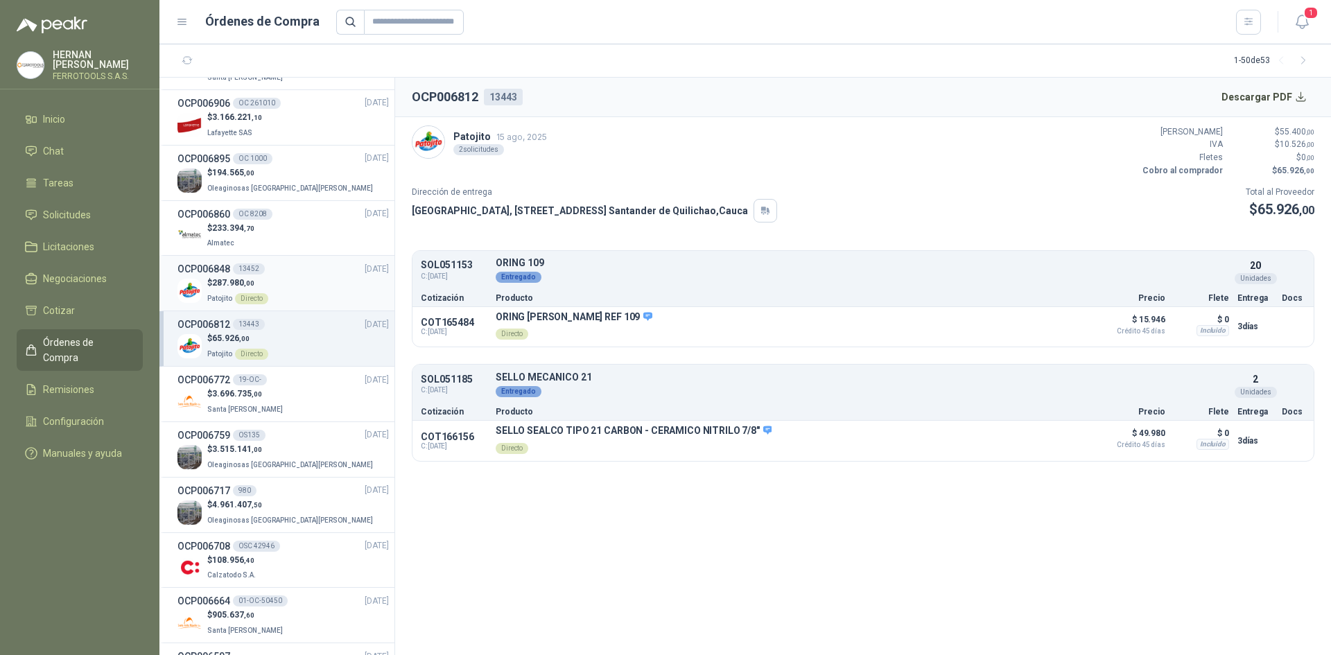
click at [291, 292] on div "$ 287.980 ,00 Patojito Directo" at bounding box center [282, 291] width 211 height 28
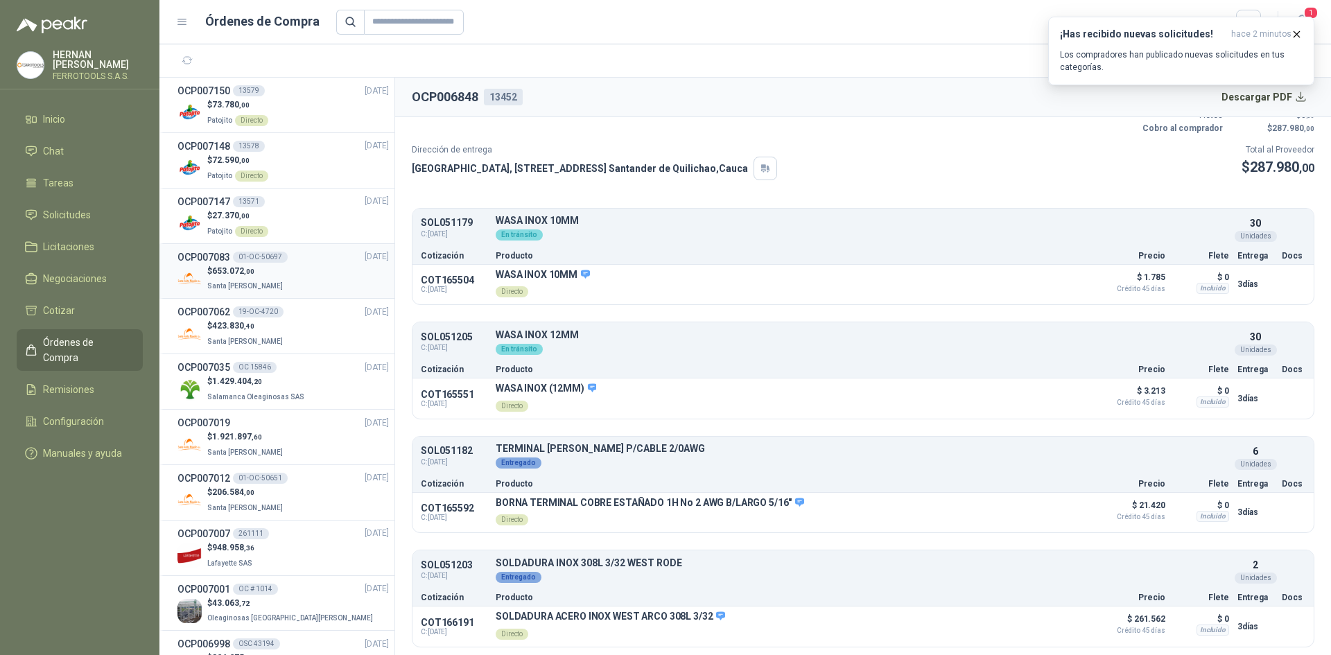
click at [309, 270] on div "$ 653.072 ,00 Santa Anita Napoles" at bounding box center [282, 279] width 211 height 28
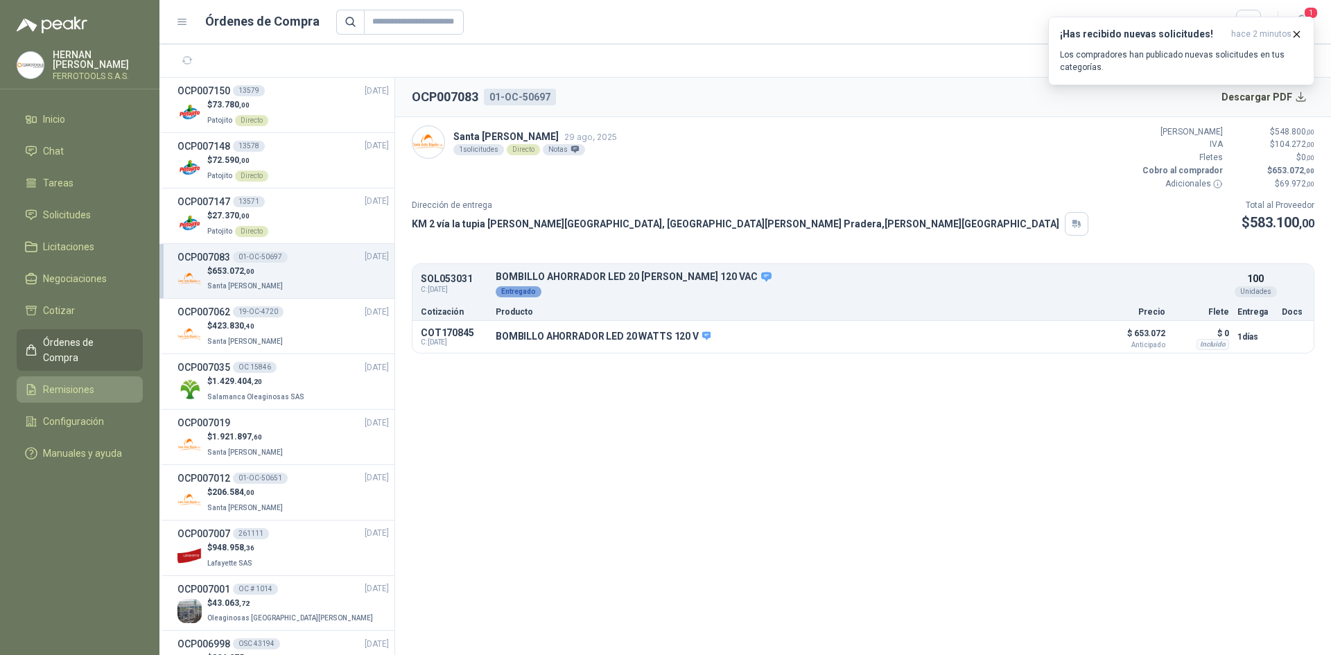
click at [69, 376] on link "Remisiones" at bounding box center [80, 389] width 126 height 26
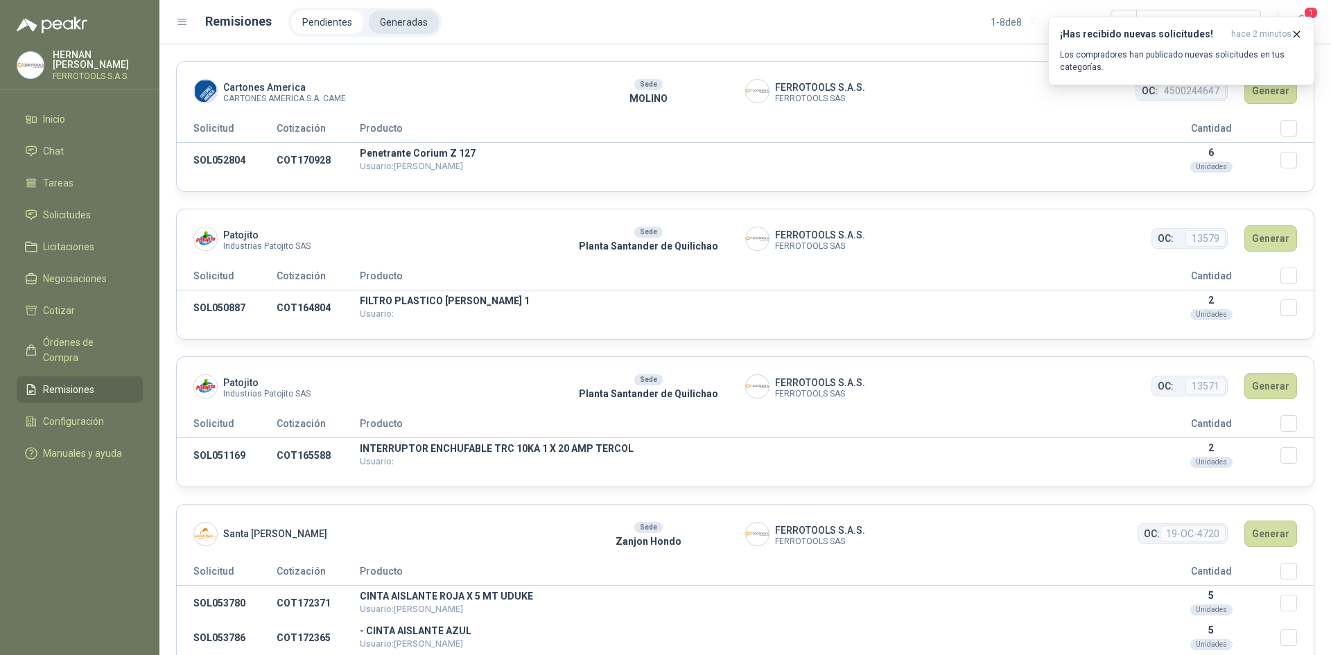
click at [385, 23] on li "Generadas" at bounding box center [404, 22] width 70 height 24
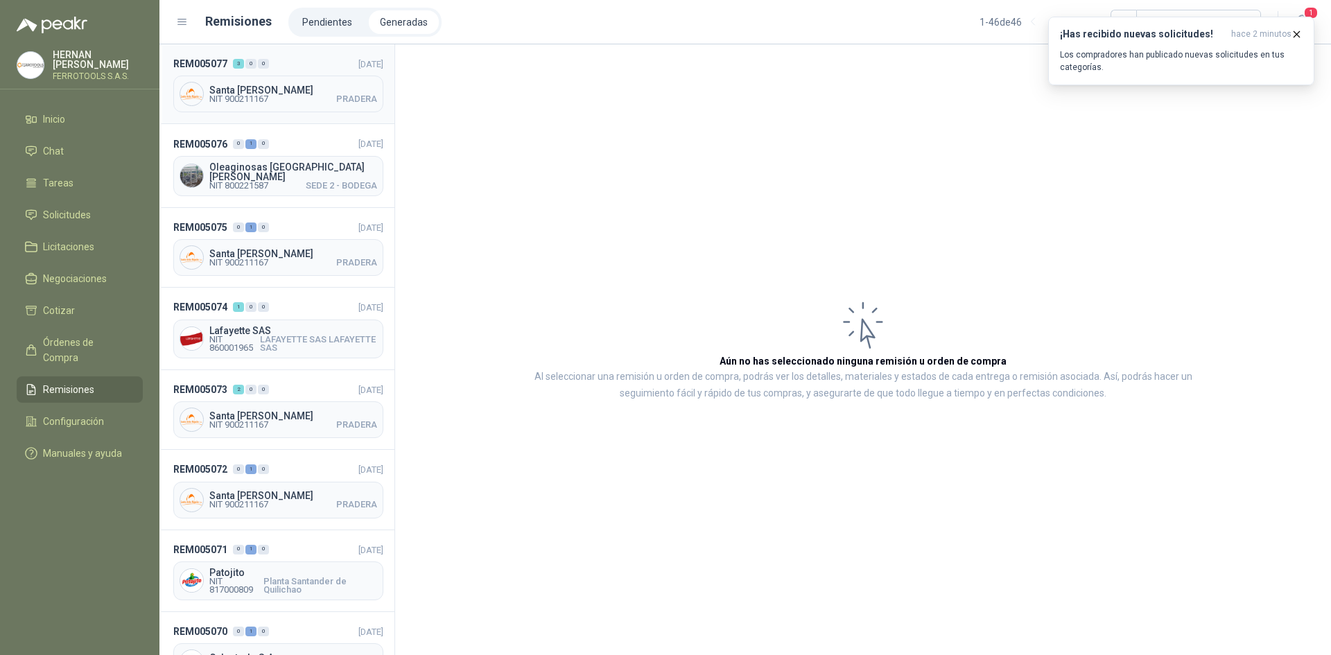
click at [296, 64] on header "REM005077 3 0 0 04/09/2025" at bounding box center [278, 63] width 210 height 15
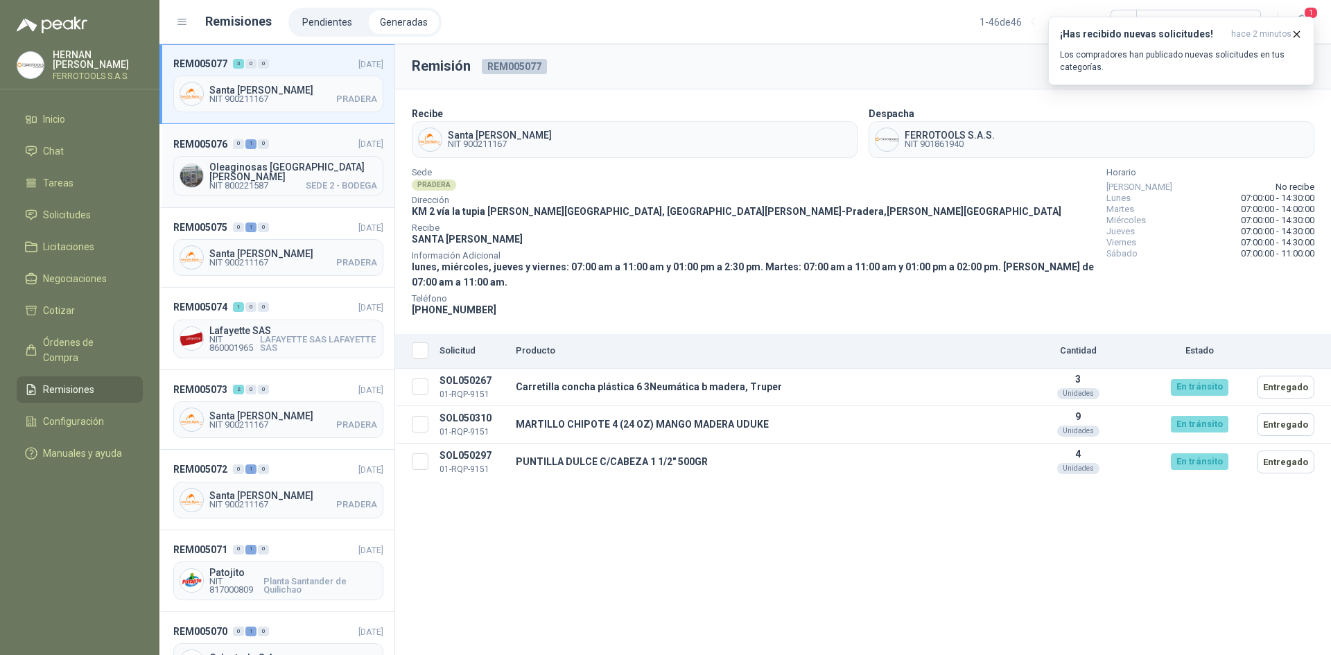
click at [307, 148] on header "REM005076 0 1 0 [DATE]" at bounding box center [278, 143] width 210 height 15
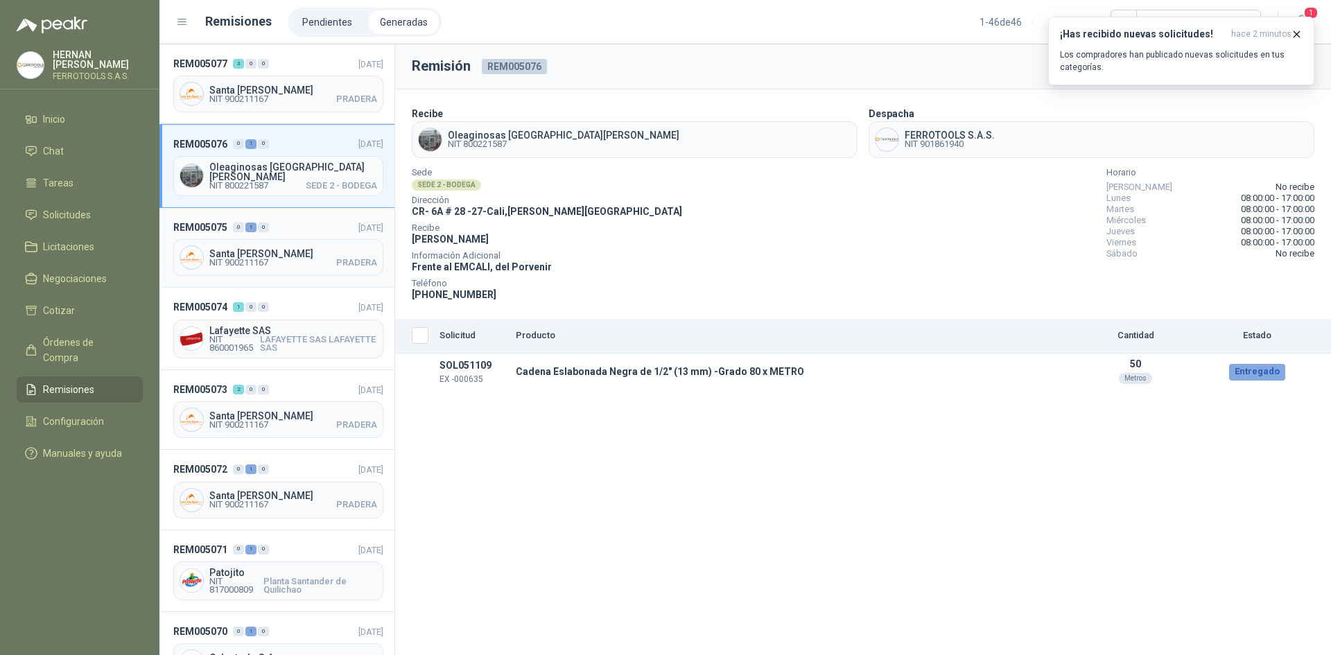
click at [301, 220] on header "REM005075 0 1 0 04/09/2025" at bounding box center [278, 227] width 210 height 15
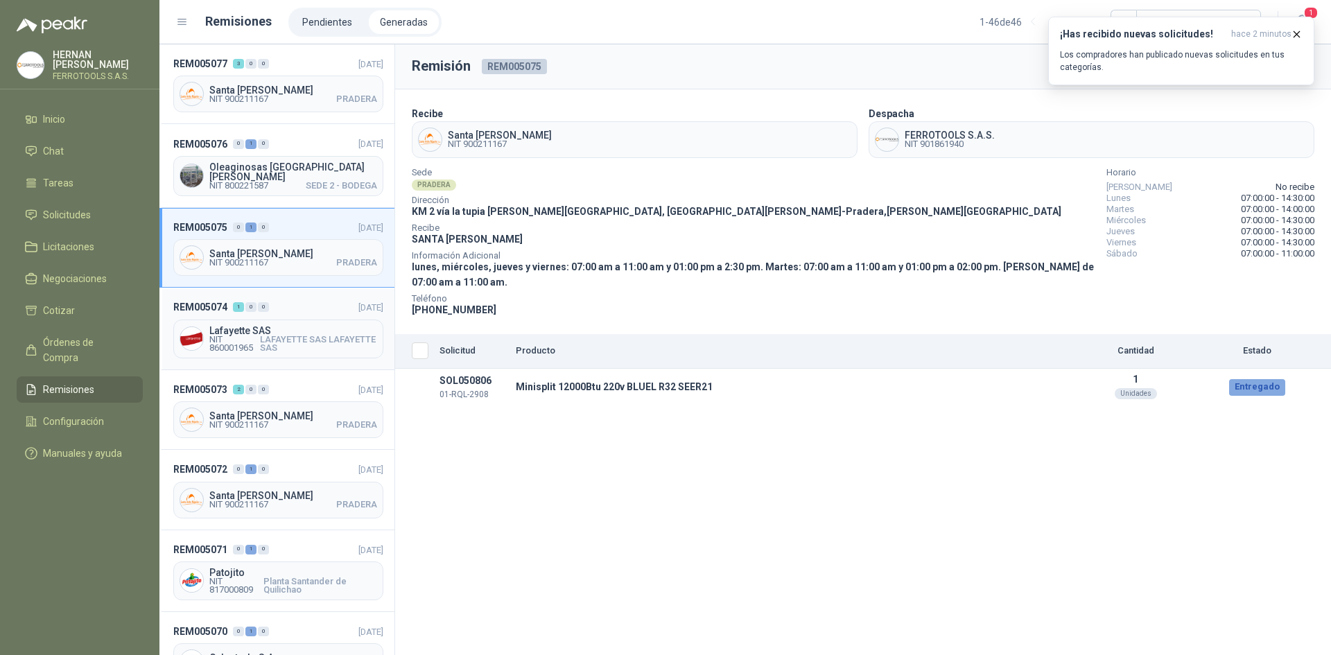
click at [297, 299] on header "REM005074 1 0 0 04/09/2025" at bounding box center [278, 306] width 210 height 15
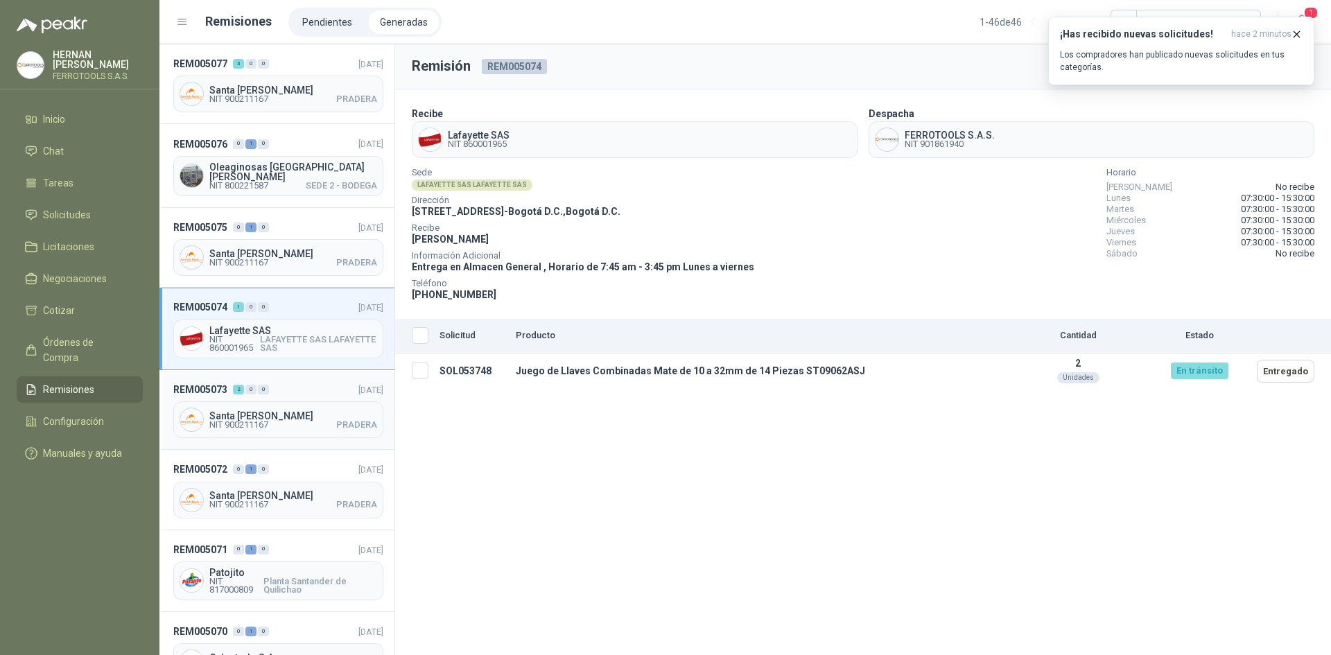
click at [286, 382] on header "REM005073 2 0 0 04/09/2025" at bounding box center [278, 389] width 210 height 15
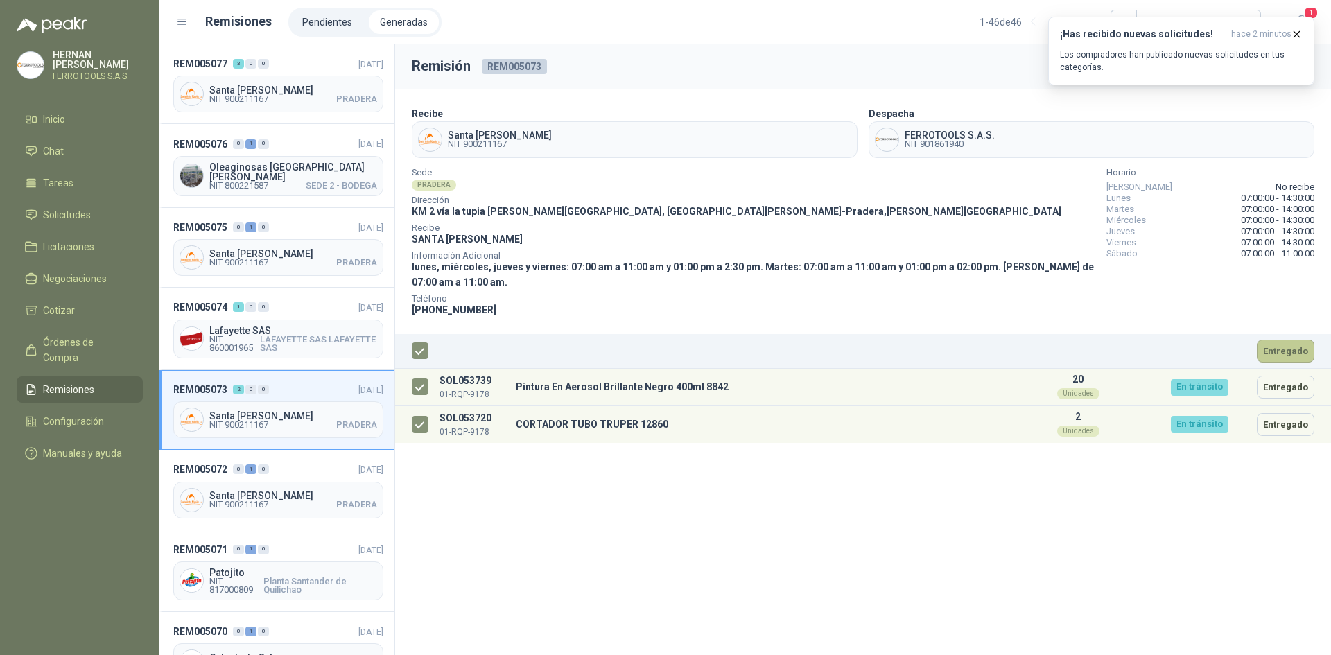
click at [1299, 350] on button "Entregado" at bounding box center [1286, 351] width 58 height 23
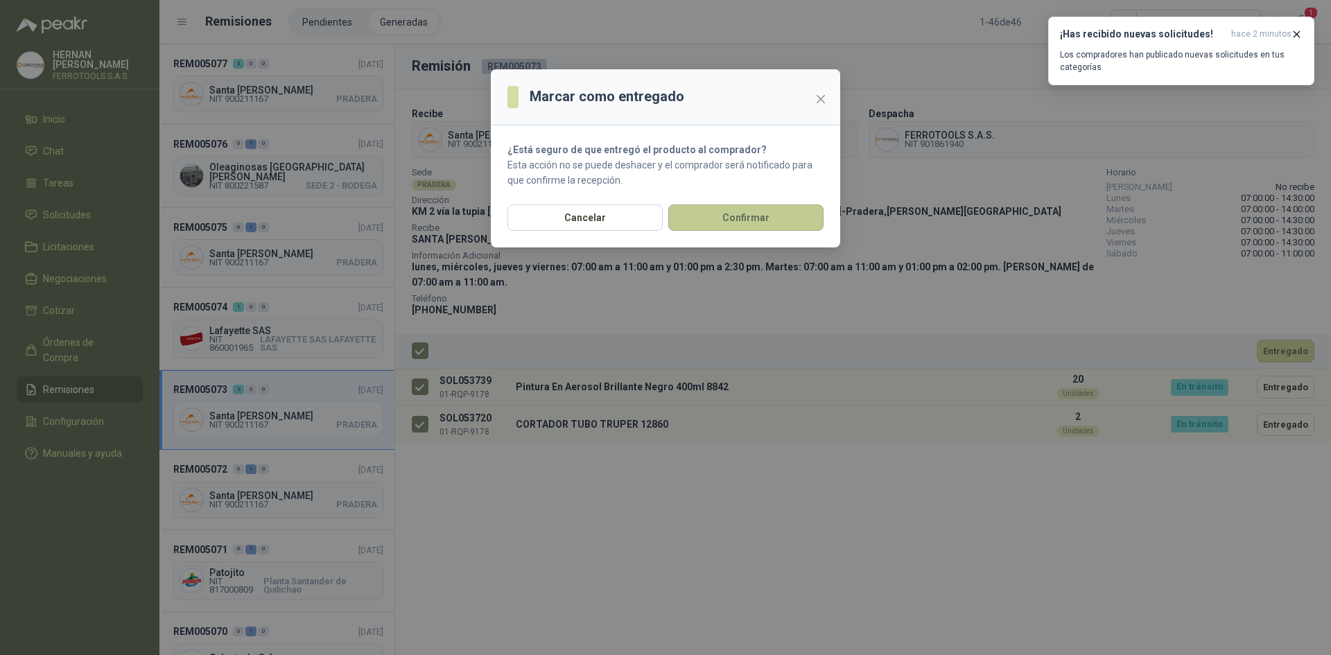
click at [715, 221] on button "Confirmar" at bounding box center [745, 217] width 155 height 26
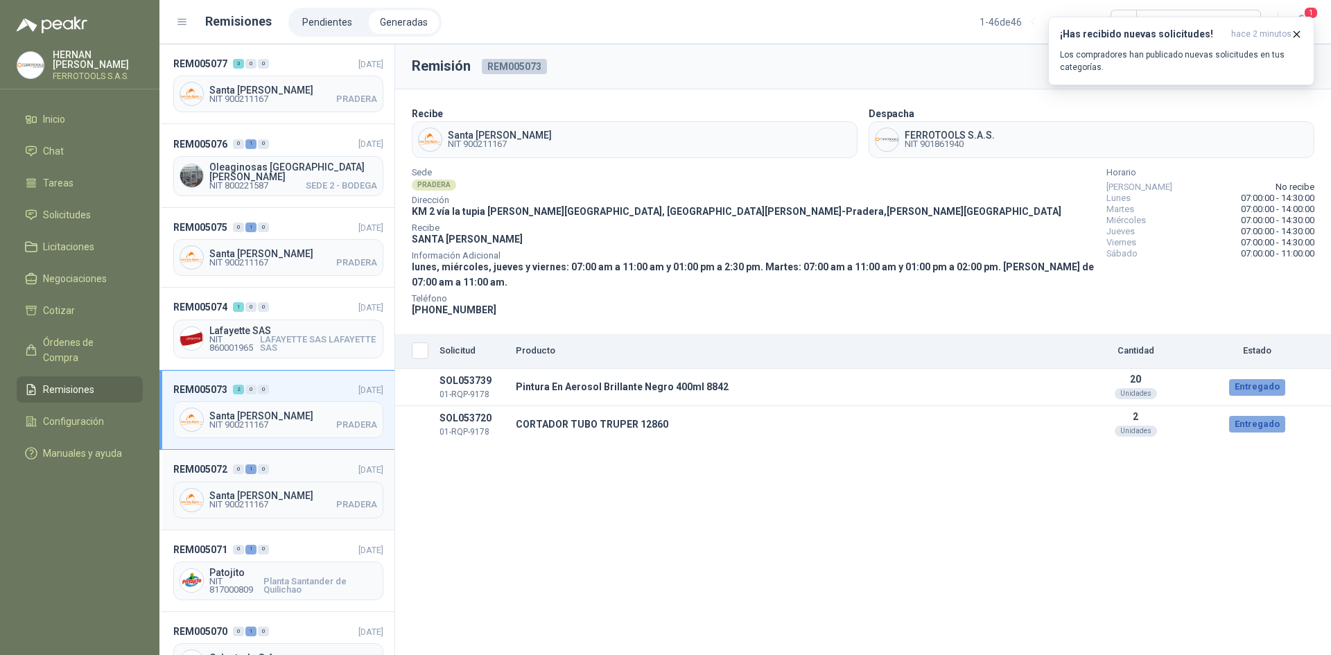
click at [288, 464] on header "REM005072 0 1 0 04/09/2025" at bounding box center [278, 469] width 210 height 15
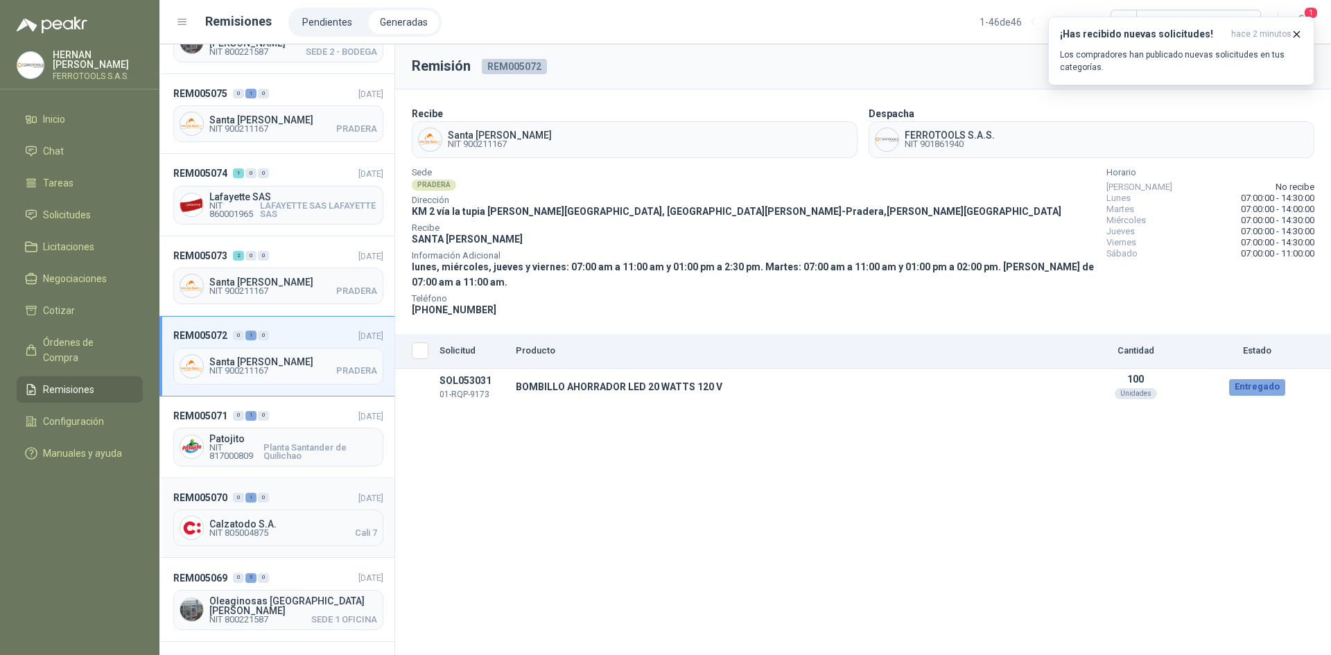
scroll to position [139, 0]
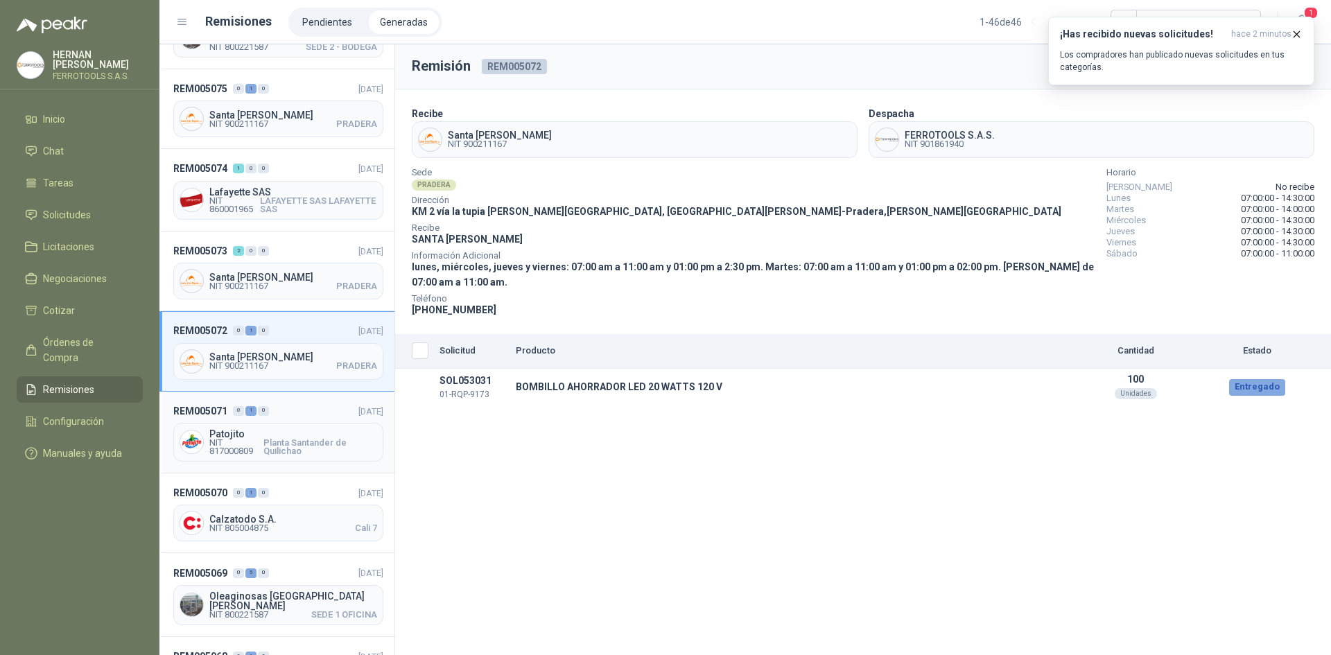
click at [302, 407] on header "REM005071 0 1 0 04/09/2025" at bounding box center [278, 410] width 210 height 15
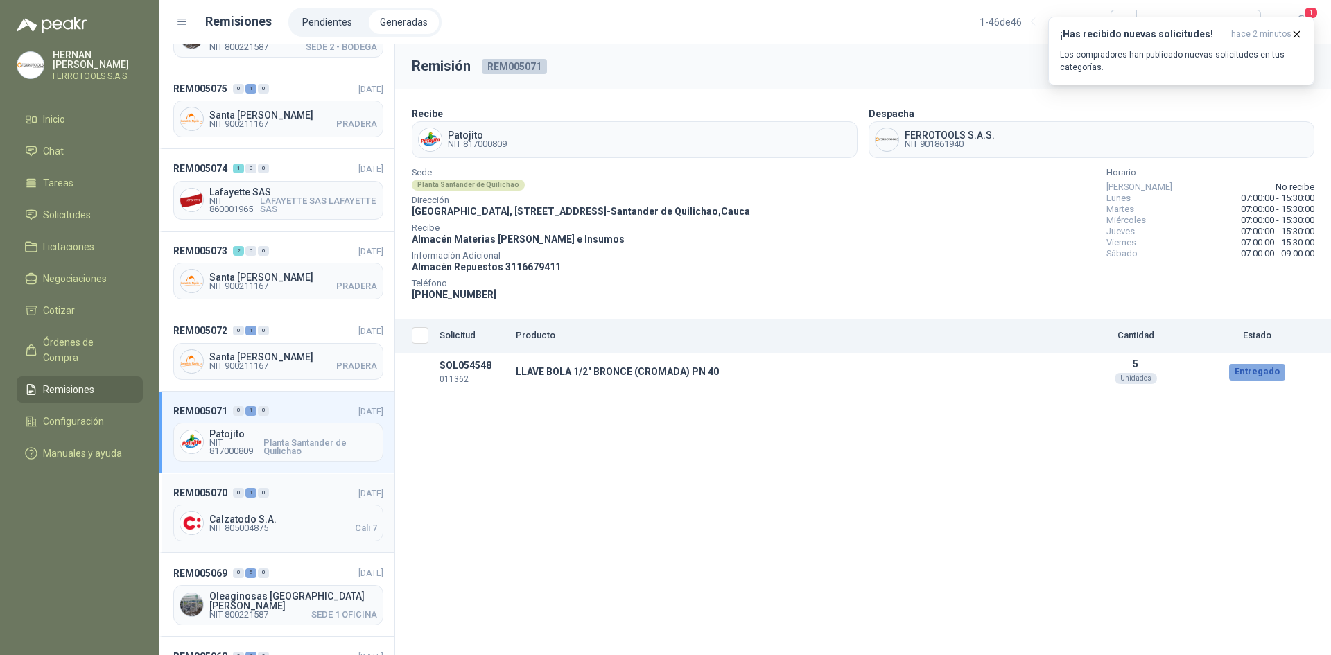
click at [296, 485] on header "REM005070 0 1 0 04/09/2025" at bounding box center [278, 492] width 210 height 15
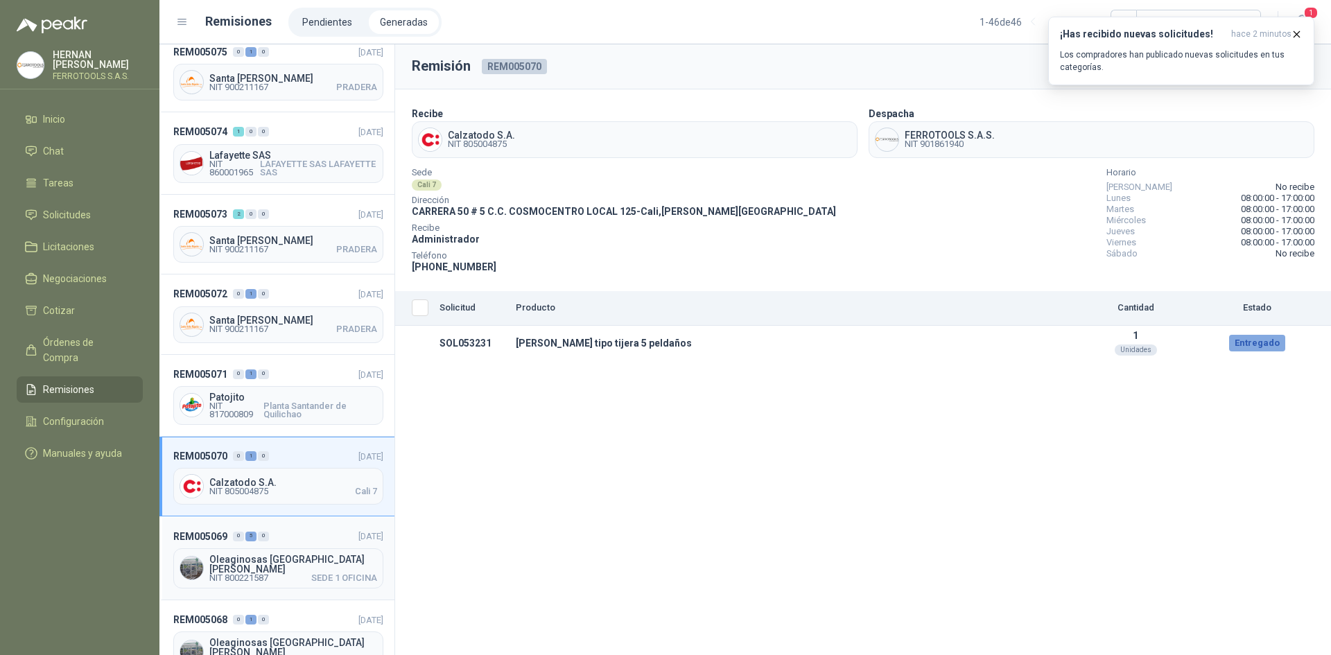
scroll to position [277, 0]
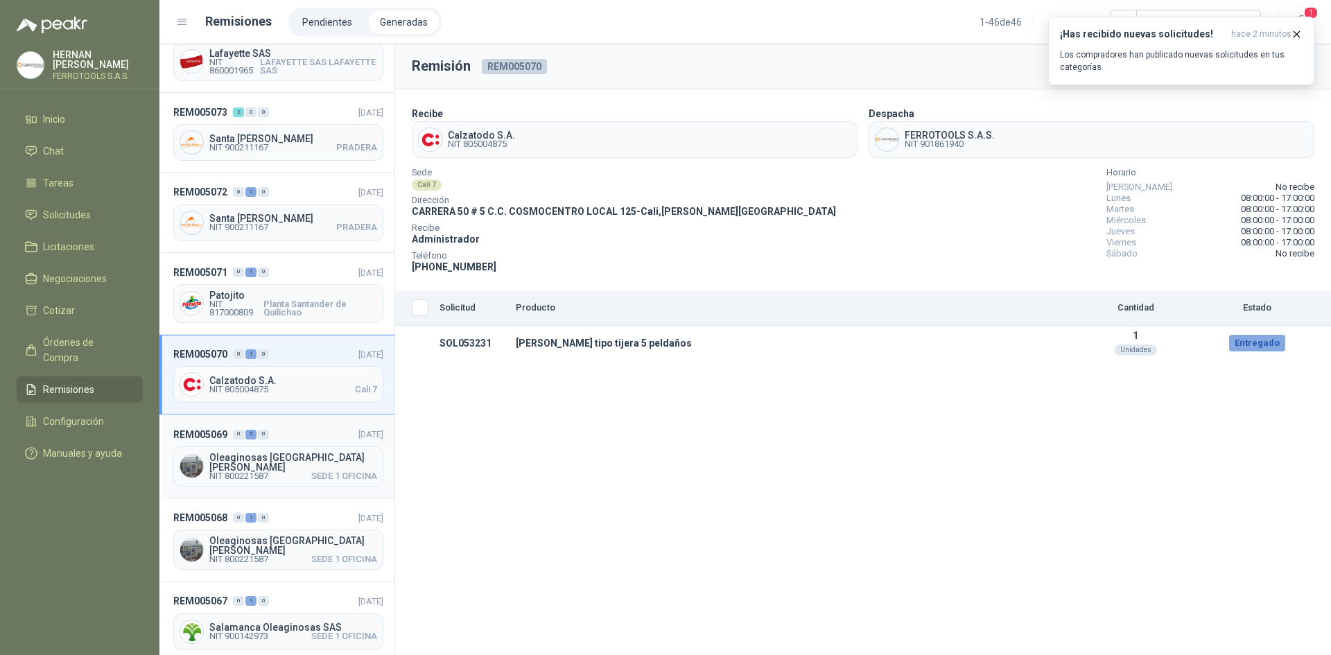
click at [310, 439] on div "REM005069 0 5 0 04/09/2025 Oleaginosas San Fernando NIT 800221587 SEDE 1 OFICINA" at bounding box center [276, 455] width 235 height 83
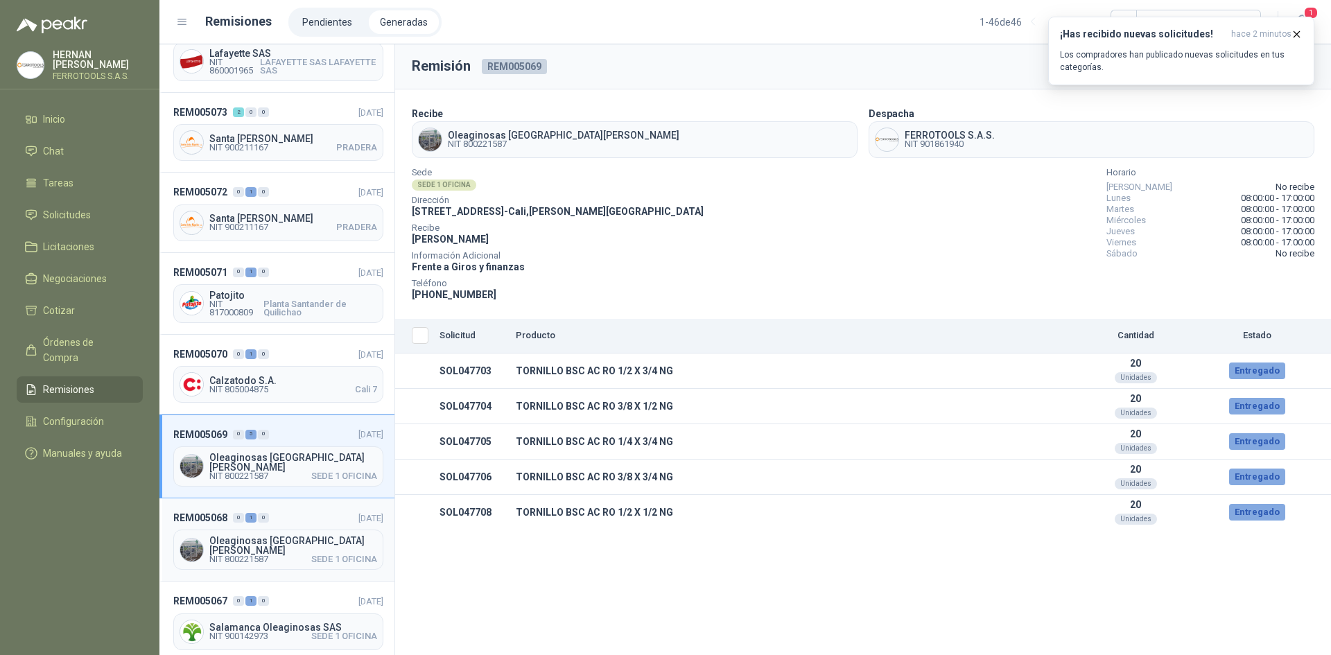
click at [322, 511] on header "REM005068 0 1 0 04/09/2025" at bounding box center [278, 517] width 210 height 15
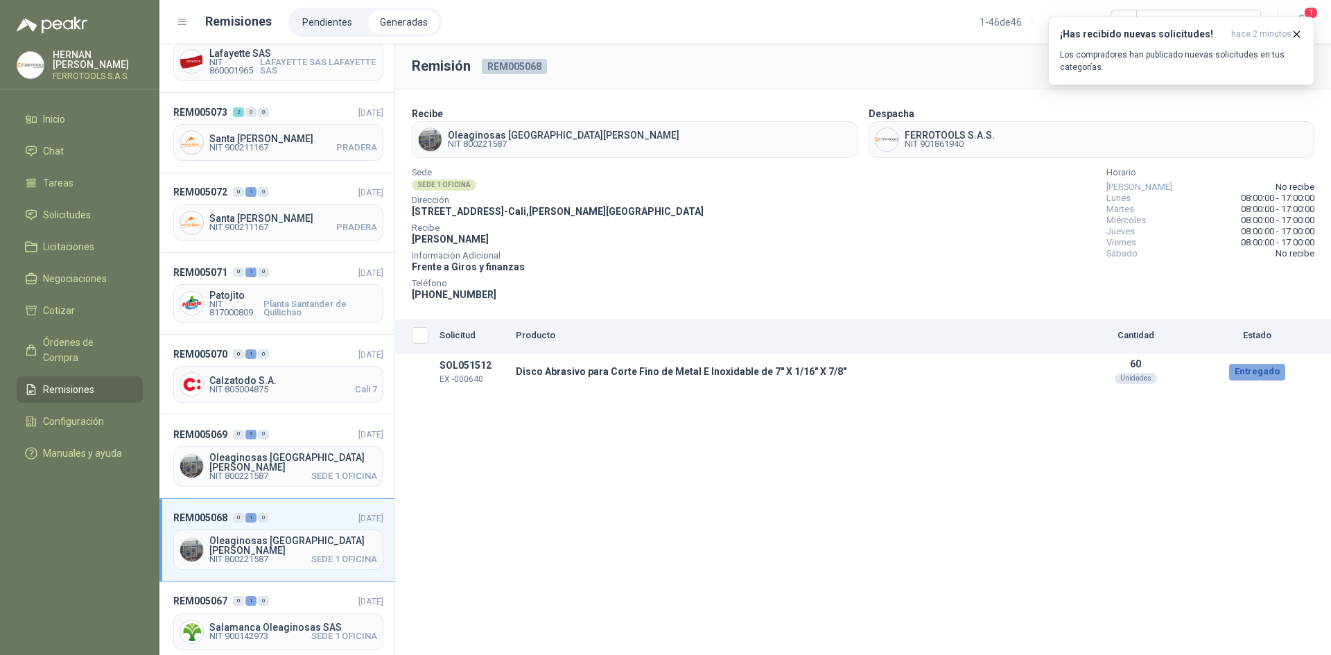
scroll to position [347, 0]
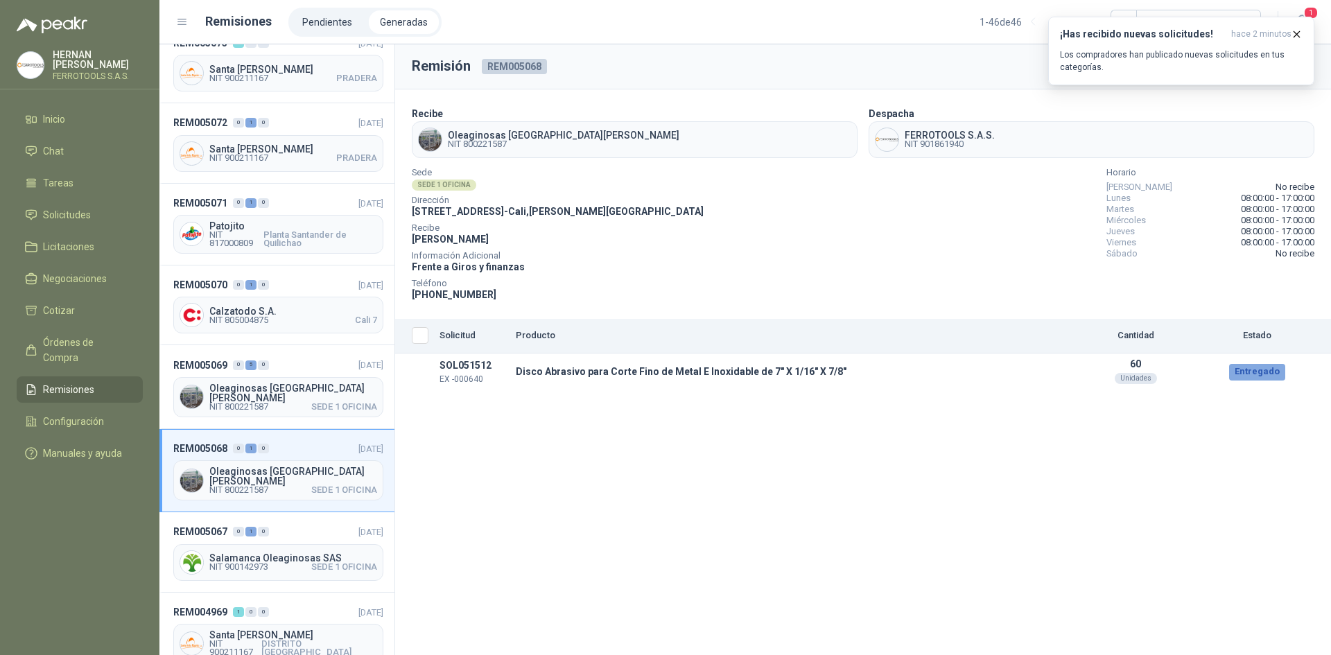
click at [322, 524] on header "REM005067 0 1 0 04/09/2025" at bounding box center [278, 531] width 210 height 15
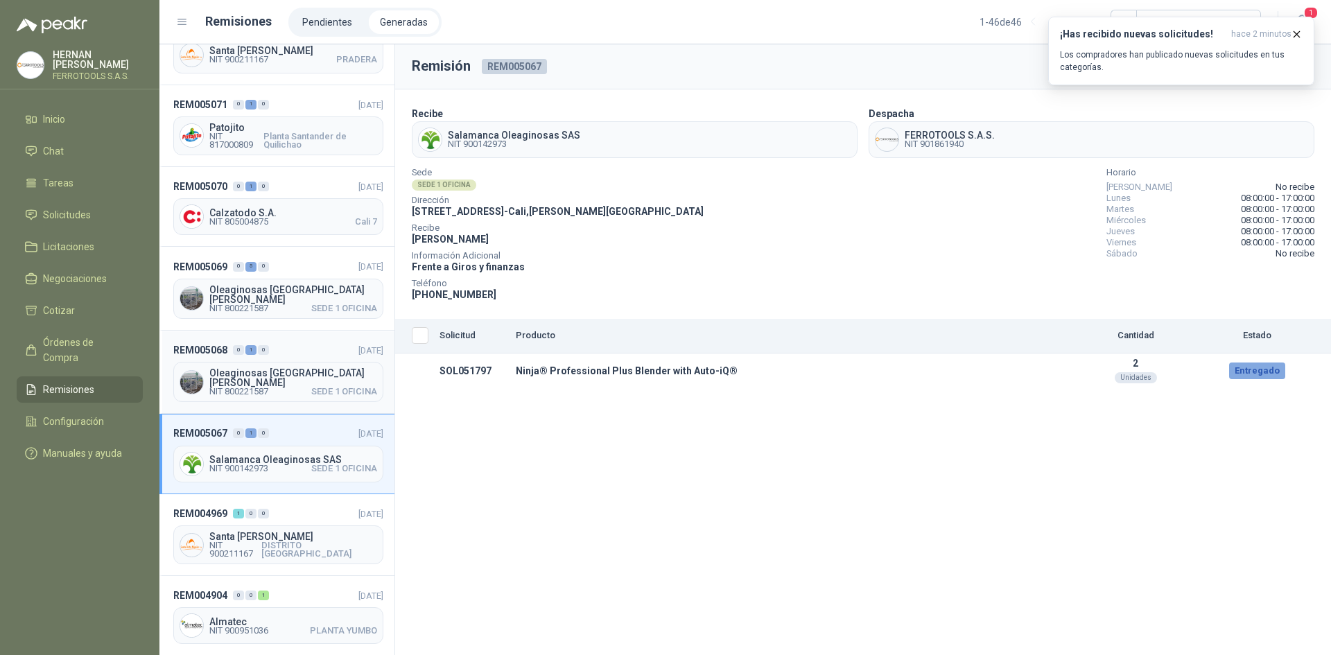
scroll to position [485, 0]
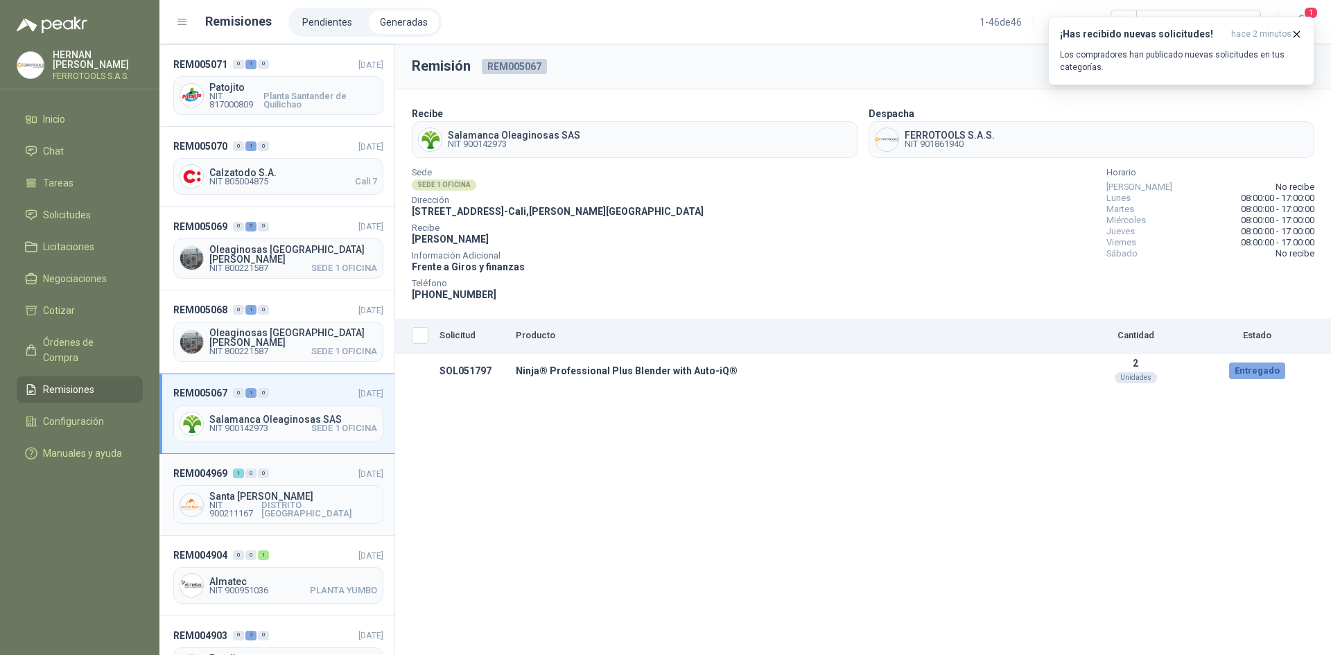
click at [338, 469] on div "REM004969 1 0 0 28/08/2025 Santa Anita Napoles NIT 900211167 DISTRITO BARRANQUI…" at bounding box center [276, 495] width 235 height 82
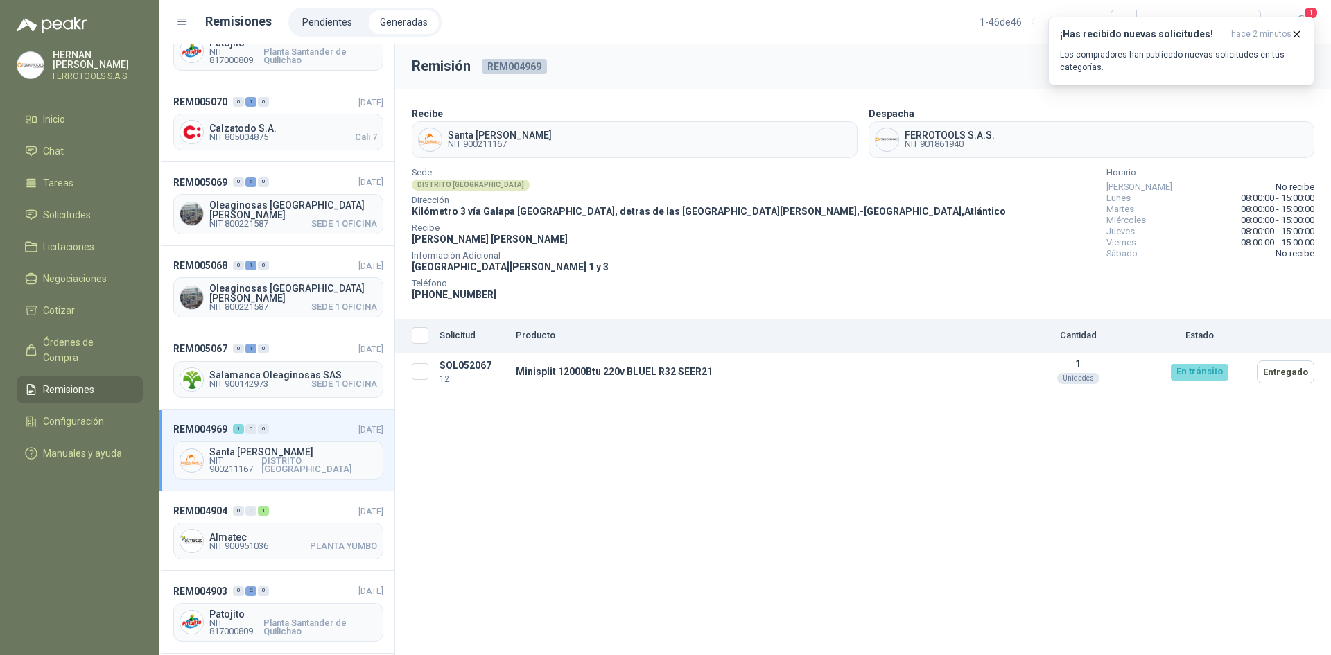
scroll to position [555, 0]
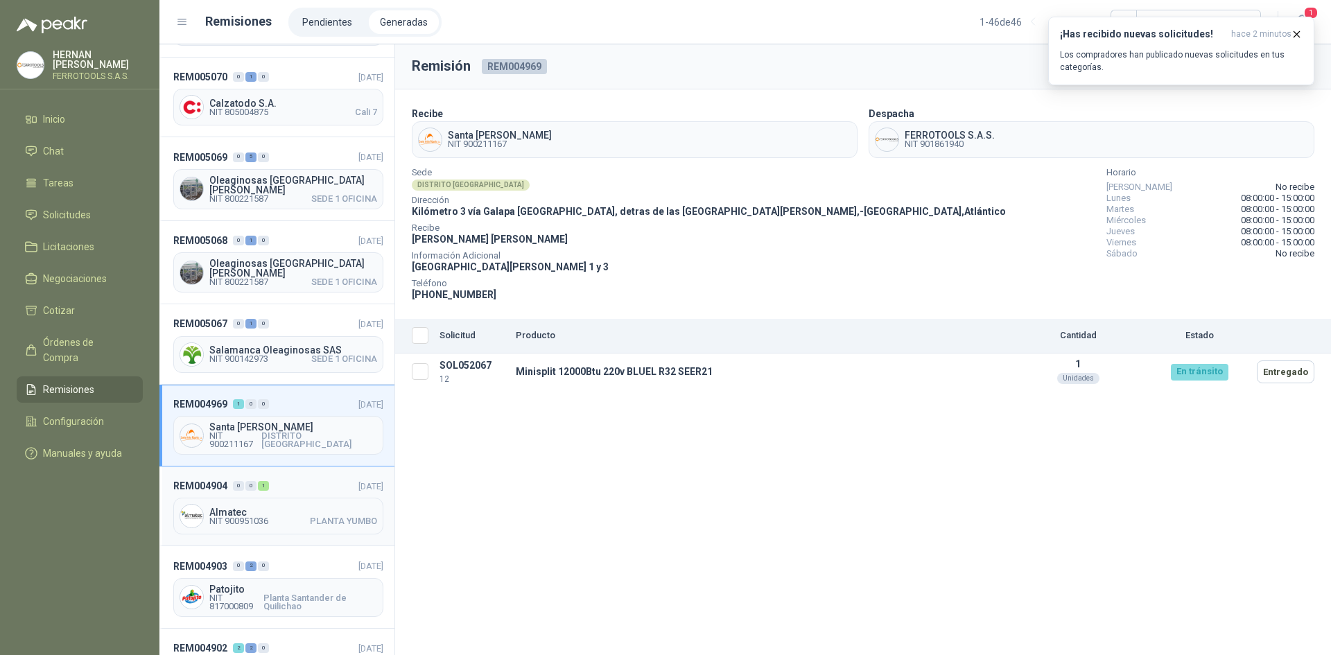
click at [294, 478] on header "REM004904 0 0 1 20/08/2025" at bounding box center [278, 485] width 210 height 15
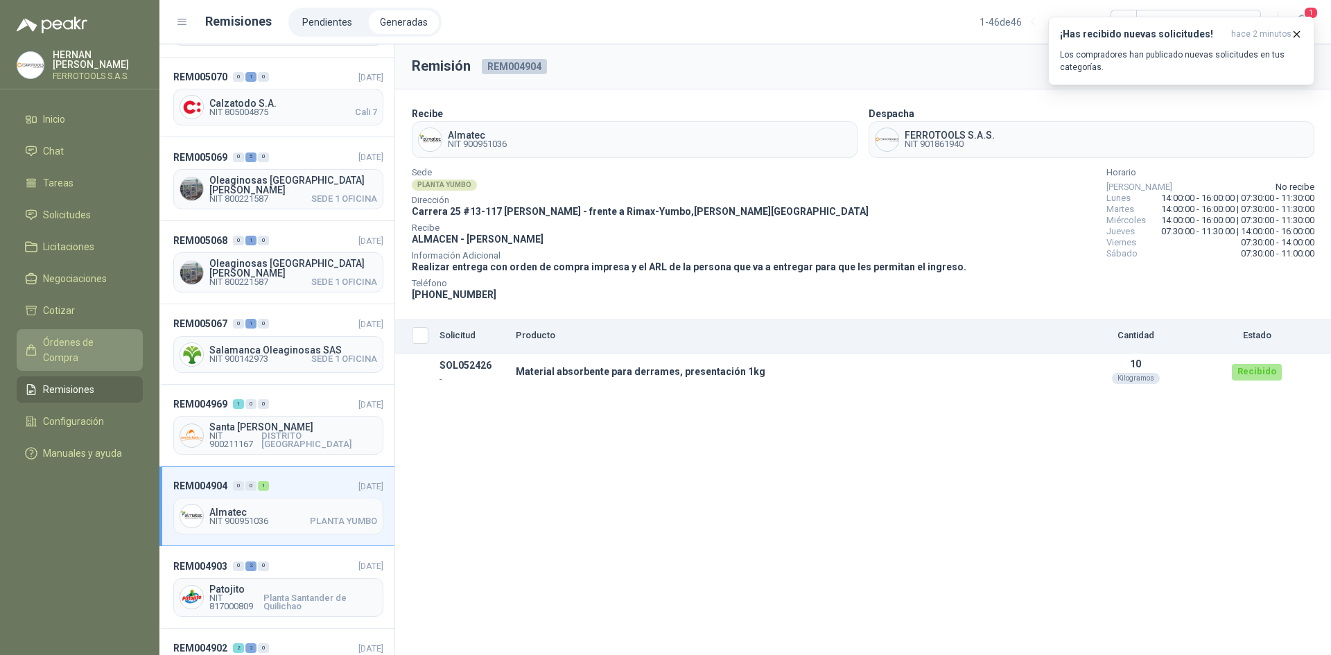
click at [89, 337] on span "Órdenes de Compra" at bounding box center [86, 350] width 87 height 30
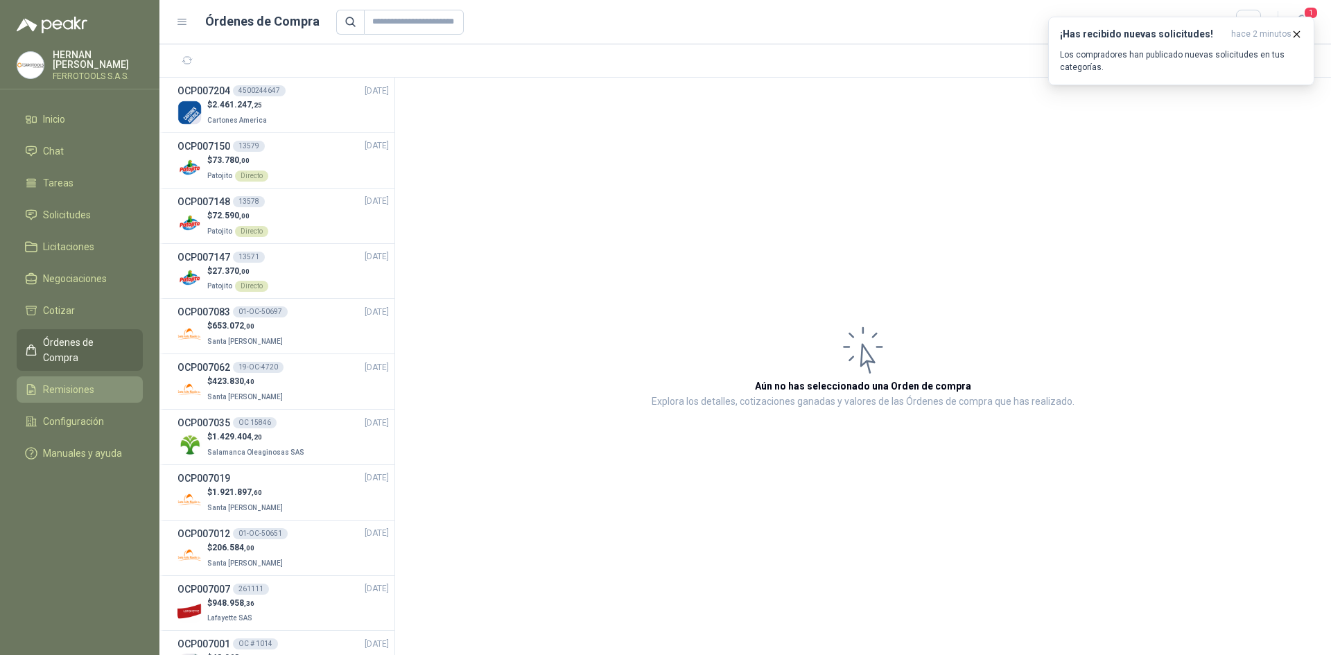
click at [64, 382] on span "Remisiones" at bounding box center [68, 389] width 51 height 15
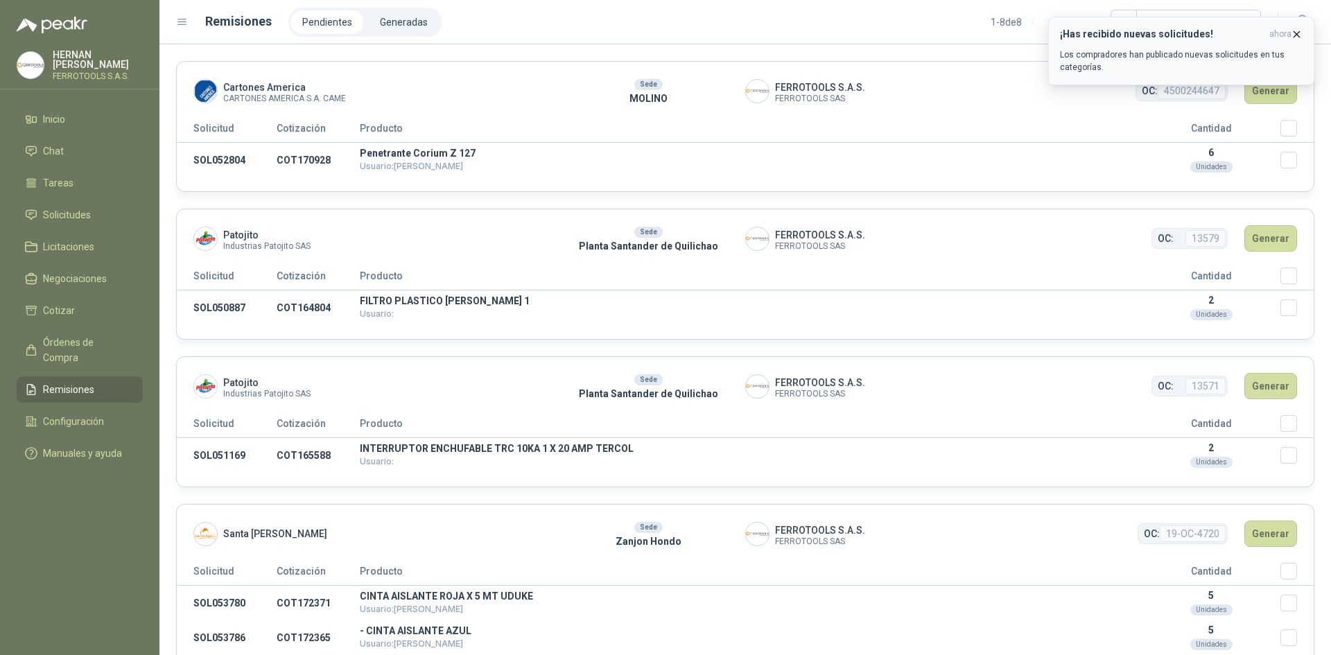
click at [1296, 35] on icon "button" at bounding box center [1297, 34] width 12 height 12
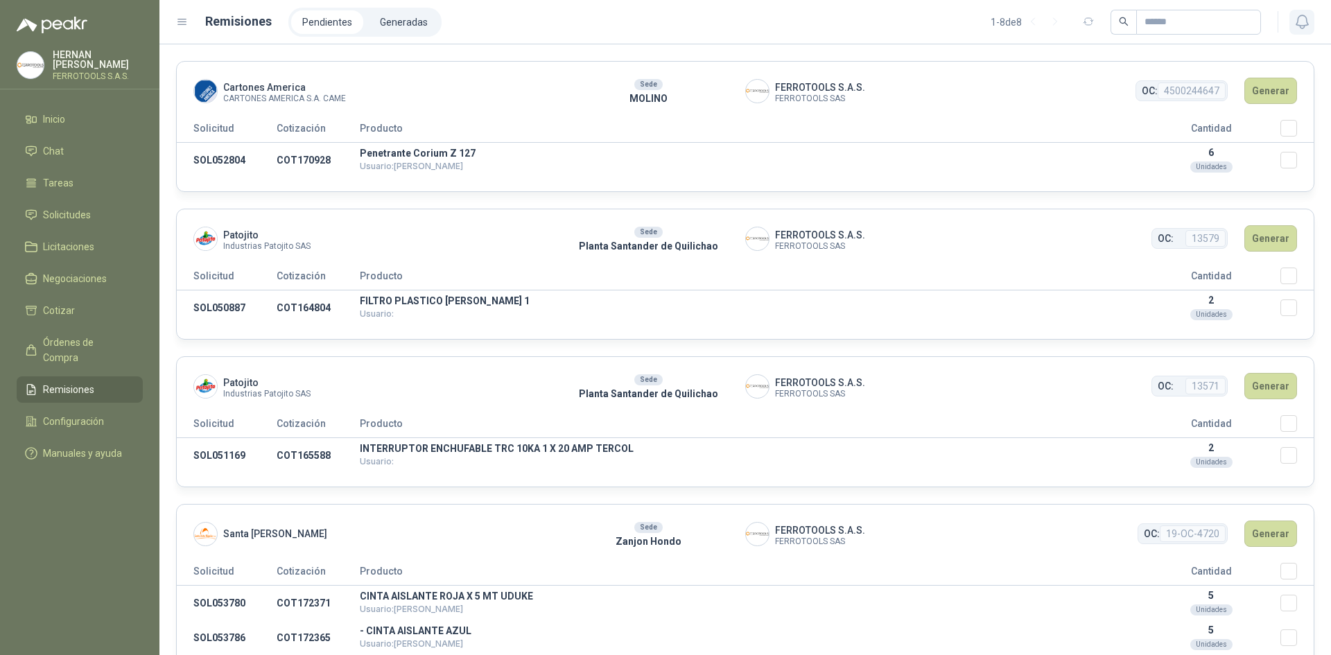
click at [1298, 25] on icon "button" at bounding box center [1301, 21] width 12 height 13
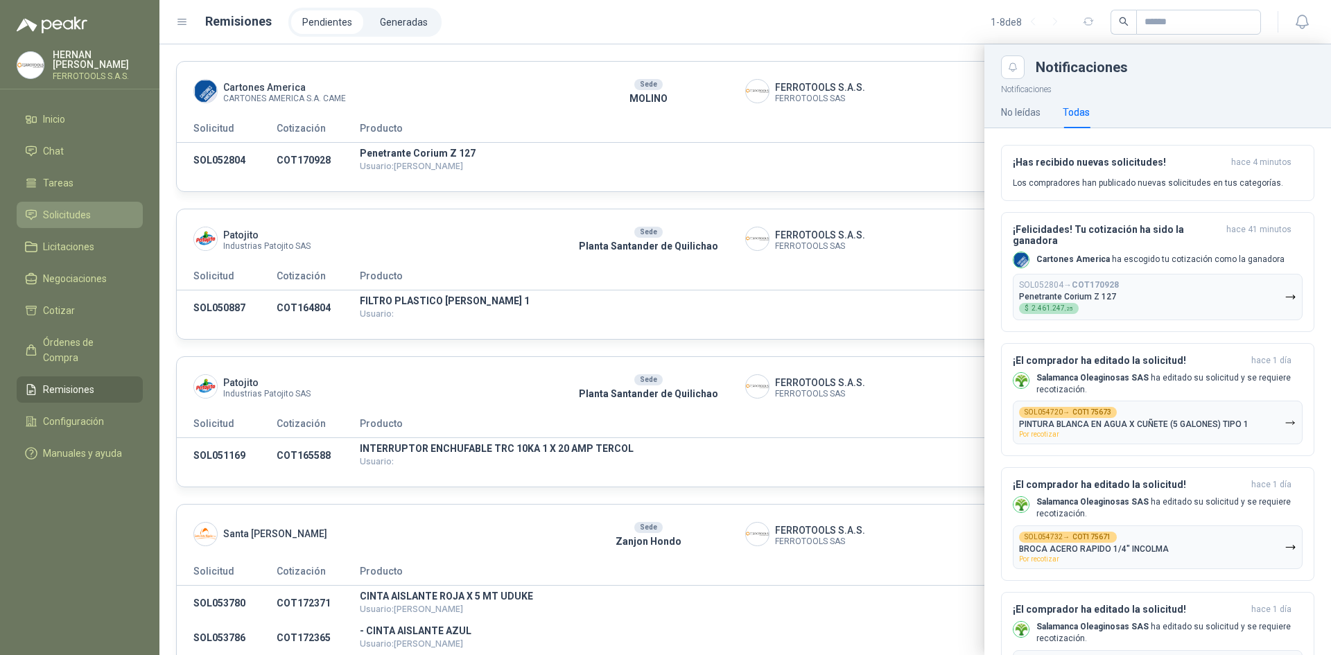
drag, startPoint x: 91, startPoint y: 220, endPoint x: 96, endPoint y: 213, distance: 8.5
click at [91, 220] on link "Solicitudes" at bounding box center [80, 215] width 126 height 26
